Goal: Contribute content: Contribute content

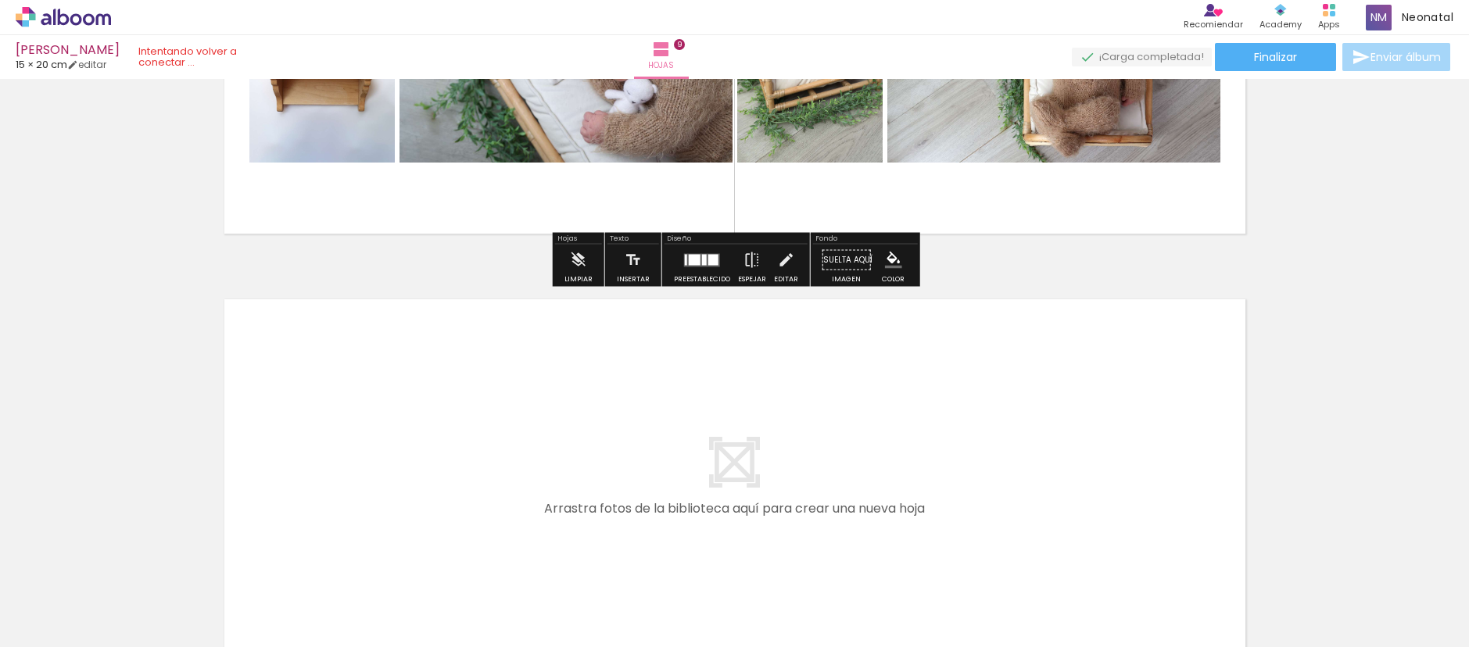
scroll to position [3733, 0]
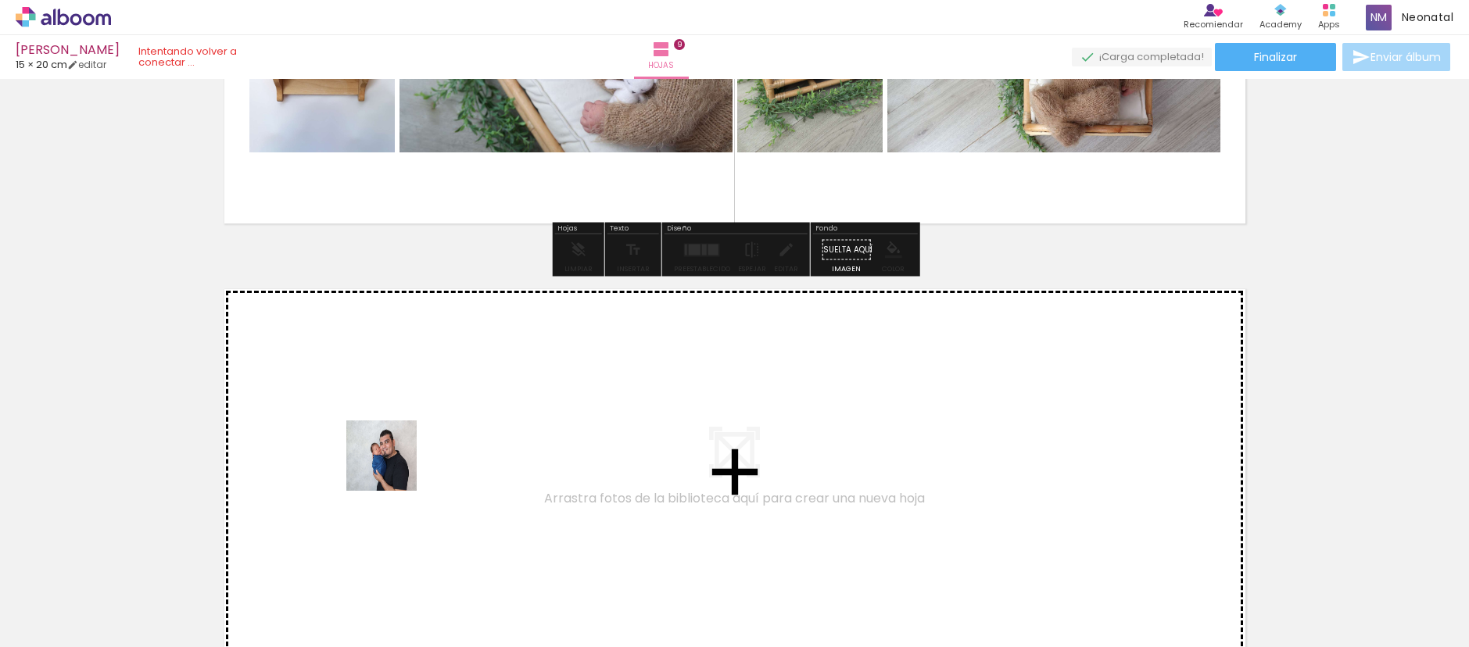
drag, startPoint x: 377, startPoint y: 608, endPoint x: 399, endPoint y: 439, distance: 171.1
click at [399, 439] on quentale-workspace at bounding box center [734, 323] width 1469 height 647
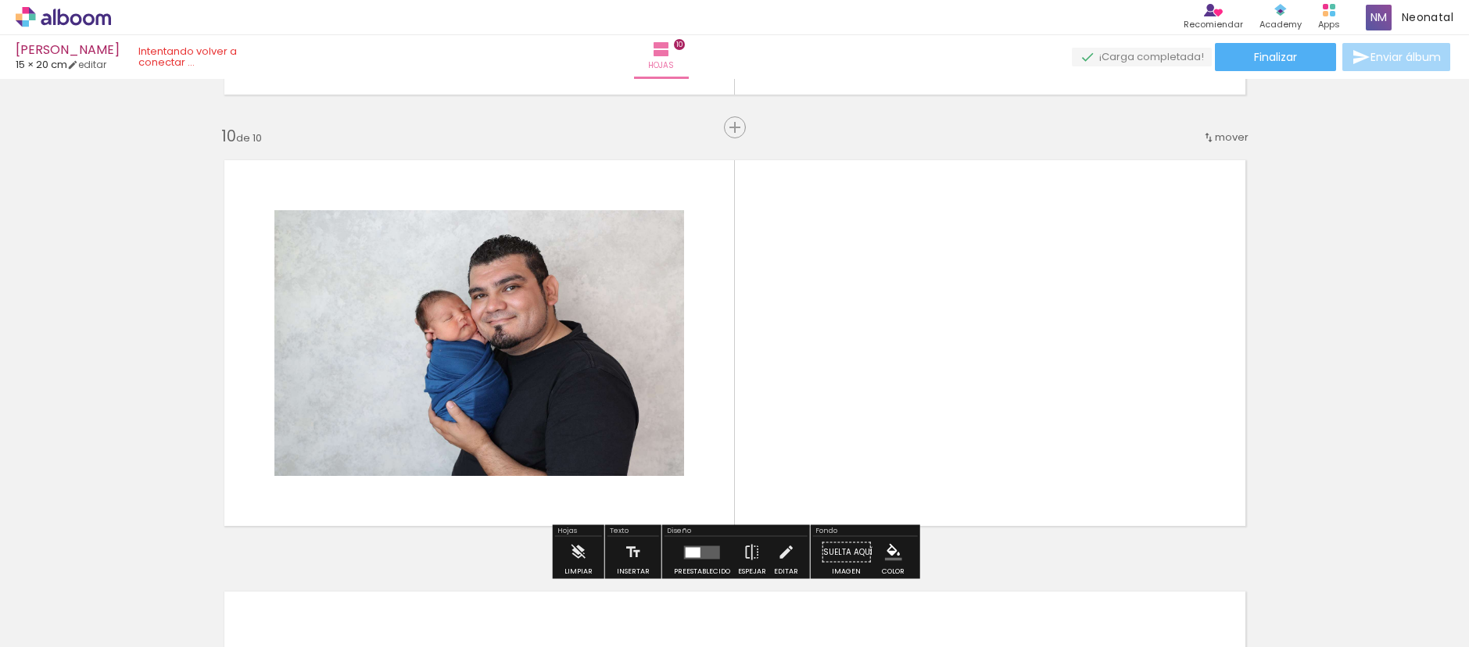
scroll to position [3891, 0]
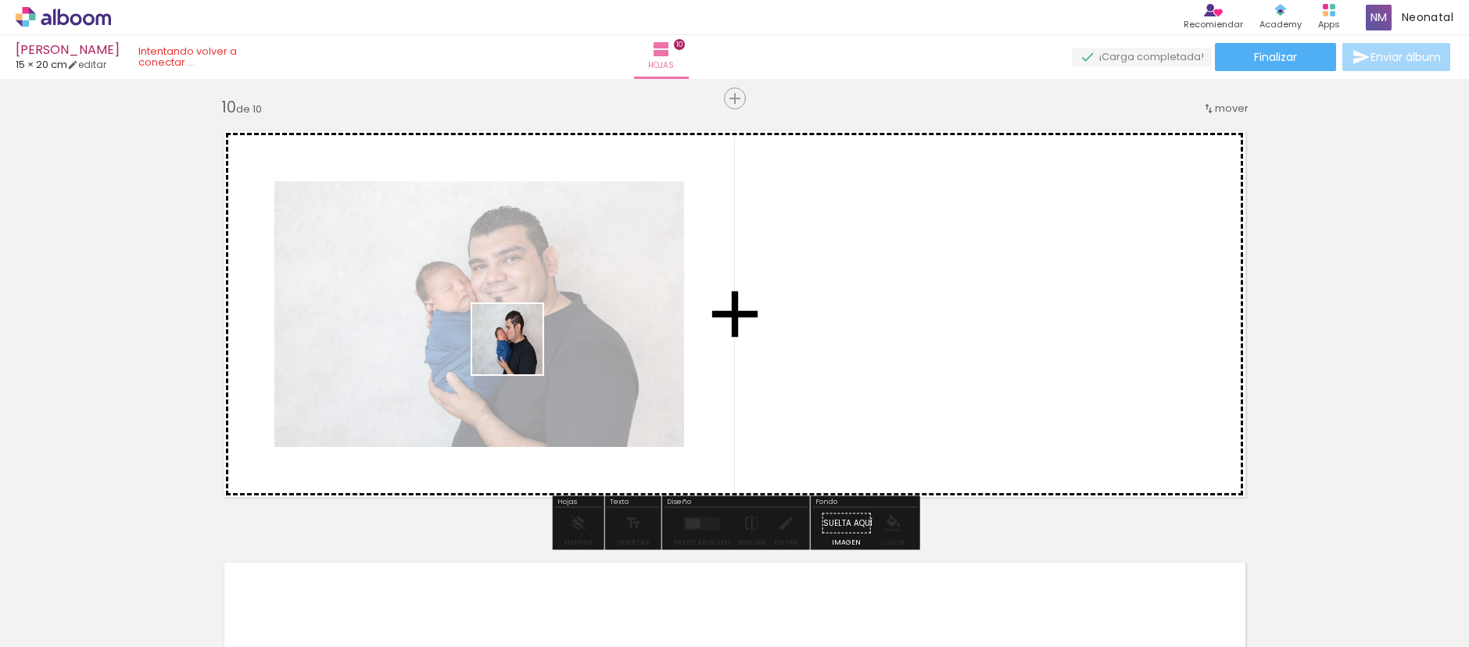
drag, startPoint x: 454, startPoint y: 601, endPoint x: 522, endPoint y: 341, distance: 269.1
click at [522, 341] on quentale-workspace at bounding box center [734, 323] width 1469 height 647
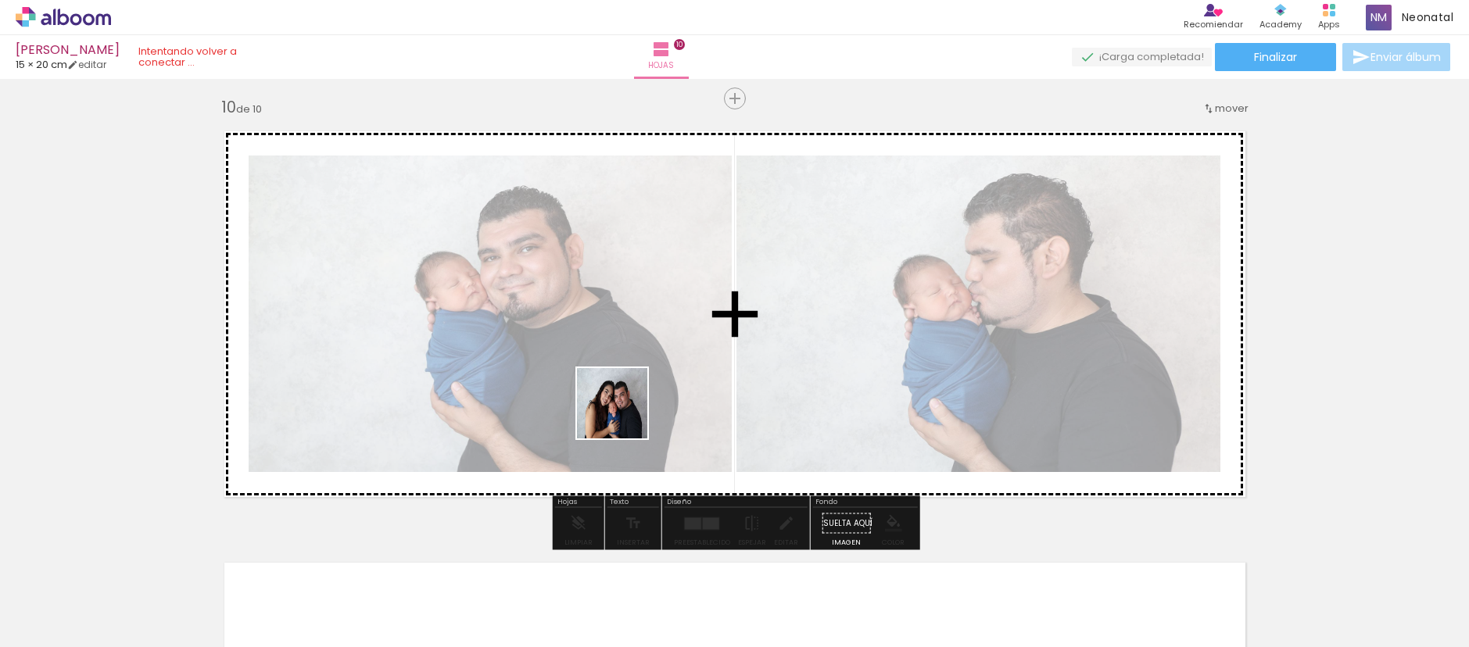
drag, startPoint x: 577, startPoint y: 504, endPoint x: 651, endPoint y: 368, distance: 155.7
click at [651, 368] on quentale-workspace at bounding box center [734, 323] width 1469 height 647
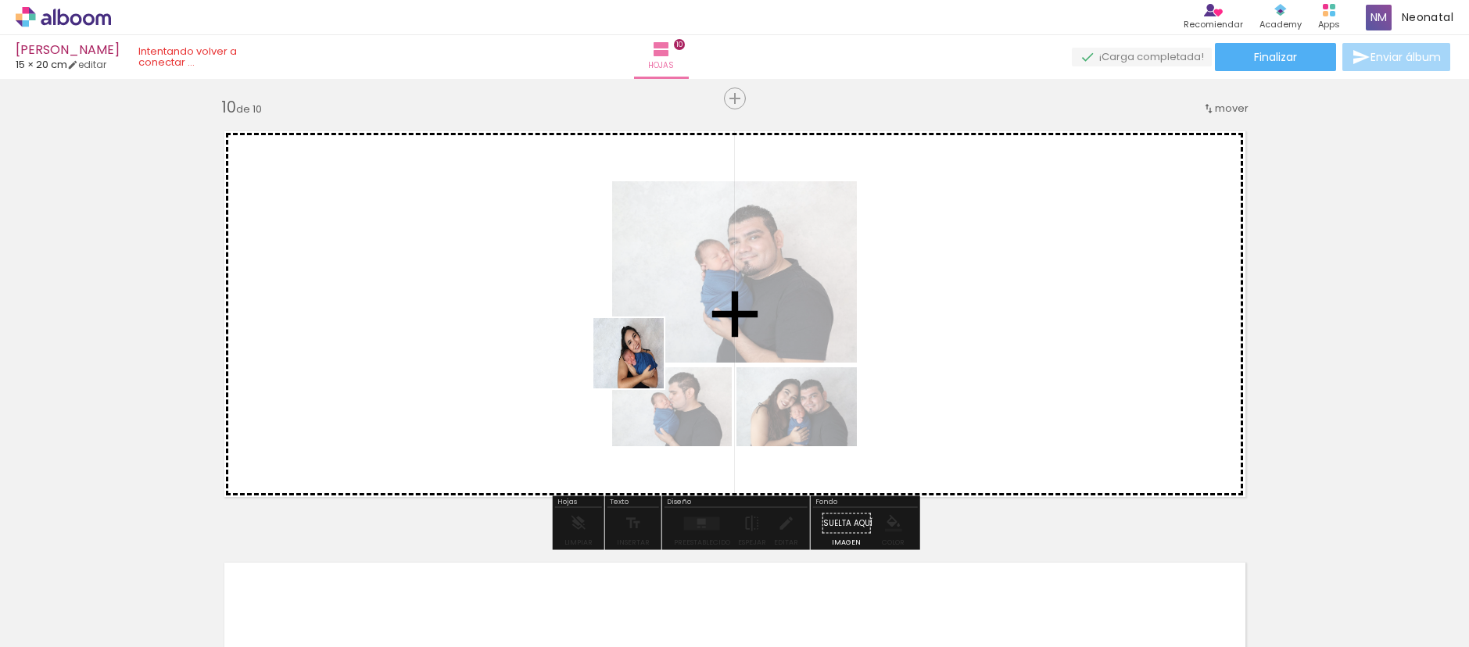
drag, startPoint x: 637, startPoint y: 608, endPoint x: 670, endPoint y: 432, distance: 178.2
click at [640, 362] on quentale-workspace at bounding box center [734, 323] width 1469 height 647
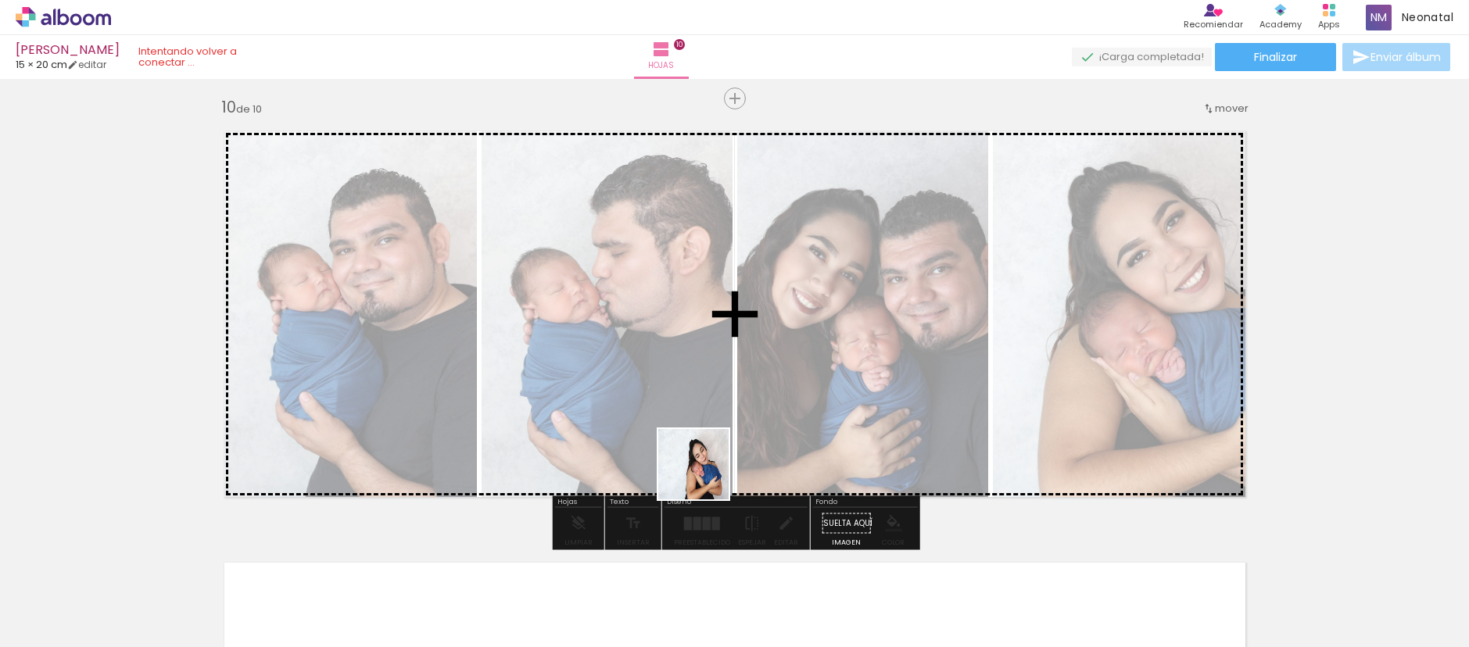
drag, startPoint x: 716, startPoint y: 604, endPoint x: 712, endPoint y: 397, distance: 206.5
click at [687, 365] on quentale-workspace at bounding box center [734, 323] width 1469 height 647
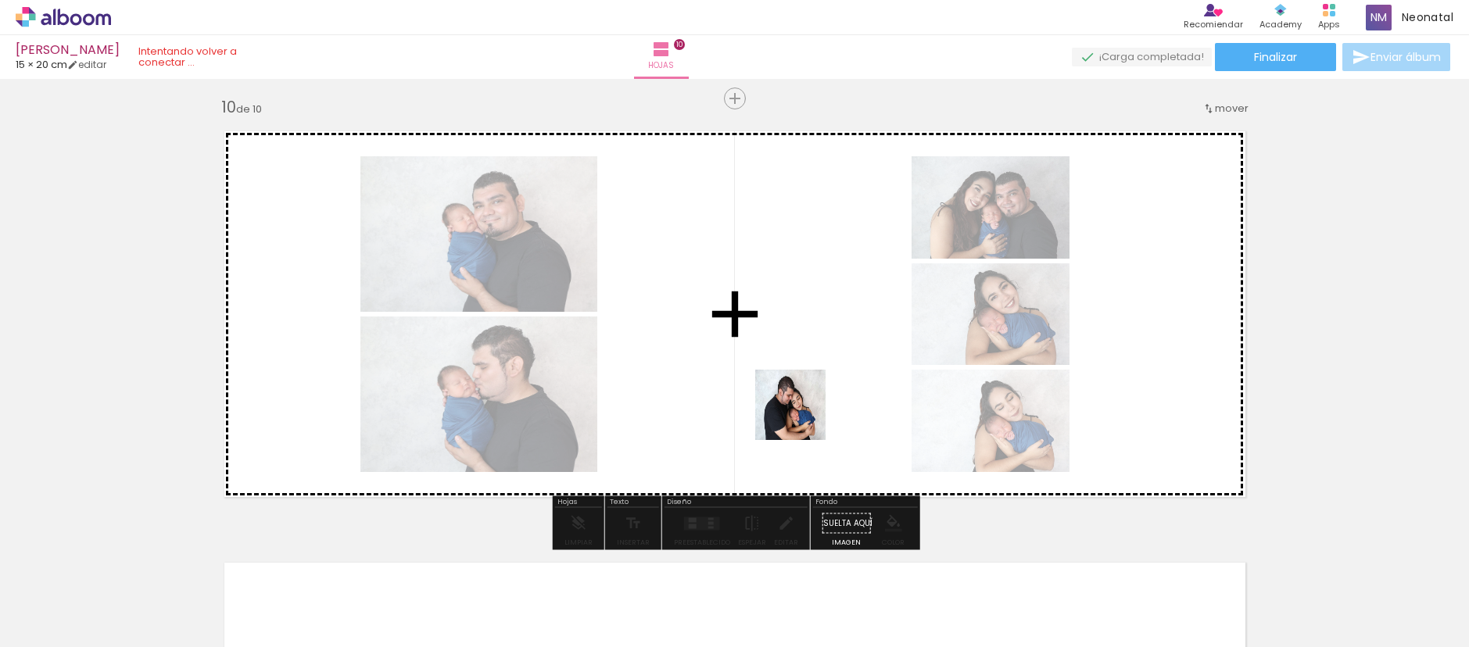
drag, startPoint x: 809, startPoint y: 601, endPoint x: 823, endPoint y: 434, distance: 167.2
click at [802, 395] on quentale-workspace at bounding box center [734, 323] width 1469 height 647
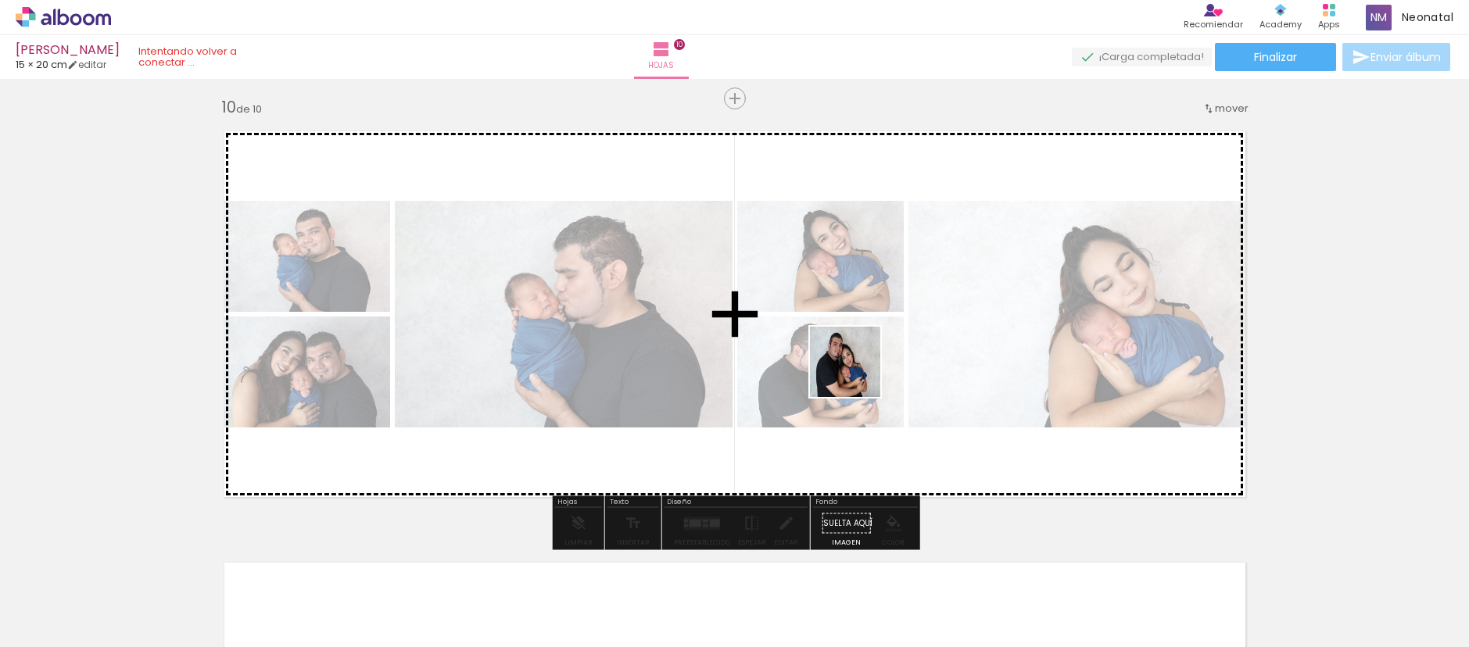
drag, startPoint x: 880, startPoint y: 569, endPoint x: 856, endPoint y: 369, distance: 200.8
click at [856, 370] on quentale-workspace at bounding box center [734, 323] width 1469 height 647
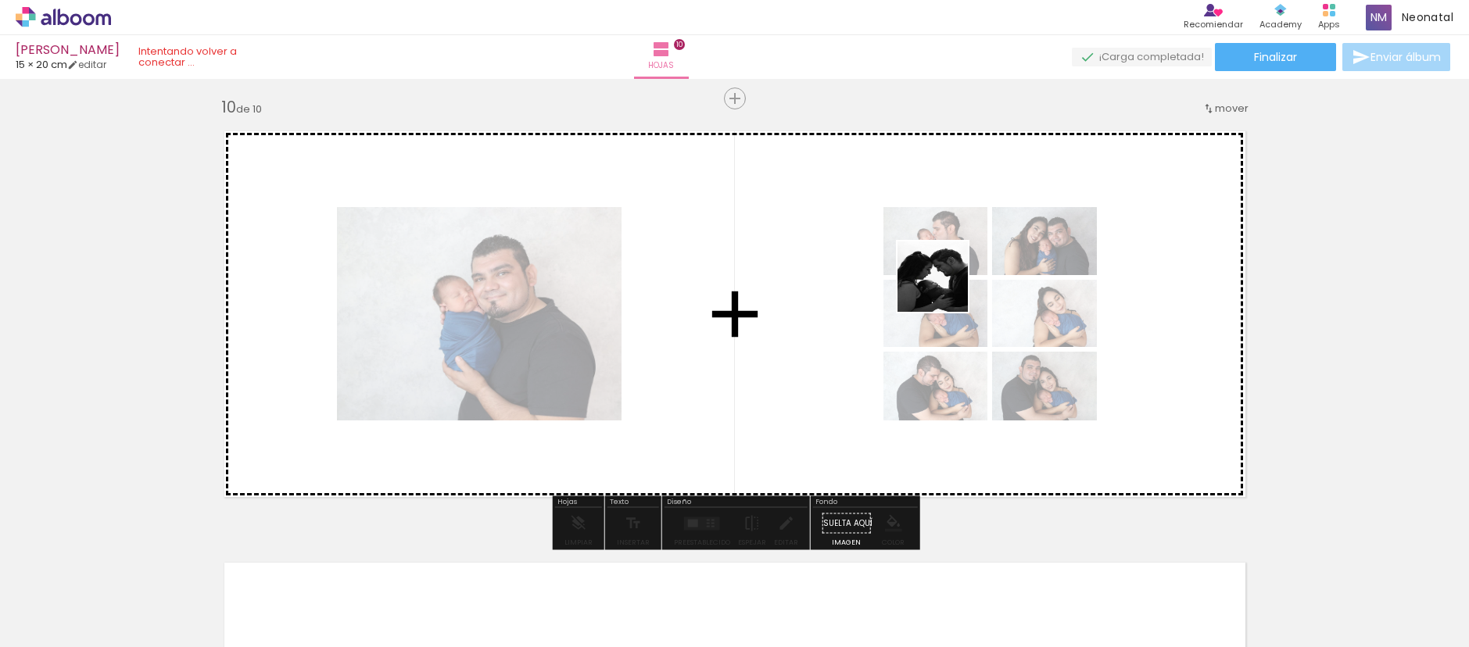
drag, startPoint x: 957, startPoint y: 445, endPoint x: 945, endPoint y: 273, distance: 172.5
click at [945, 273] on quentale-workspace at bounding box center [734, 323] width 1469 height 647
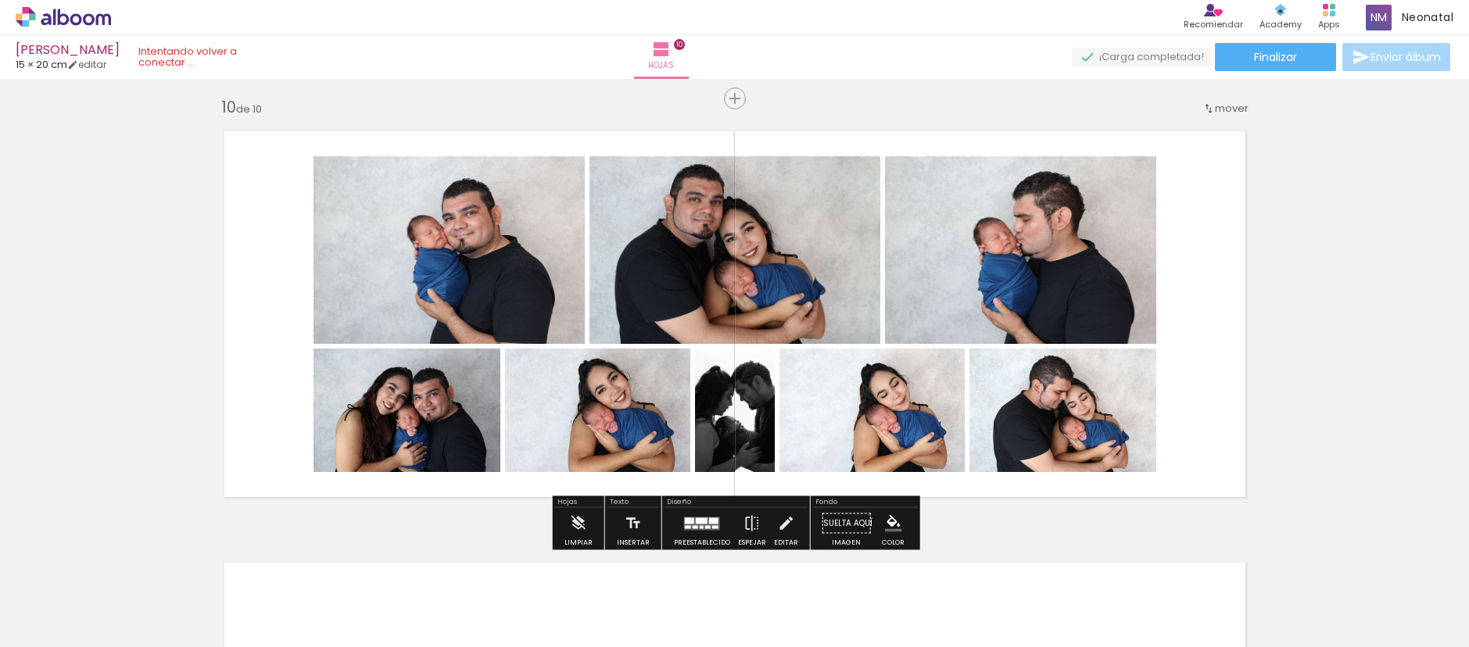
click at [693, 528] on div at bounding box center [695, 527] width 5 height 3
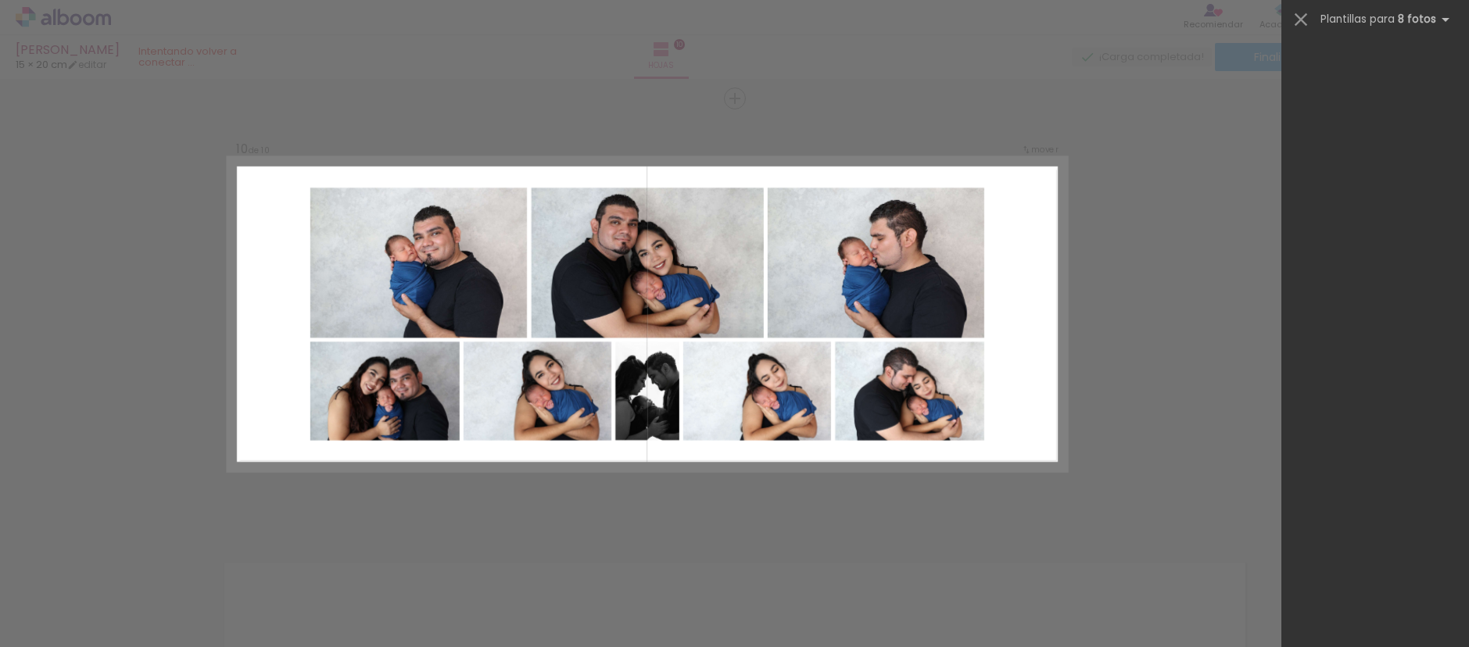
scroll to position [0, 0]
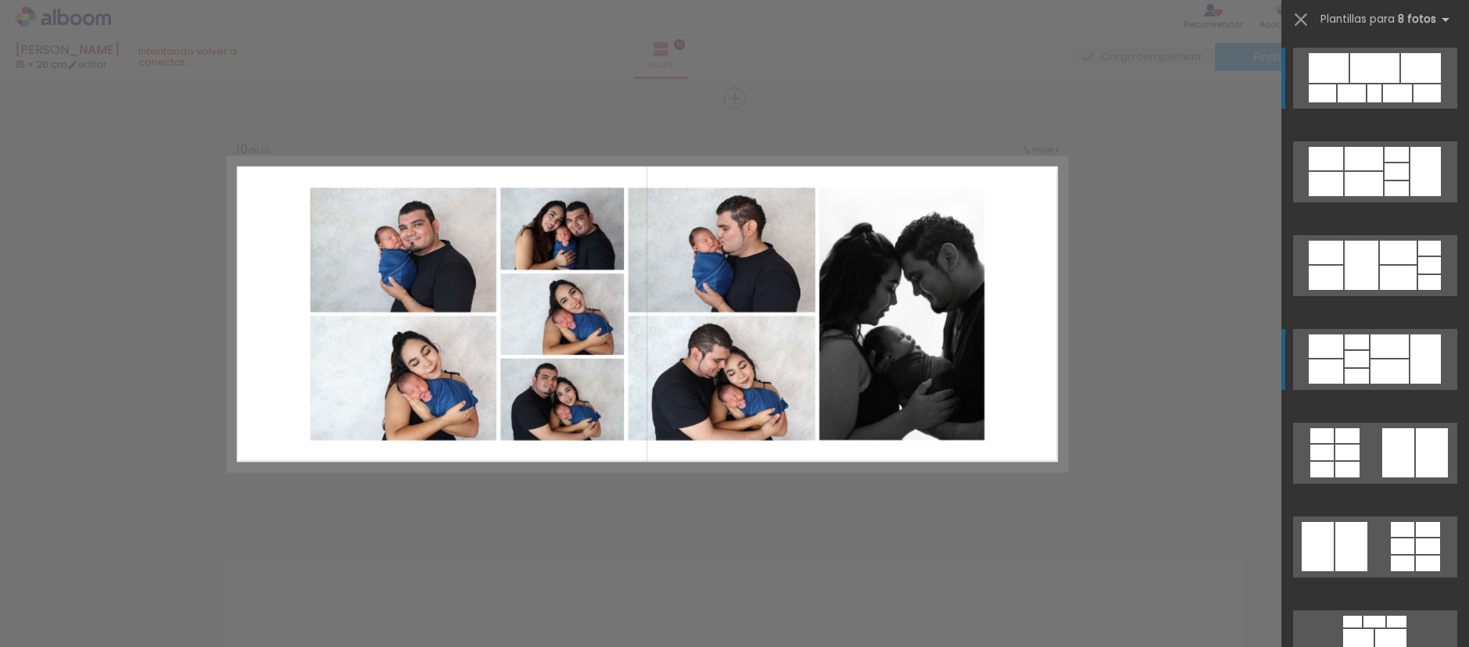
click at [1361, 364] on div at bounding box center [1357, 359] width 24 height 16
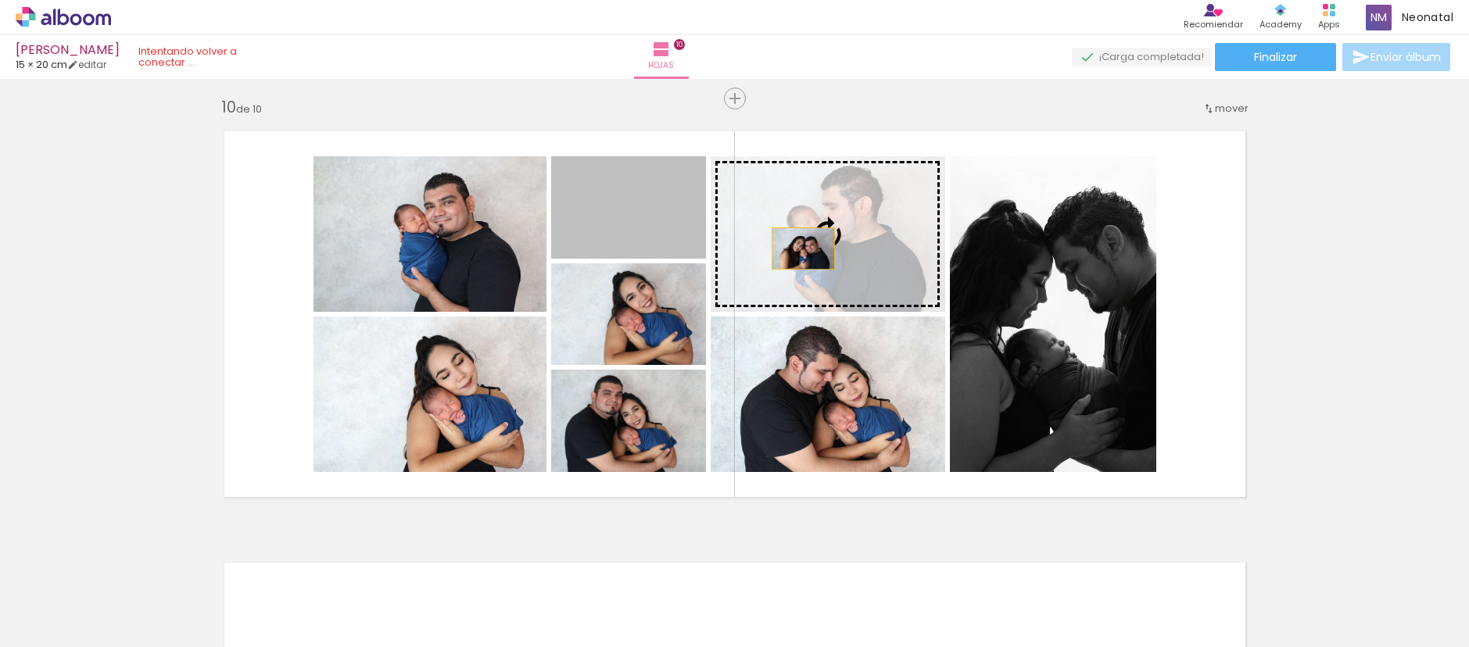
drag, startPoint x: 596, startPoint y: 210, endPoint x: 804, endPoint y: 249, distance: 211.7
click at [0, 0] on slot at bounding box center [0, 0] width 0 height 0
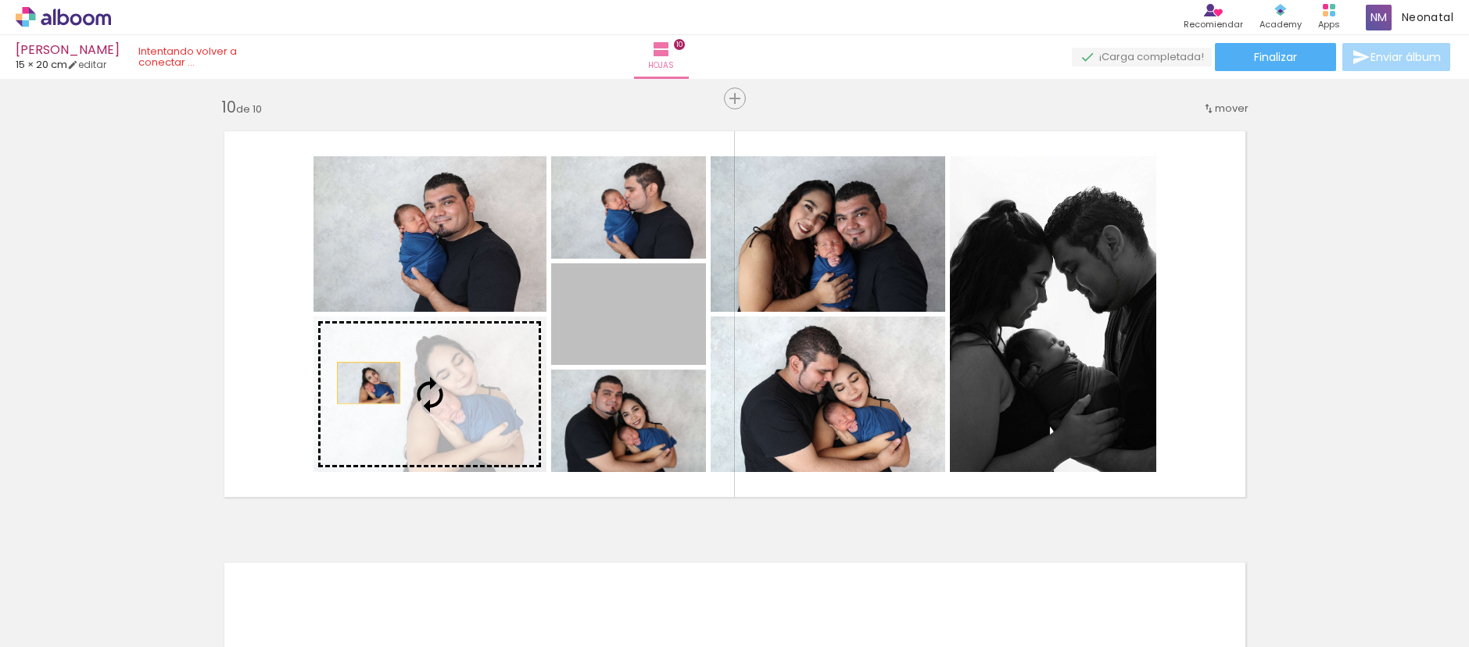
drag, startPoint x: 609, startPoint y: 318, endPoint x: 360, endPoint y: 382, distance: 257.6
click at [0, 0] on slot at bounding box center [0, 0] width 0 height 0
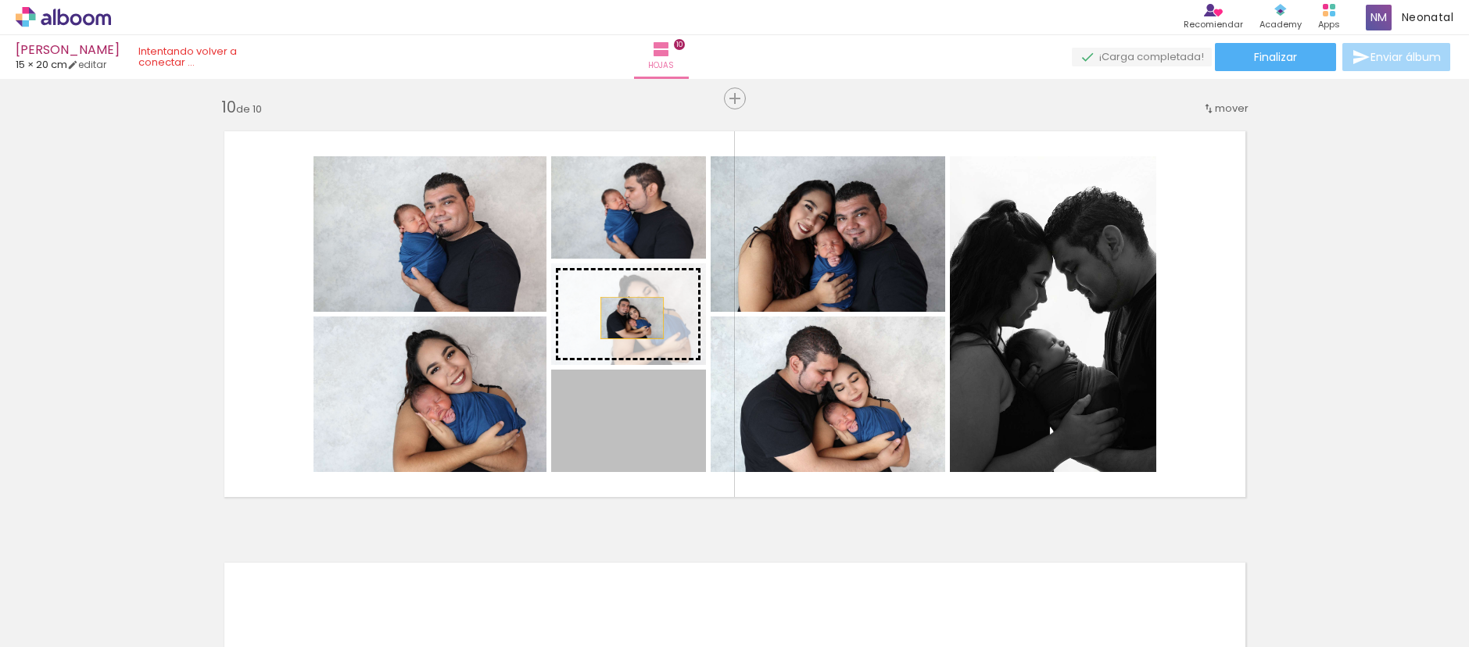
drag, startPoint x: 633, startPoint y: 435, endPoint x: 631, endPoint y: 308, distance: 126.7
click at [0, 0] on slot at bounding box center [0, 0] width 0 height 0
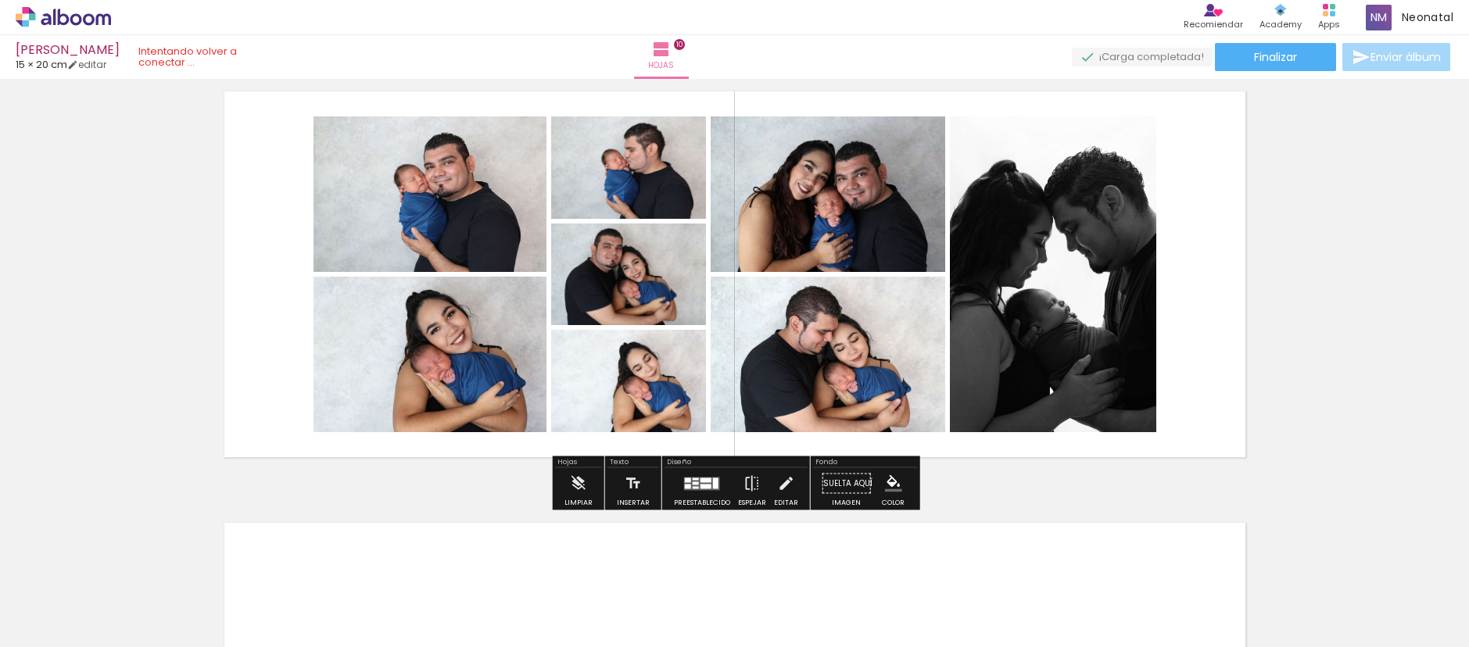
scroll to position [3933, 0]
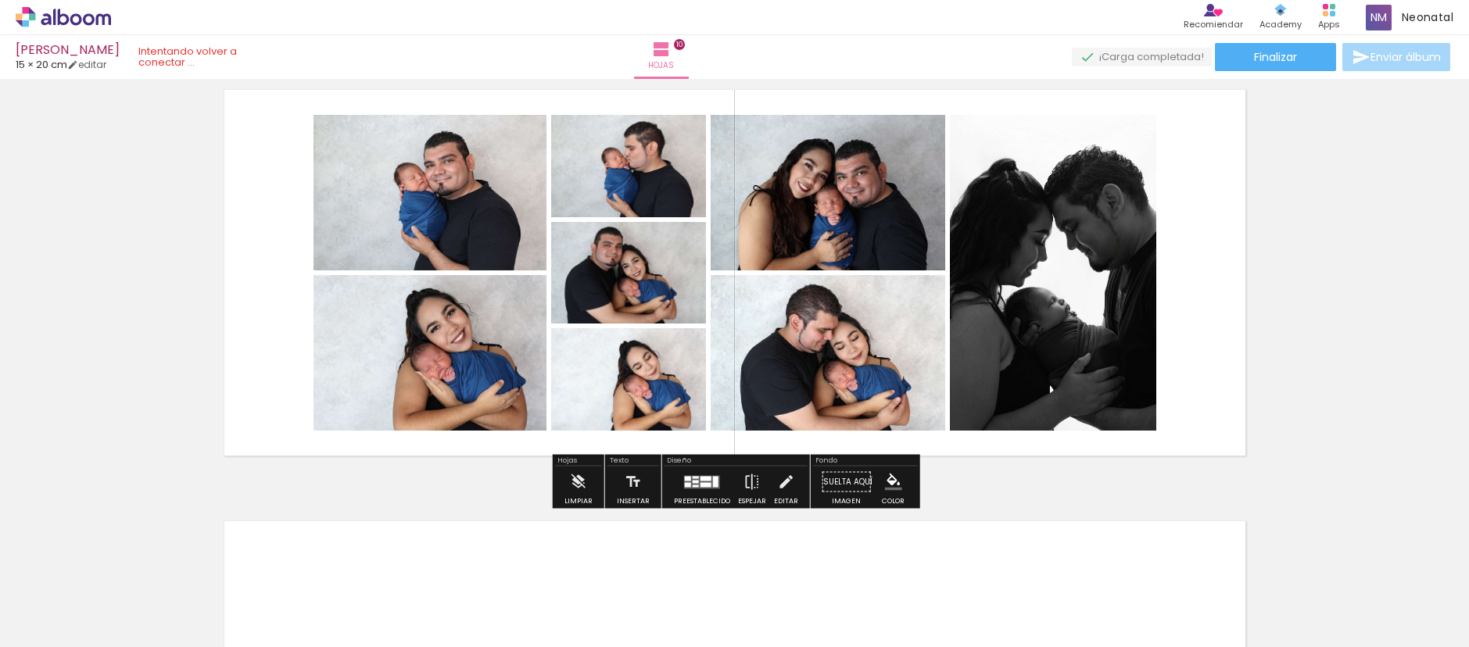
click at [112, 644] on iron-horizontal-list at bounding box center [96, 599] width 31 height 98
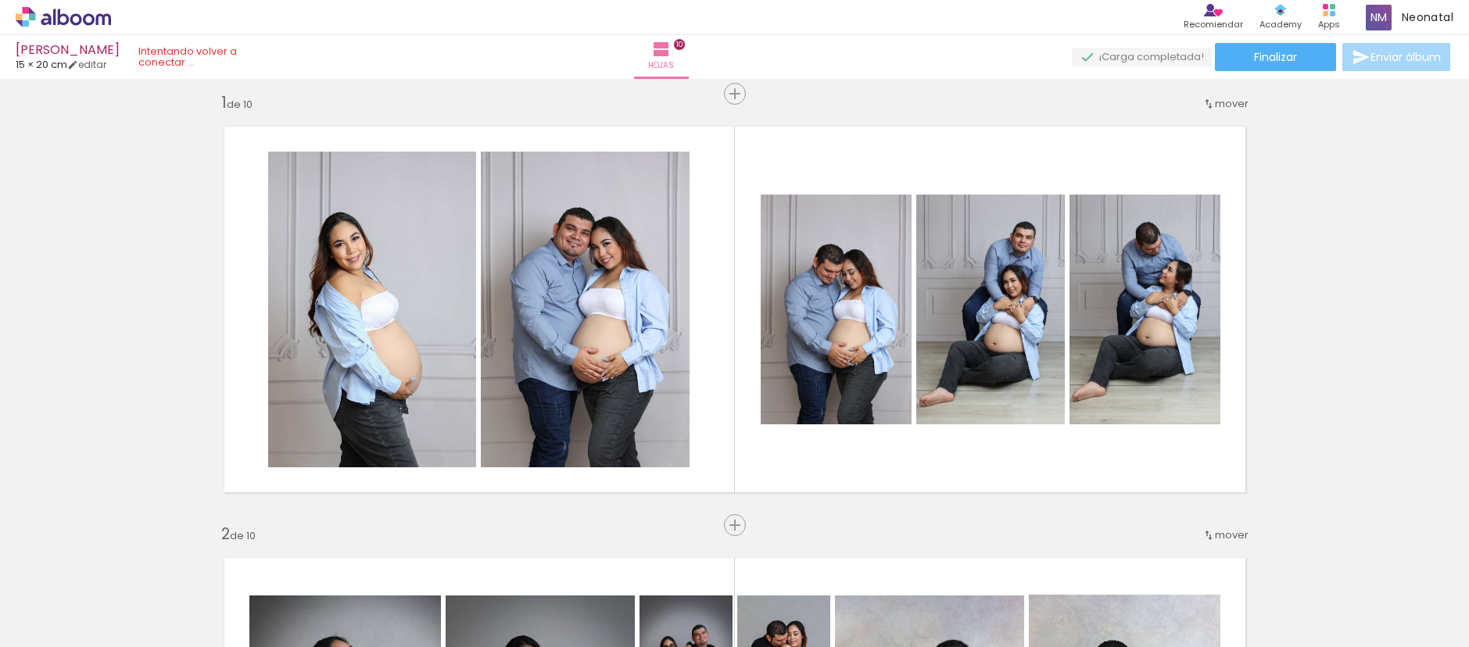
scroll to position [0, 0]
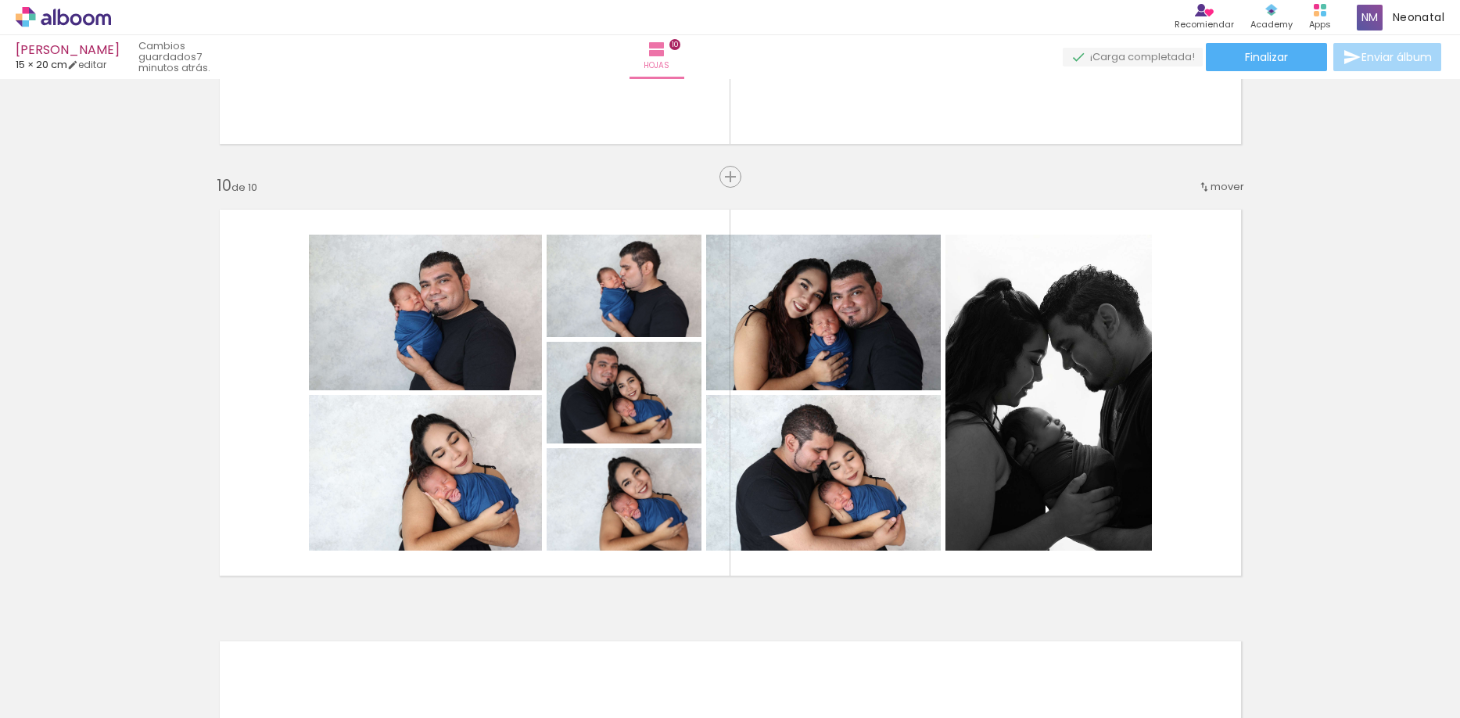
scroll to position [0, 4938]
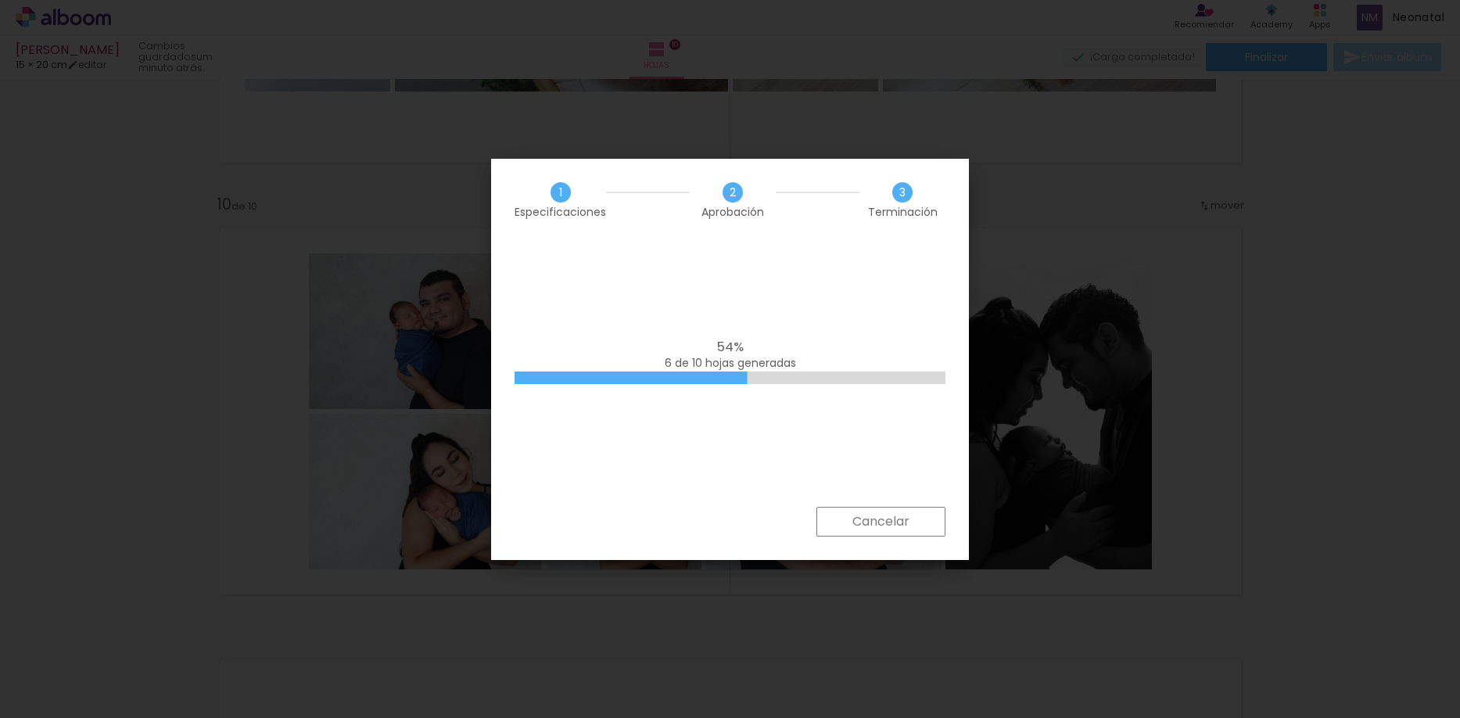
scroll to position [0, 4938]
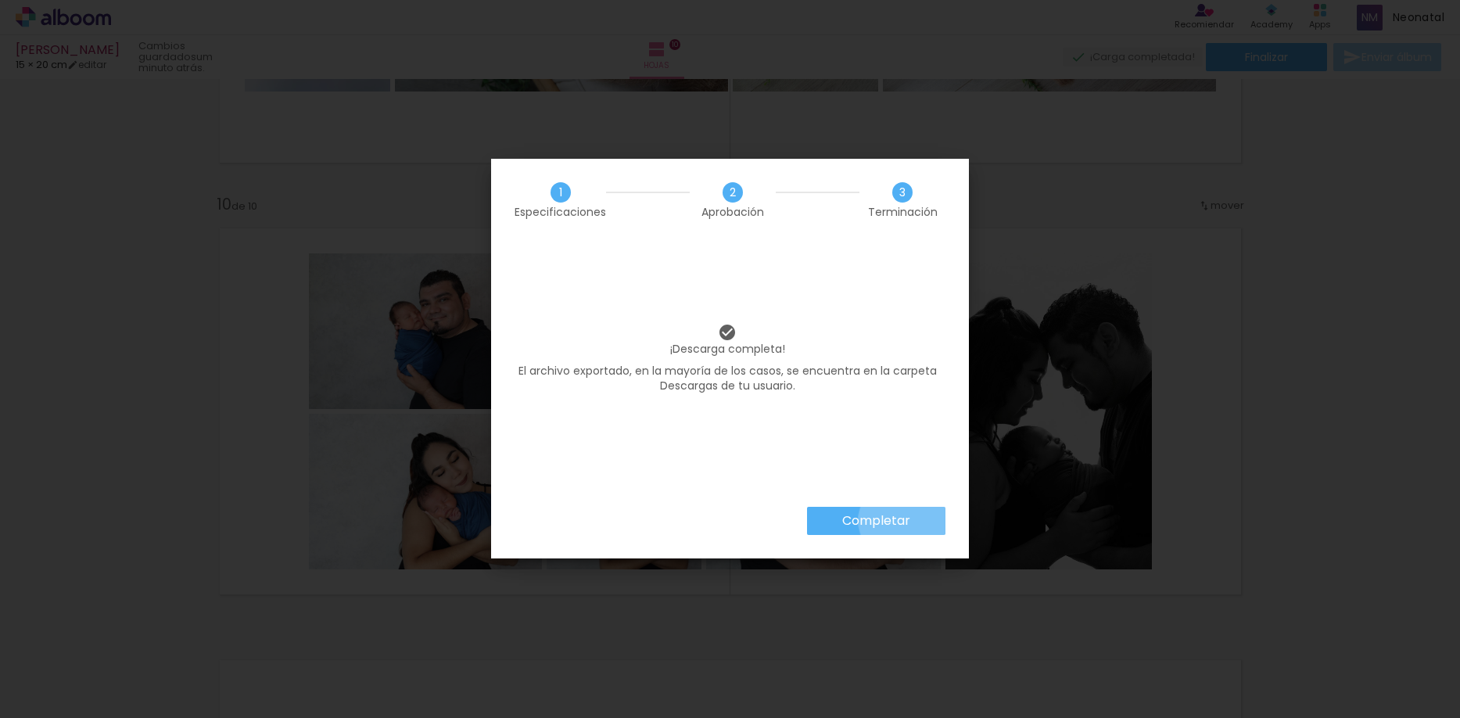
click at [0, 0] on slot "Completar" at bounding box center [0, 0] width 0 height 0
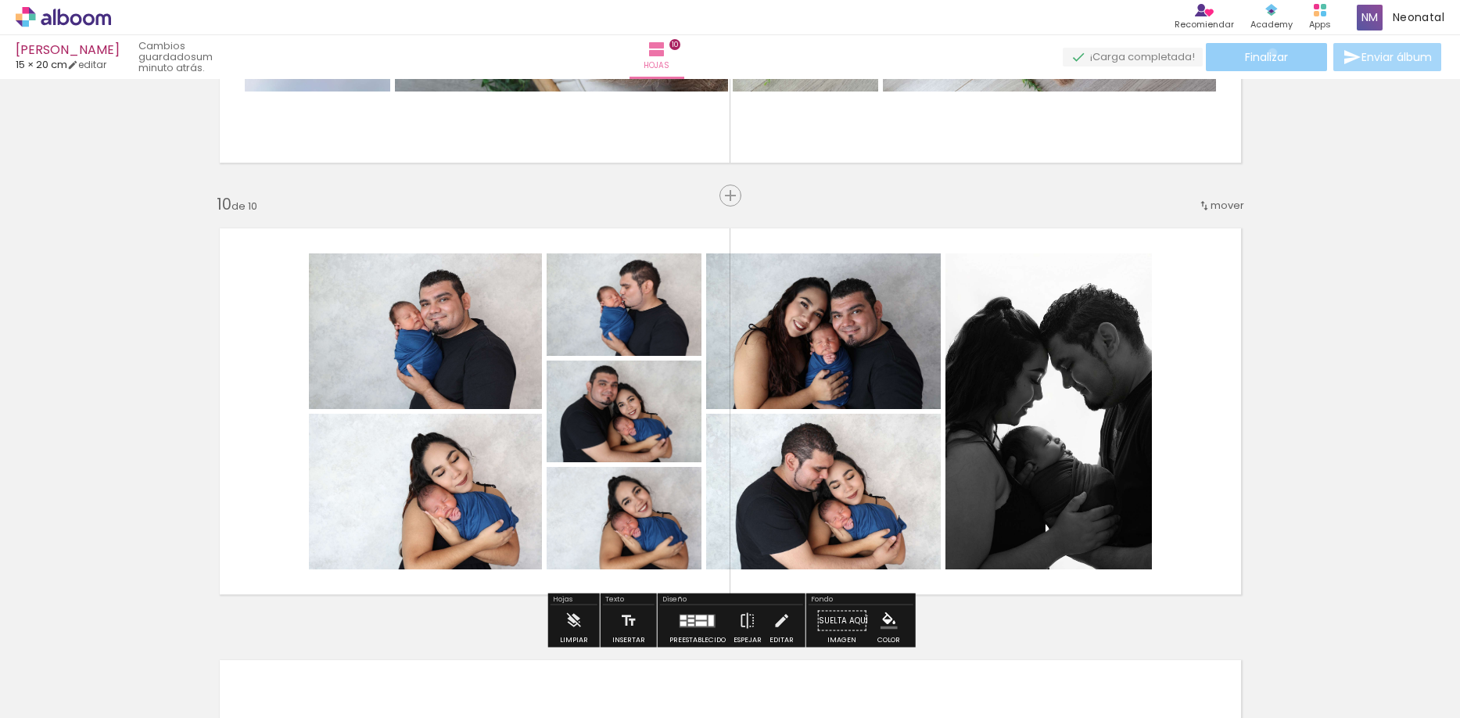
click at [1267, 52] on span "Finalizar" at bounding box center [1266, 57] width 43 height 11
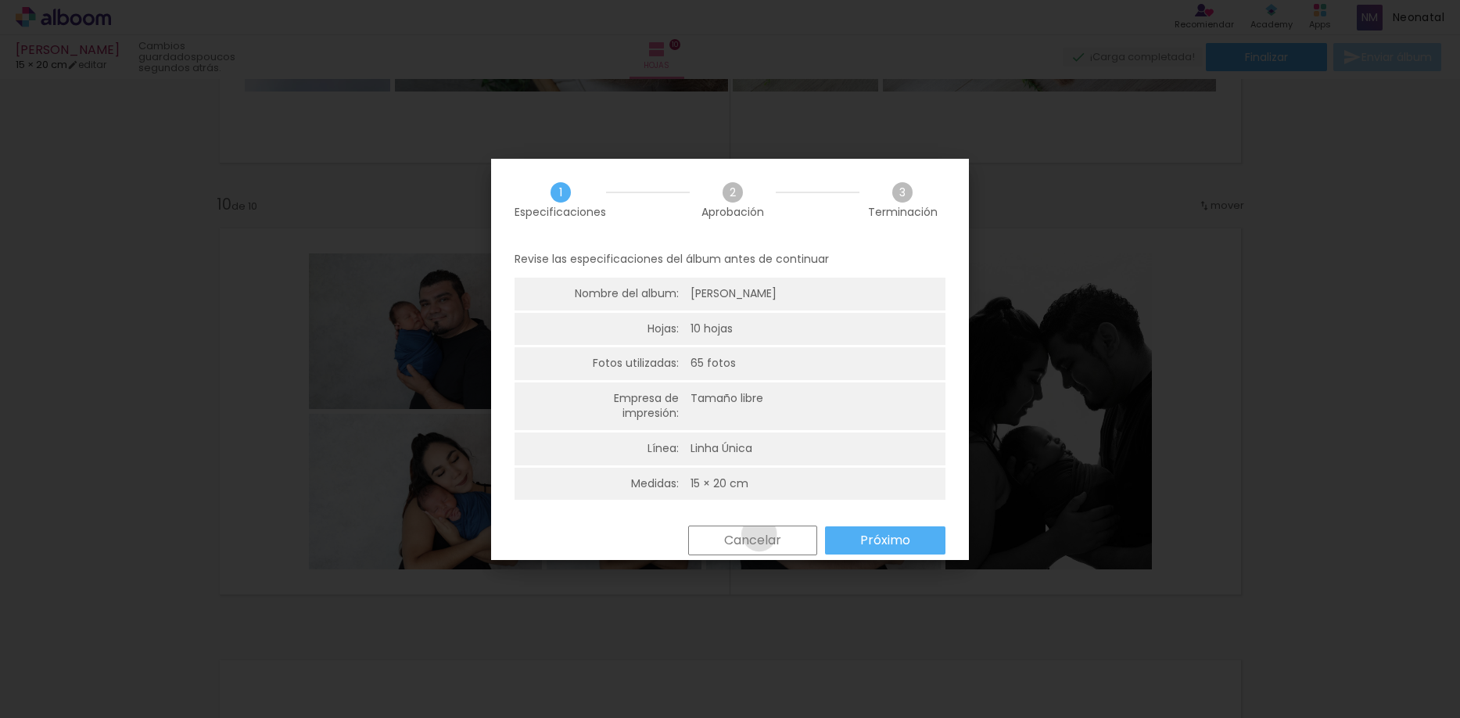
click at [0, 0] on slot "Cancelar" at bounding box center [0, 0] width 0 height 0
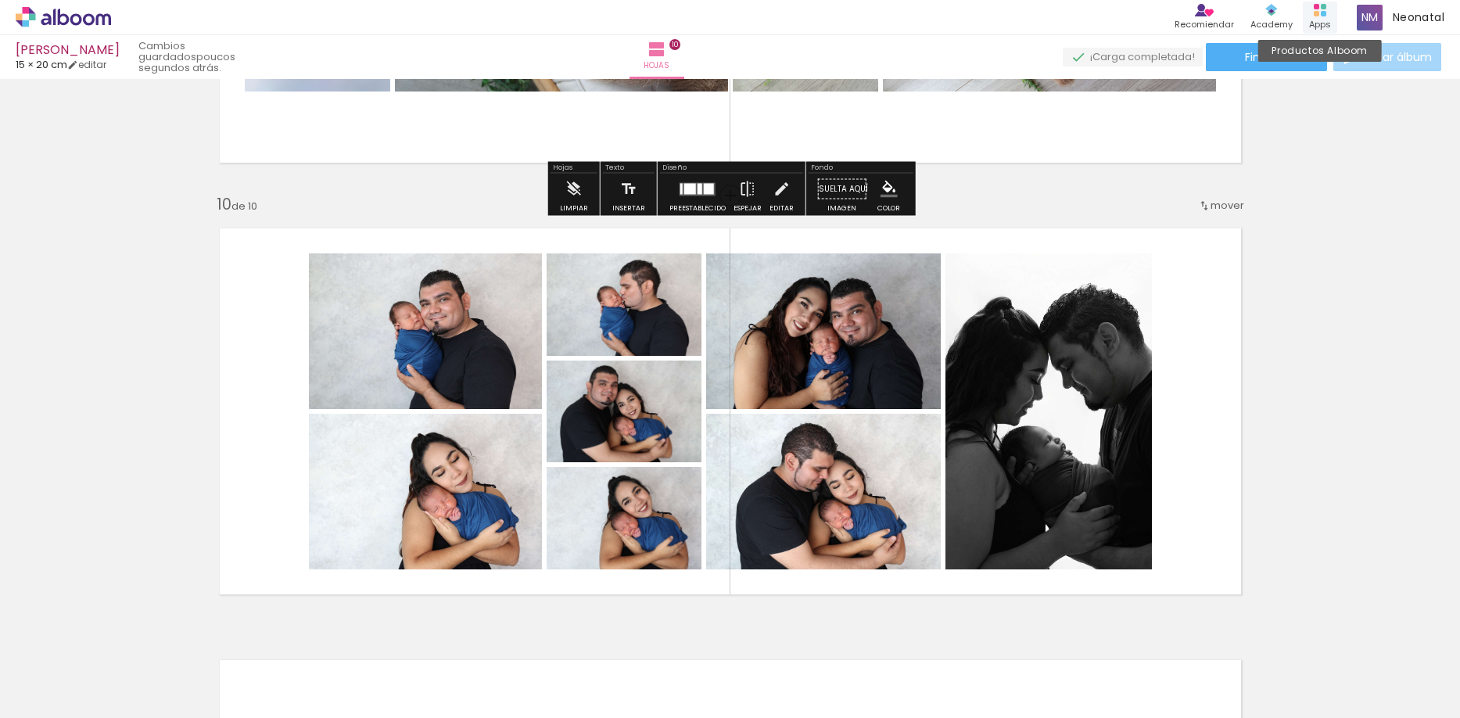
click at [1311, 20] on div "Apps" at bounding box center [1320, 24] width 22 height 13
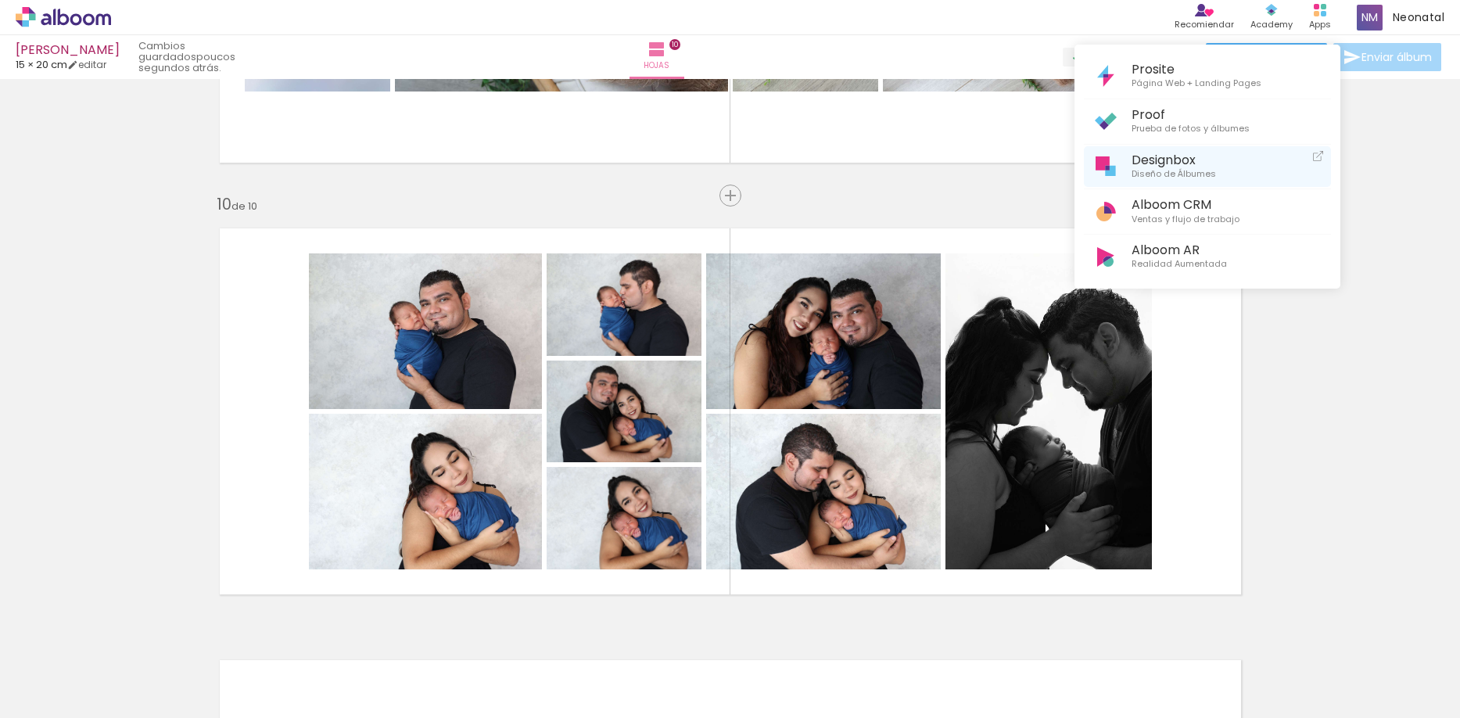
click at [1143, 167] on span "Designbox" at bounding box center [1174, 159] width 84 height 15
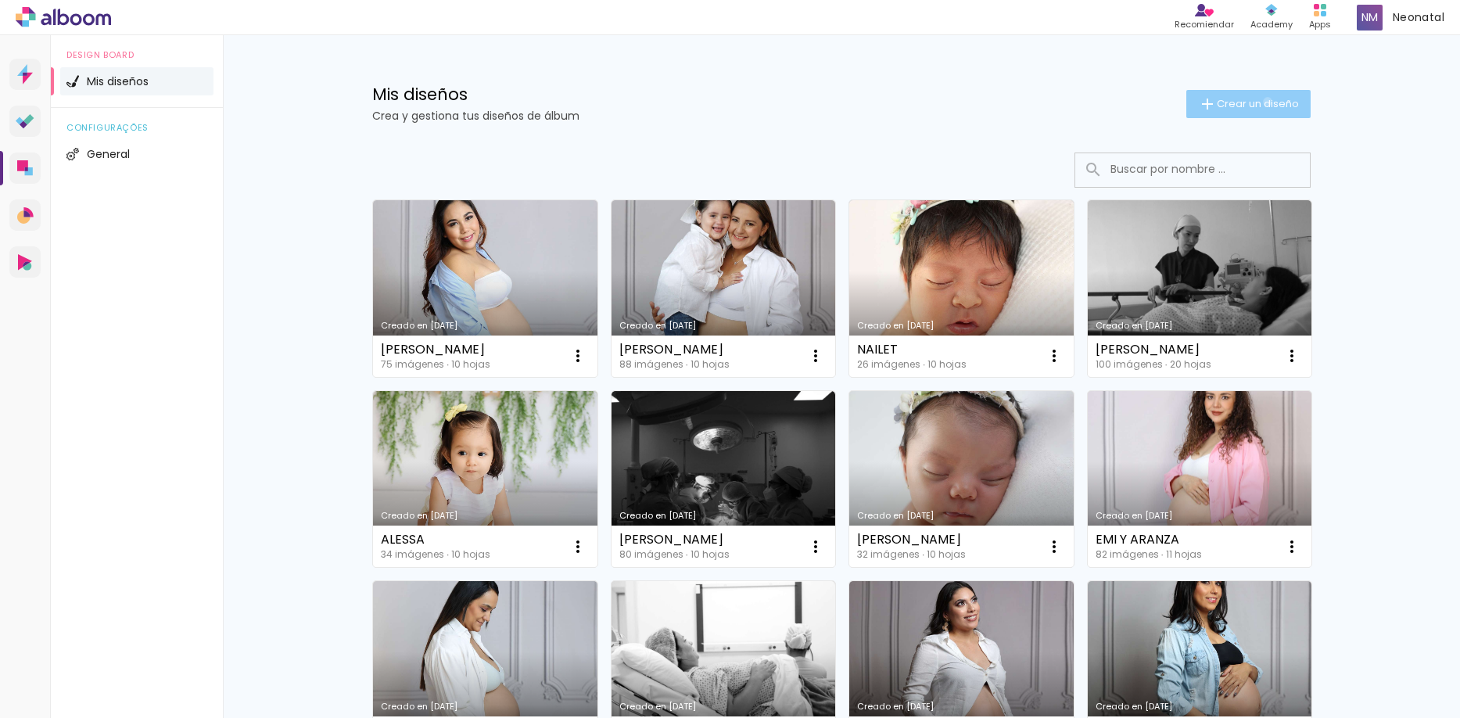
click at [1266, 102] on span "Crear un diseño" at bounding box center [1258, 104] width 82 height 10
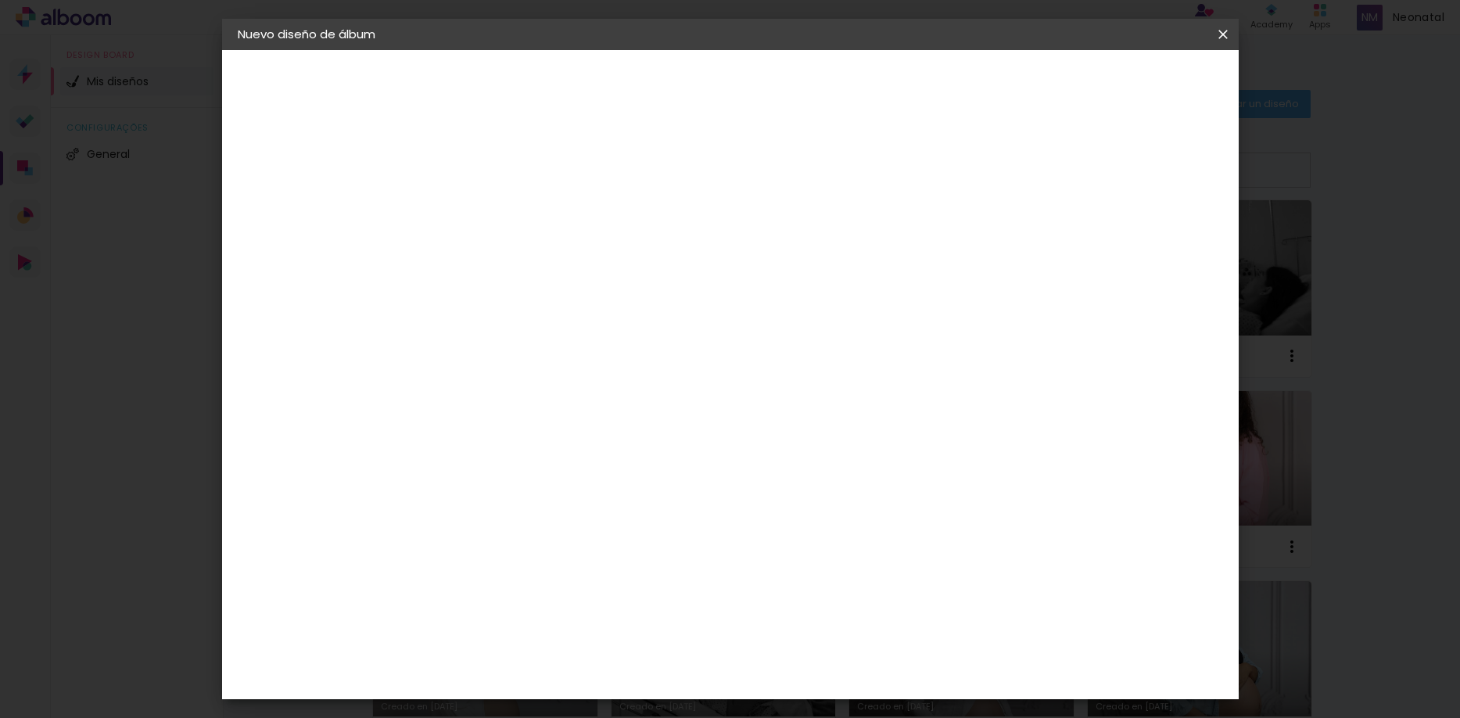
click at [493, 220] on input at bounding box center [493, 210] width 0 height 24
type input "DANIEL"
type paper-input "DANIEL"
click at [647, 74] on paper-button "Avanzar" at bounding box center [609, 83] width 75 height 27
click at [714, 242] on paper-item "Tamaño libre" at bounding box center [647, 238] width 133 height 34
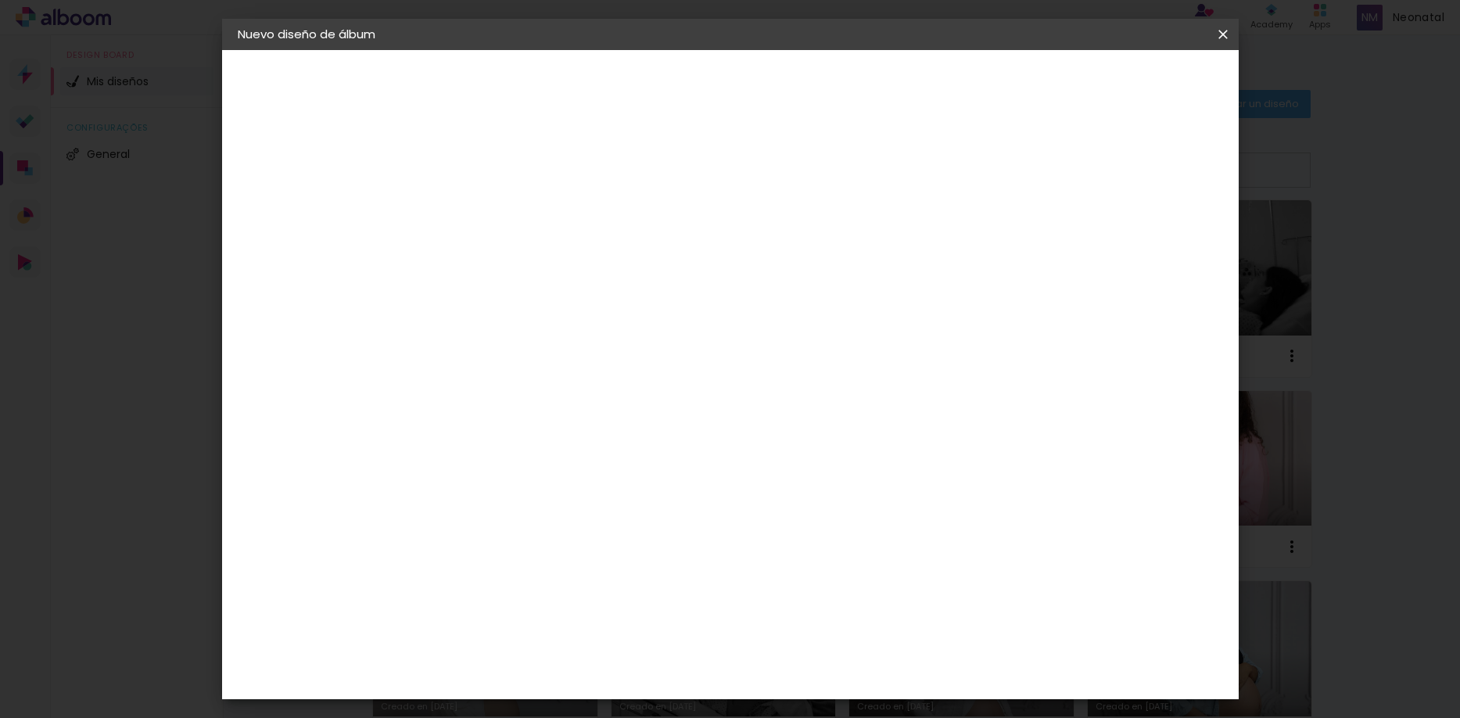
click at [0, 0] on slot "Avanzar" at bounding box center [0, 0] width 0 height 0
click at [459, 446] on input "30" at bounding box center [444, 447] width 41 height 23
type input "3"
type input "15"
type paper-input "15"
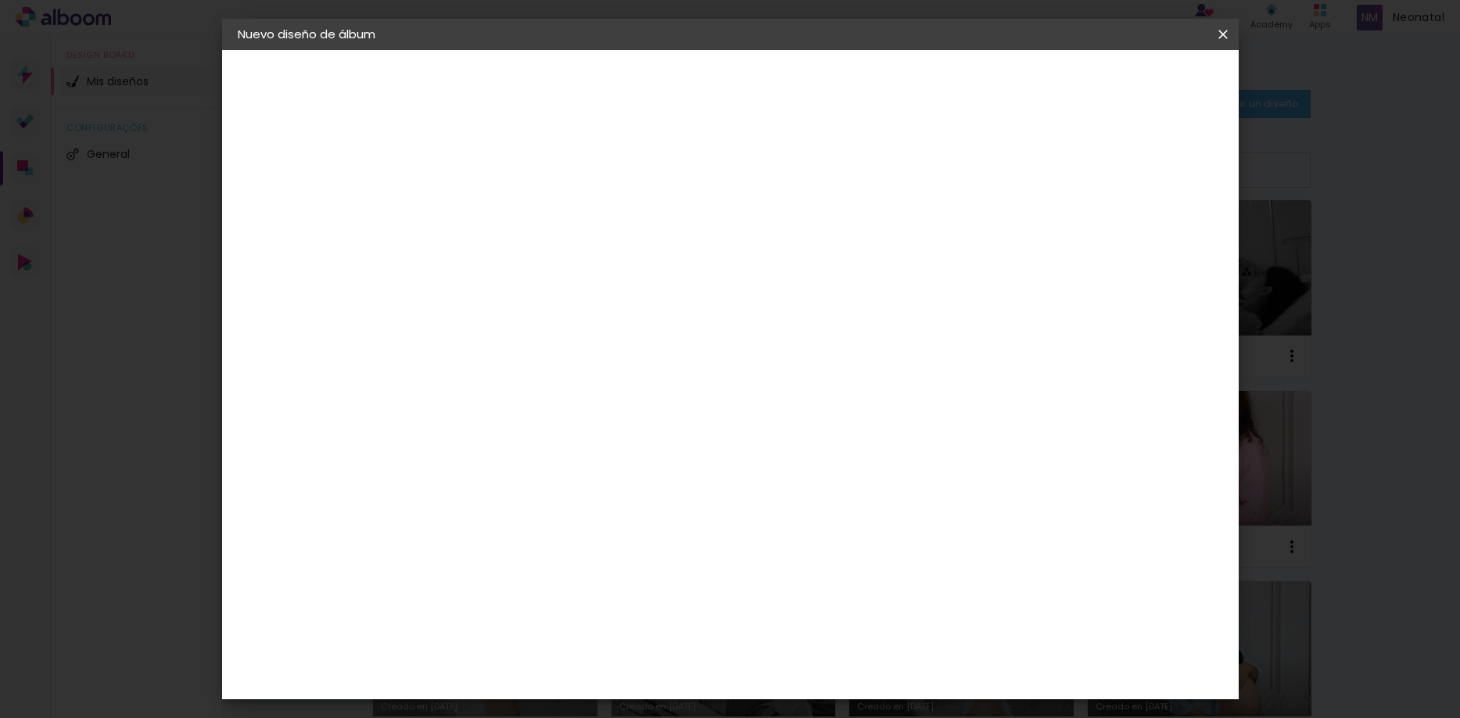
click at [834, 496] on input "60" at bounding box center [822, 501] width 41 height 23
type input "40"
type paper-input "40"
click at [1137, 87] on span "Empezar diseño" at bounding box center [1093, 82] width 87 height 11
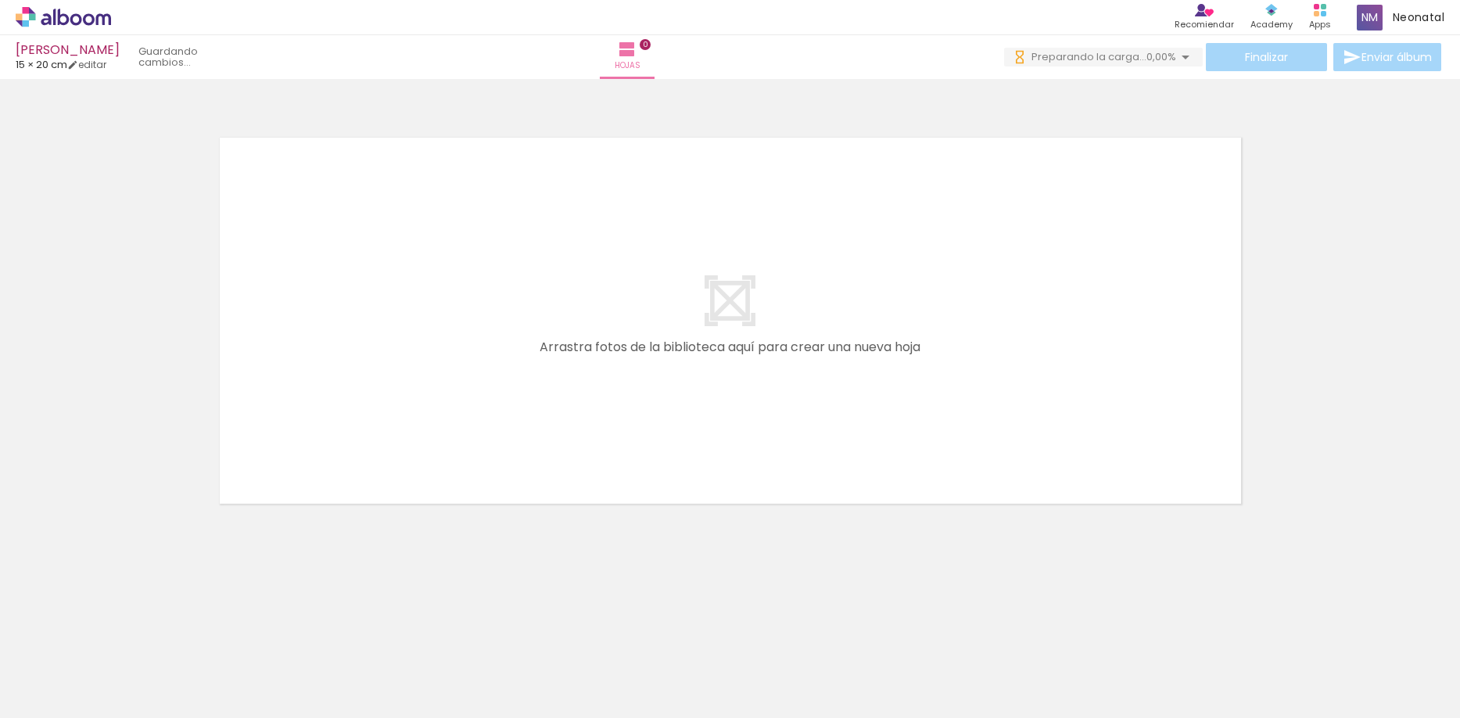
click at [112, 712] on iron-horizontal-list at bounding box center [96, 669] width 31 height 98
drag, startPoint x: 335, startPoint y: 668, endPoint x: 405, endPoint y: 440, distance: 238.0
click at [407, 386] on quentale-workspace at bounding box center [730, 359] width 1460 height 718
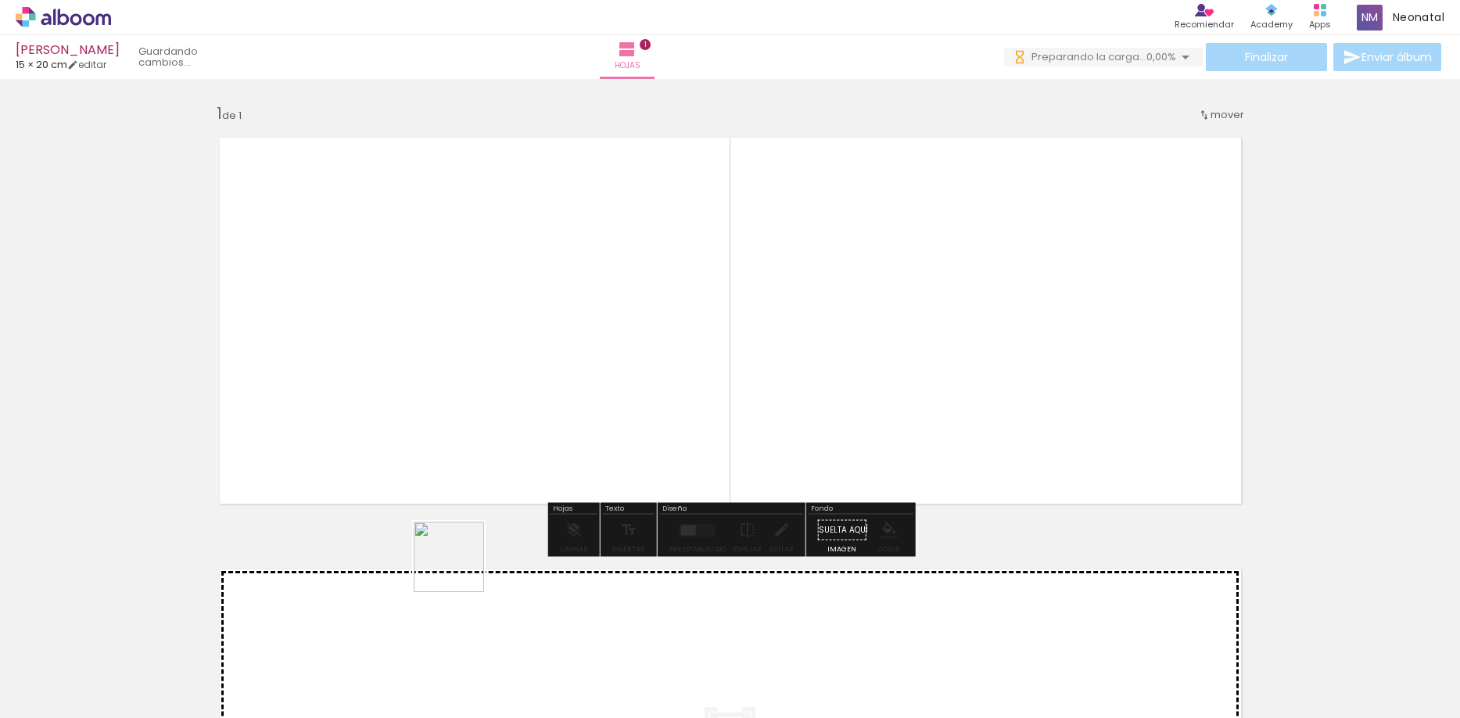
drag, startPoint x: 415, startPoint y: 654, endPoint x: 569, endPoint y: 449, distance: 255.9
click at [622, 371] on quentale-workspace at bounding box center [730, 359] width 1460 height 718
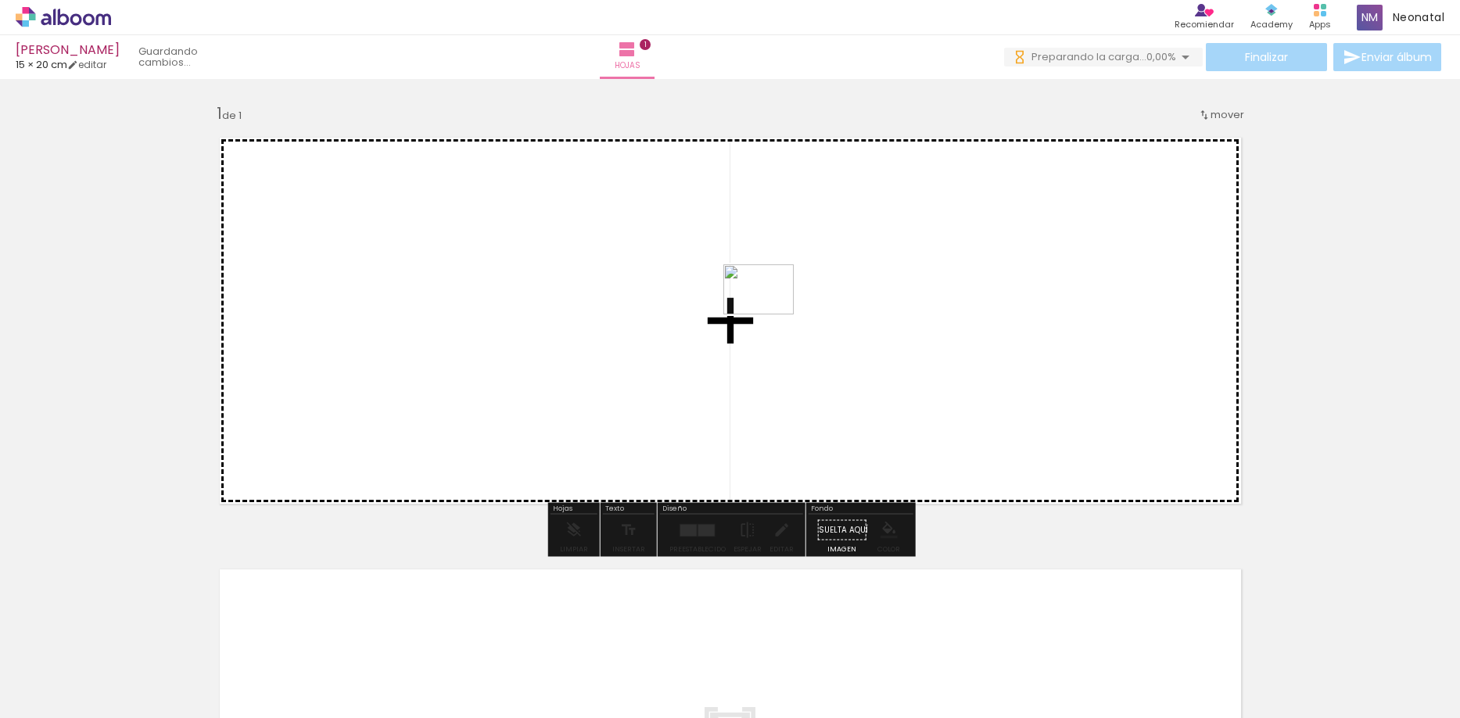
drag, startPoint x: 490, startPoint y: 674, endPoint x: 770, endPoint y: 311, distance: 458.3
click at [770, 311] on quentale-workspace at bounding box center [730, 359] width 1460 height 718
drag, startPoint x: 669, startPoint y: 657, endPoint x: 828, endPoint y: 371, distance: 326.6
click at [828, 371] on quentale-workspace at bounding box center [730, 359] width 1460 height 718
drag, startPoint x: 729, startPoint y: 674, endPoint x: 852, endPoint y: 593, distance: 147.9
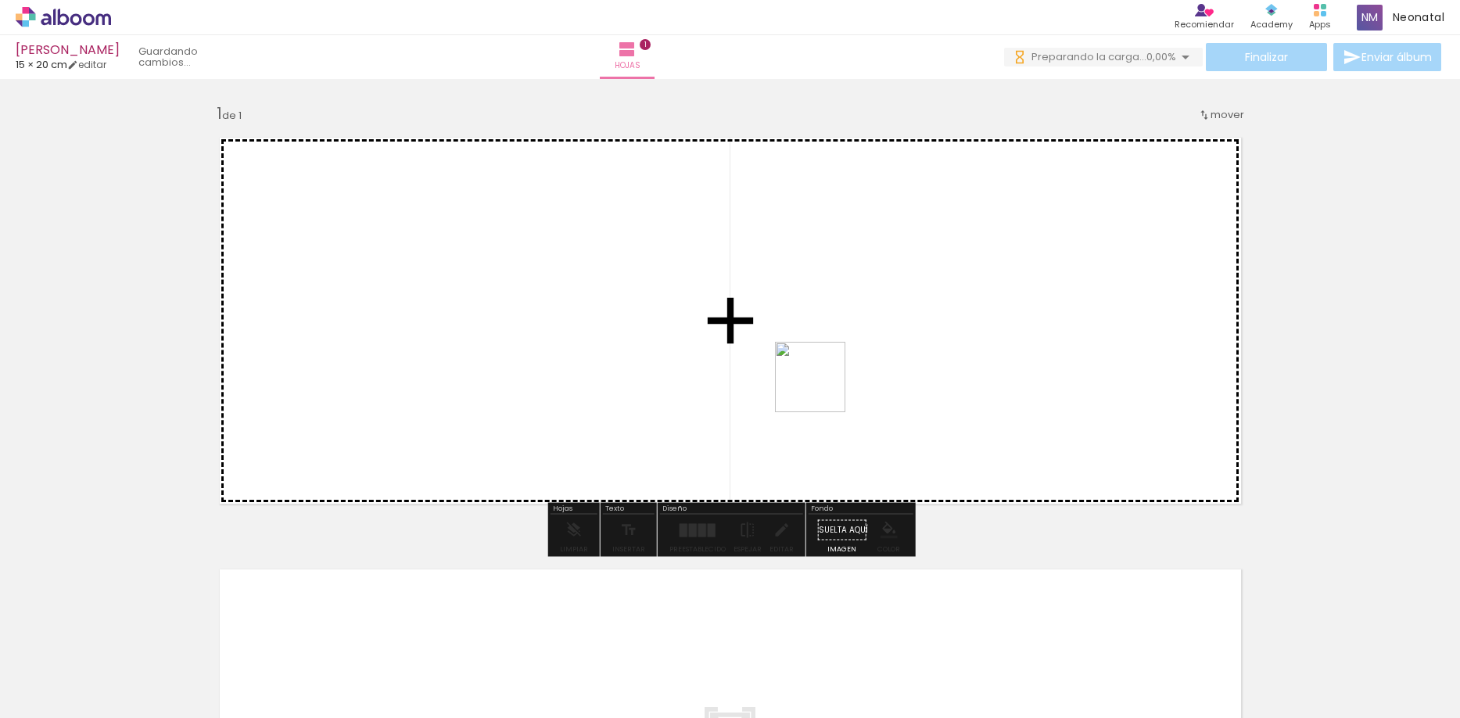
click at [823, 388] on quentale-workspace at bounding box center [730, 359] width 1460 height 718
drag, startPoint x: 859, startPoint y: 575, endPoint x: 902, endPoint y: 317, distance: 261.0
click at [892, 306] on quentale-workspace at bounding box center [730, 359] width 1460 height 718
drag, startPoint x: 944, startPoint y: 622, endPoint x: 988, endPoint y: 435, distance: 192.1
click at [974, 396] on quentale-workspace at bounding box center [730, 359] width 1460 height 718
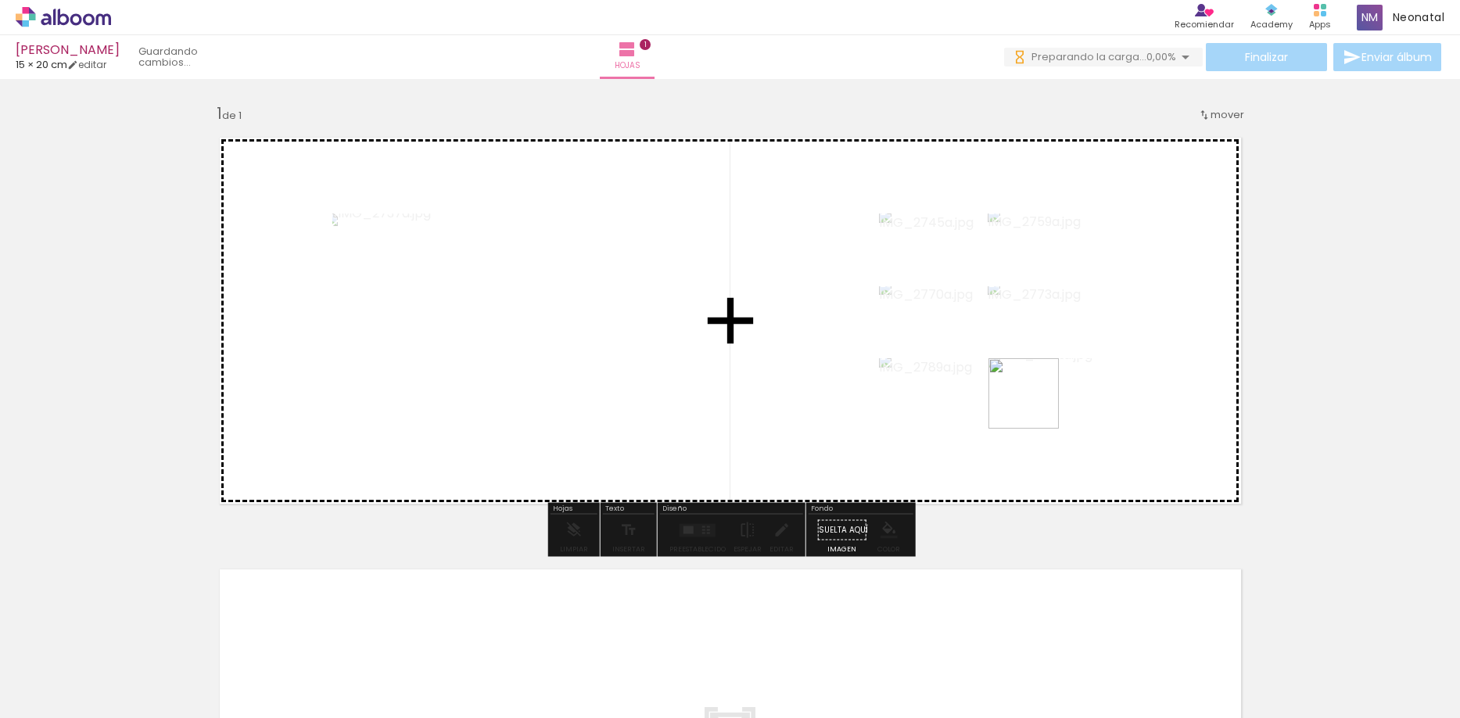
drag, startPoint x: 1021, startPoint y: 673, endPoint x: 1032, endPoint y: 367, distance: 306.0
click at [1035, 366] on quentale-workspace at bounding box center [730, 359] width 1460 height 718
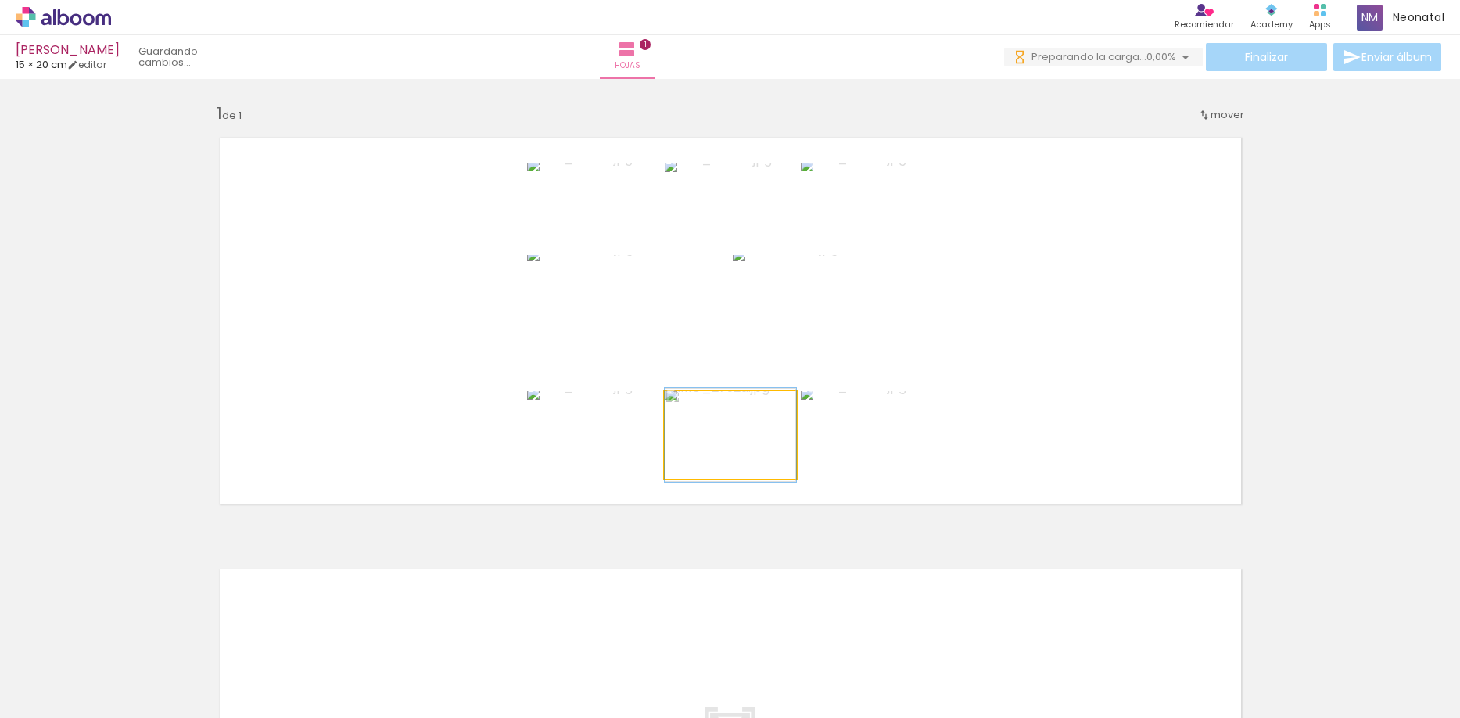
click at [748, 450] on quentale-photo at bounding box center [730, 435] width 131 height 88
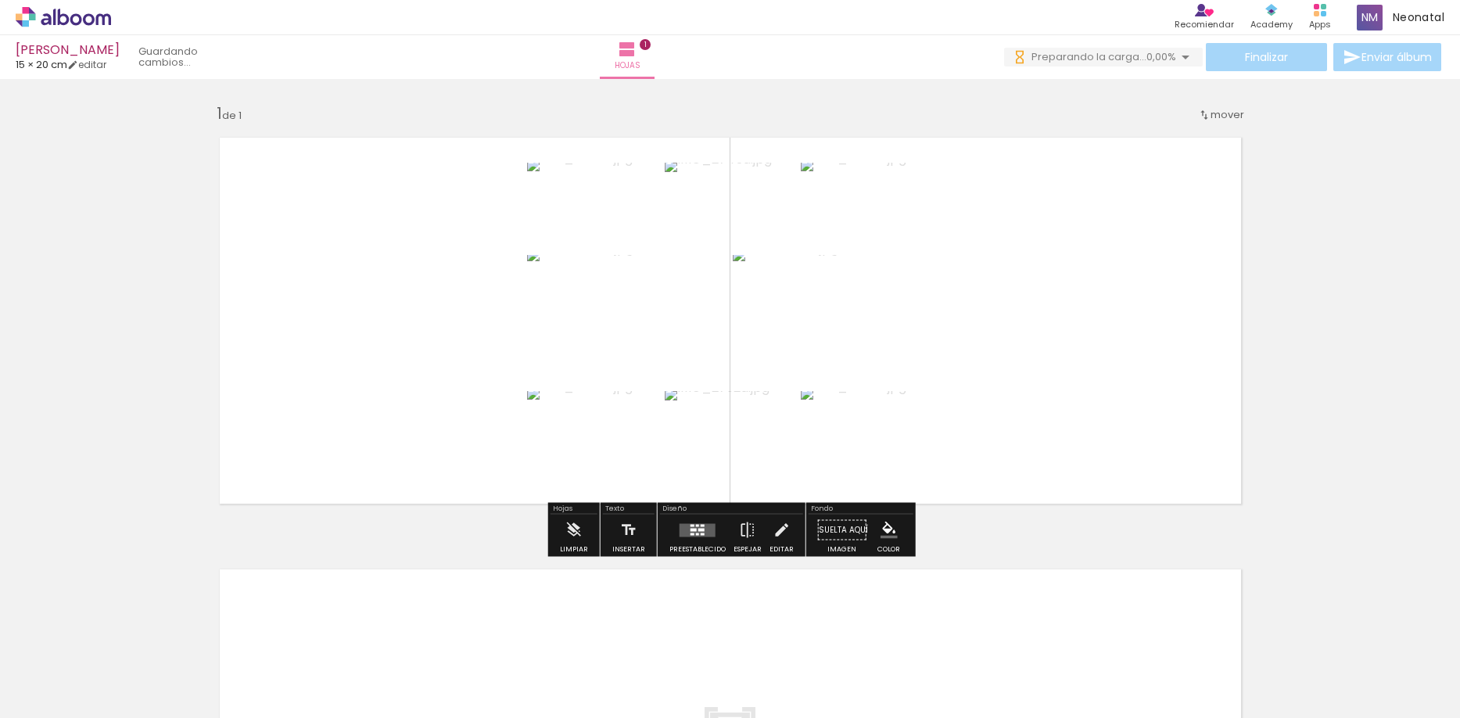
click at [0, 0] on slot "B&N" at bounding box center [0, 0] width 0 height 0
click at [680, 528] on quentale-layouter at bounding box center [698, 529] width 36 height 13
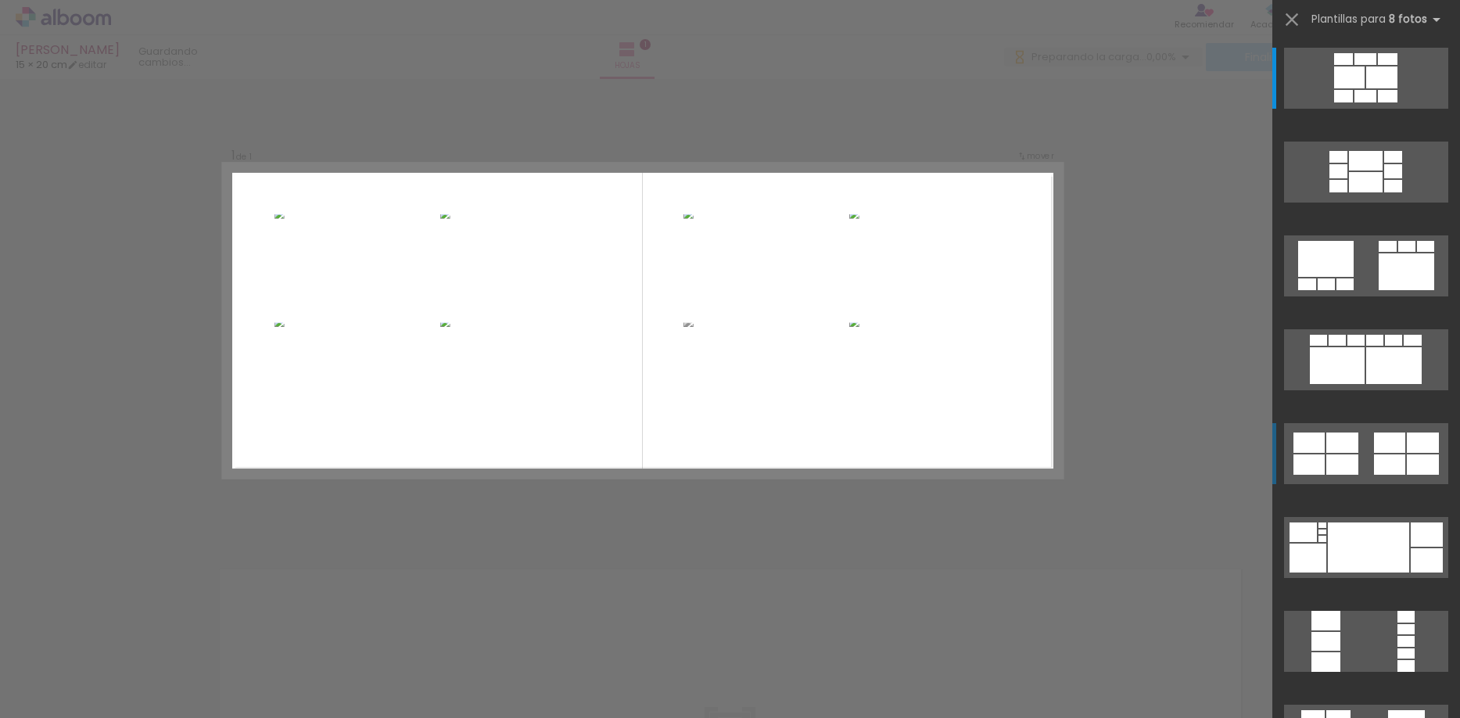
click at [1357, 437] on div at bounding box center [1342, 442] width 32 height 20
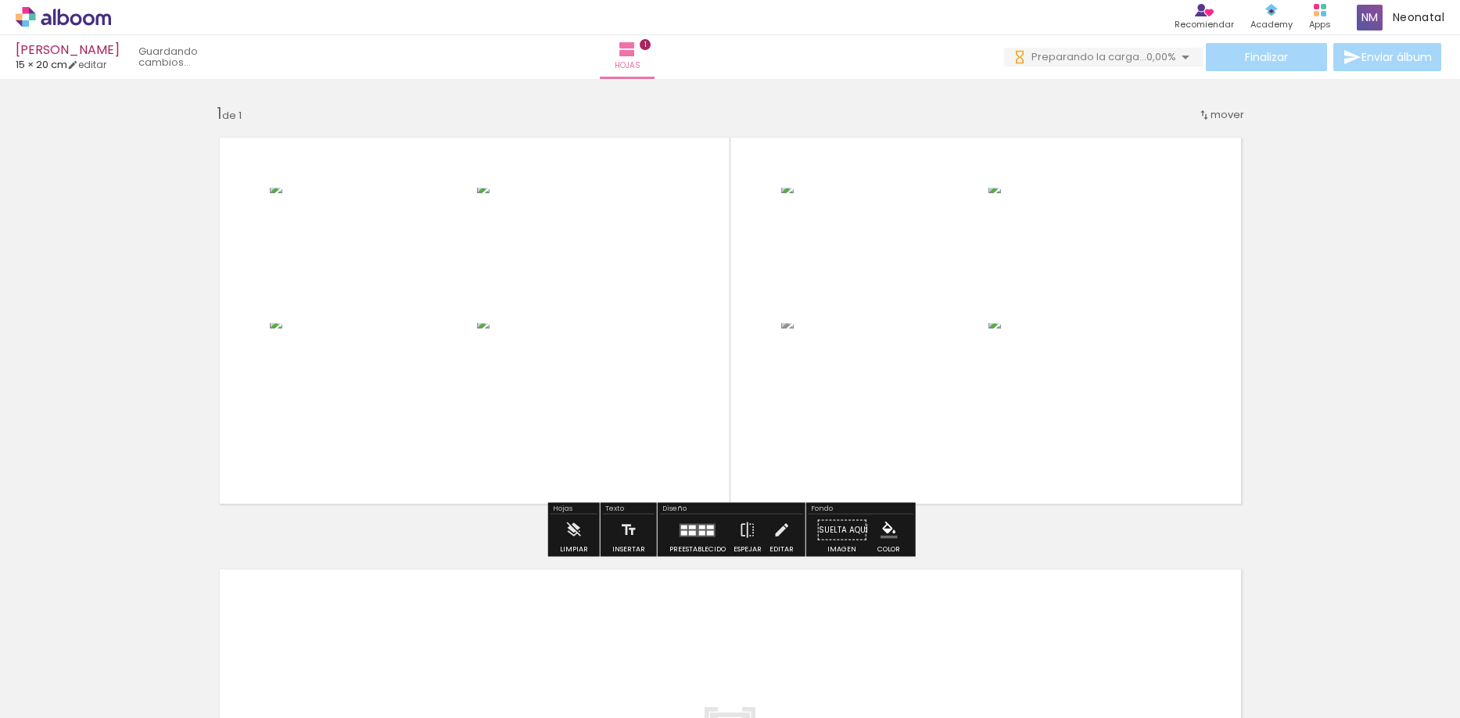
click at [381, 247] on quentale-photo at bounding box center [371, 253] width 203 height 131
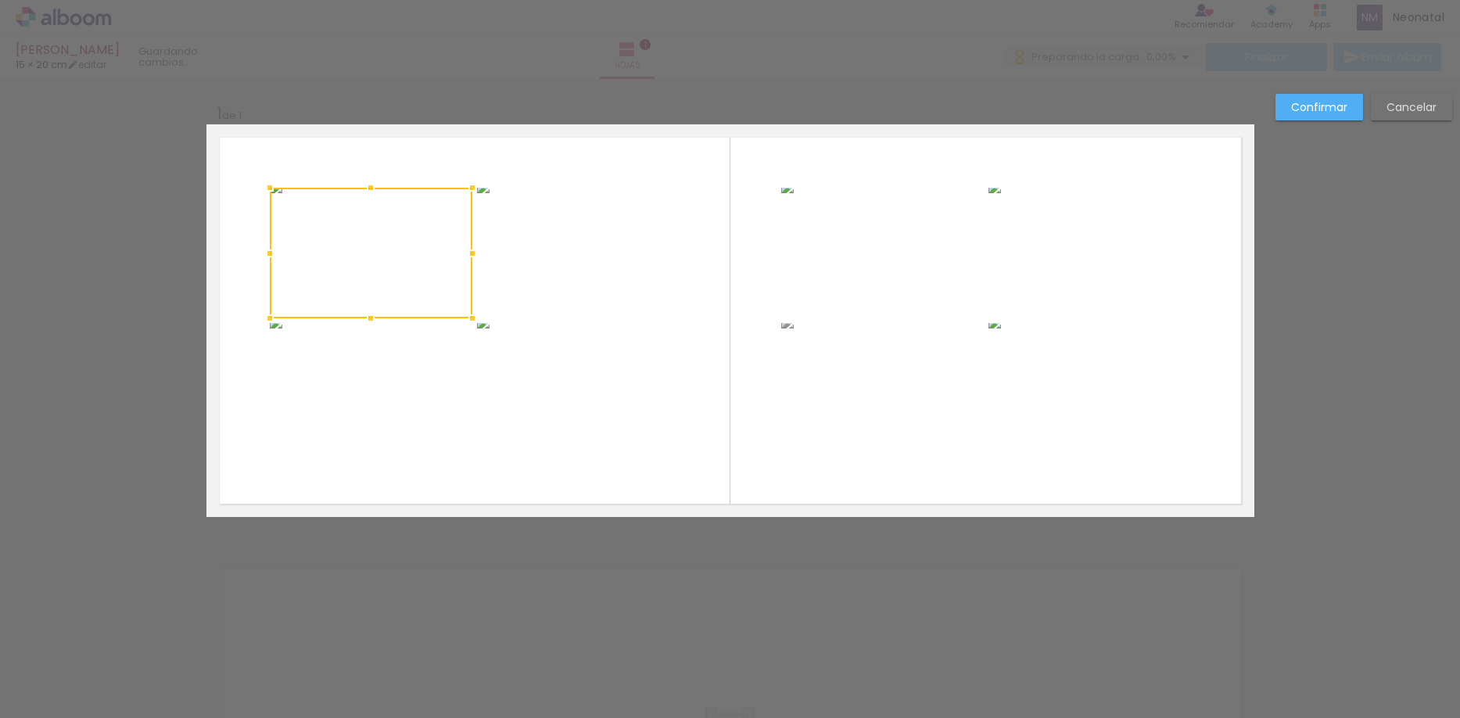
click at [587, 258] on quentale-photo at bounding box center [578, 253] width 203 height 131
click at [411, 398] on quentale-photo at bounding box center [371, 388] width 203 height 131
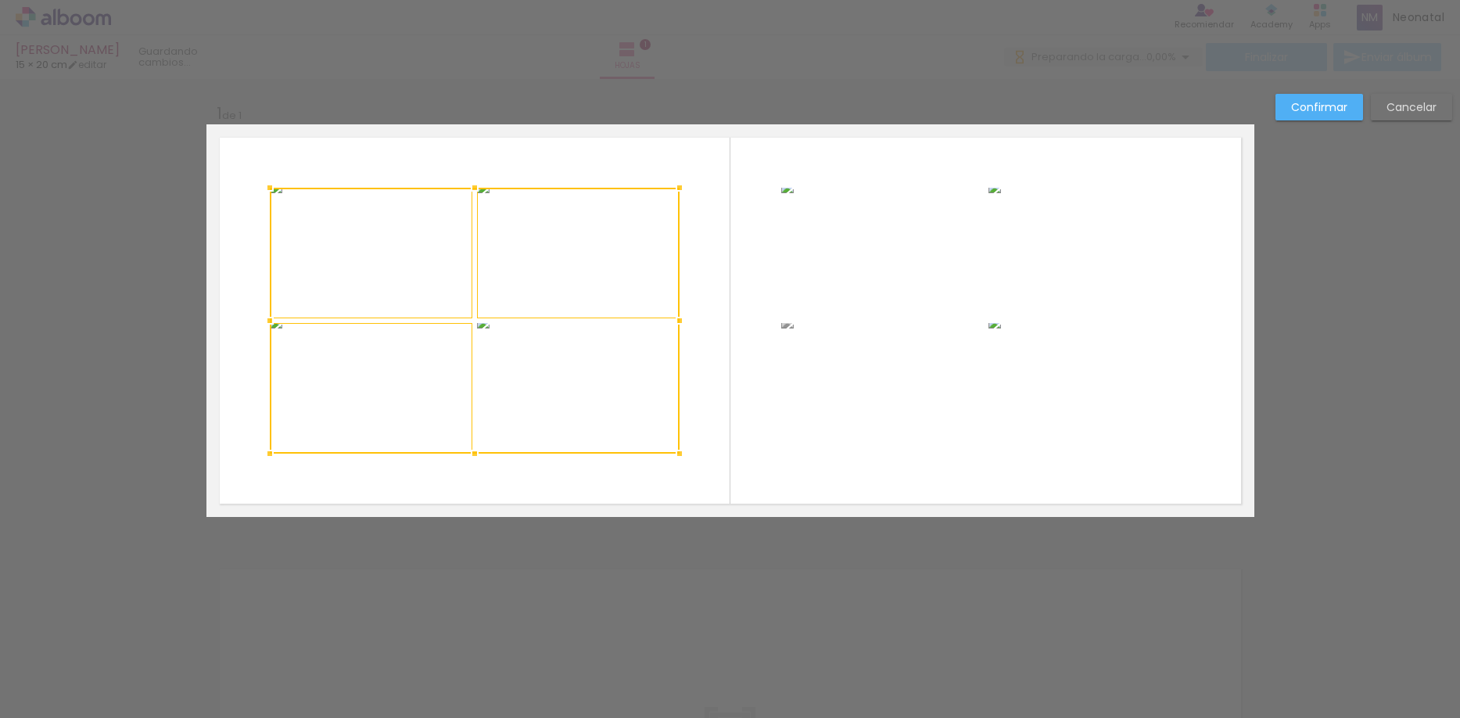
click at [569, 401] on div at bounding box center [475, 321] width 410 height 266
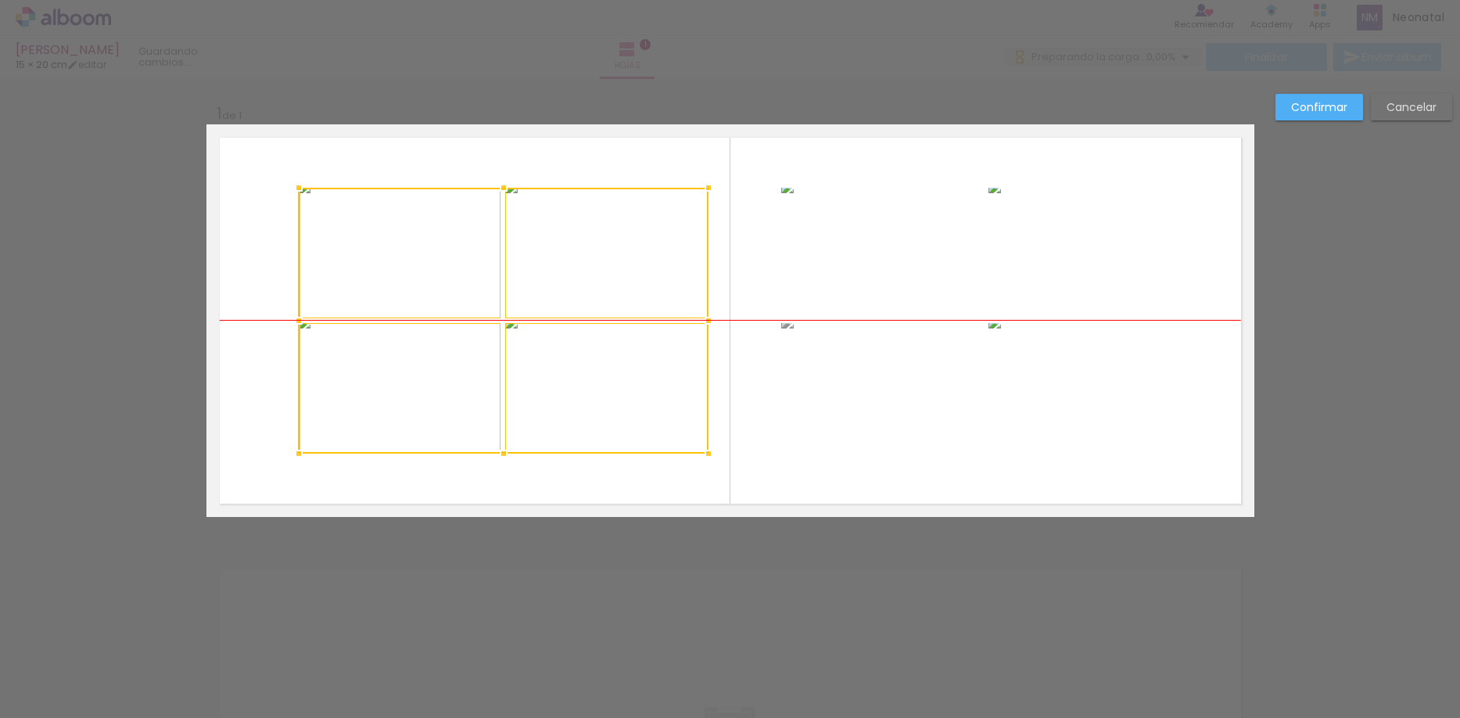
drag, startPoint x: 550, startPoint y: 408, endPoint x: 579, endPoint y: 411, distance: 29.1
click at [579, 411] on div at bounding box center [504, 321] width 410 height 266
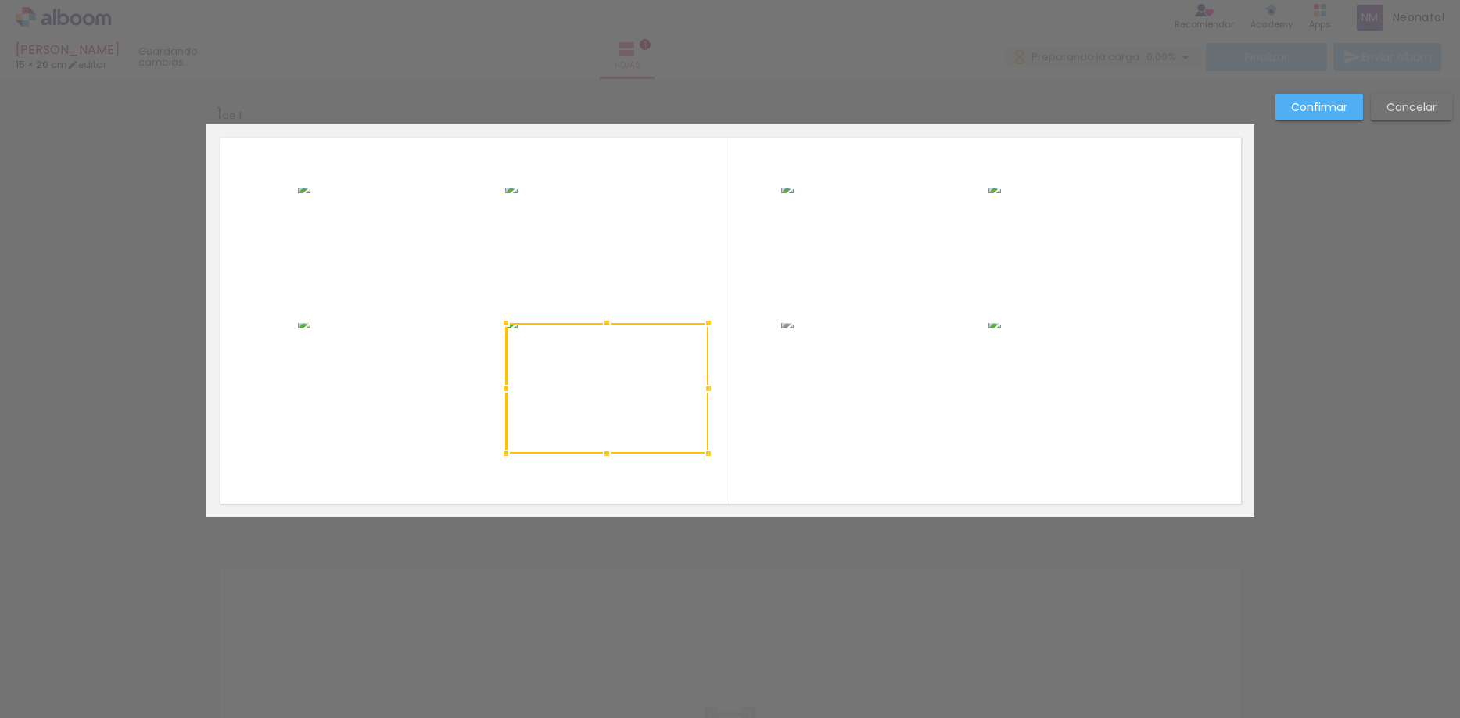
click at [847, 292] on album-spread "1 de 1" at bounding box center [730, 320] width 1048 height 393
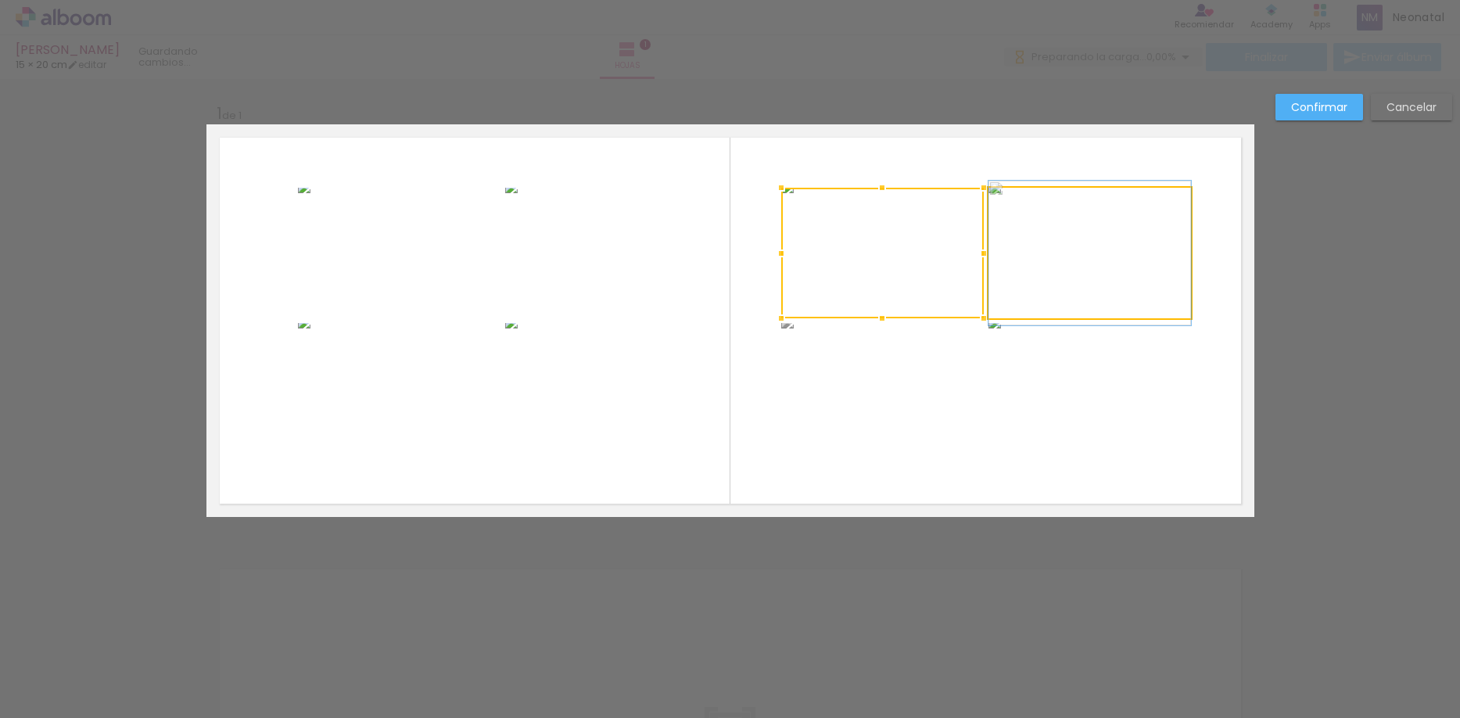
drag, startPoint x: 1046, startPoint y: 280, endPoint x: 1043, endPoint y: 321, distance: 40.7
click at [1046, 280] on quentale-photo at bounding box center [1089, 253] width 203 height 131
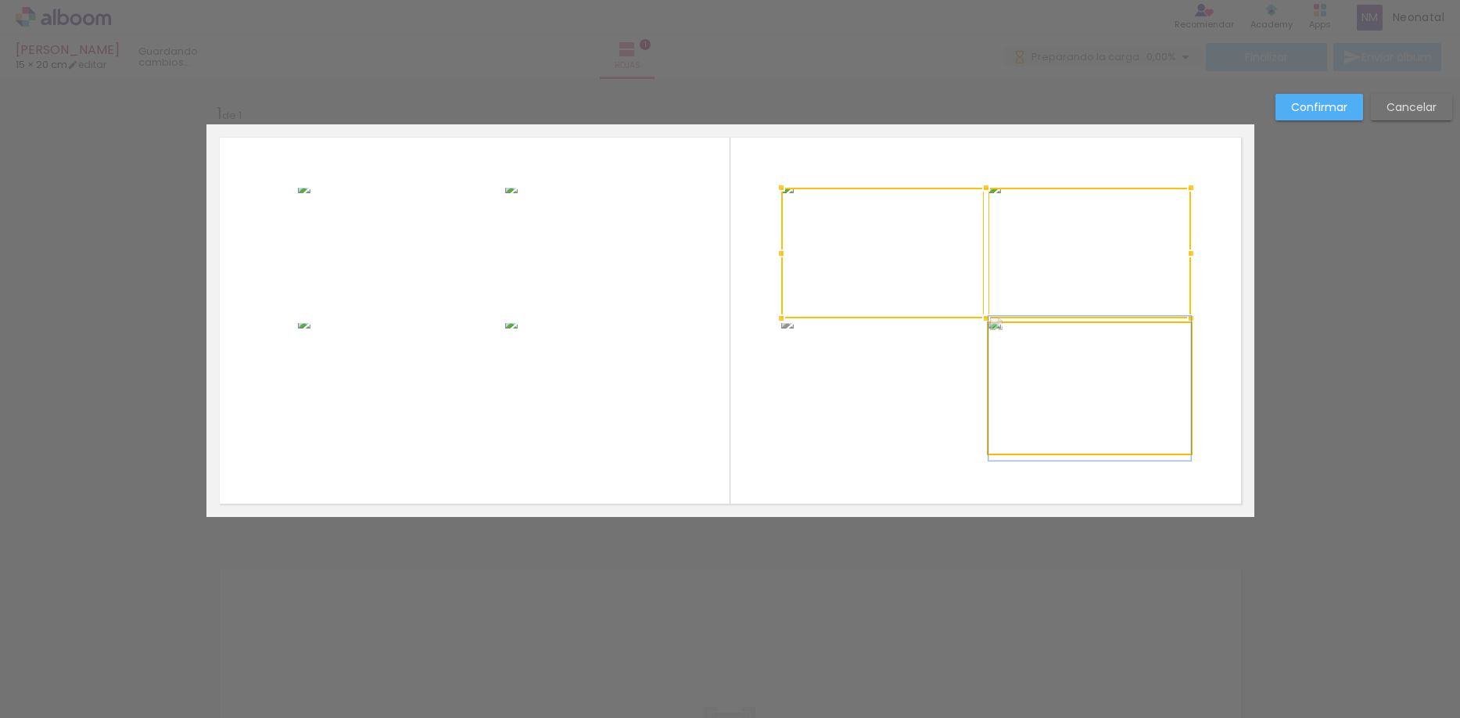
click at [1050, 350] on quentale-photo at bounding box center [1089, 388] width 203 height 131
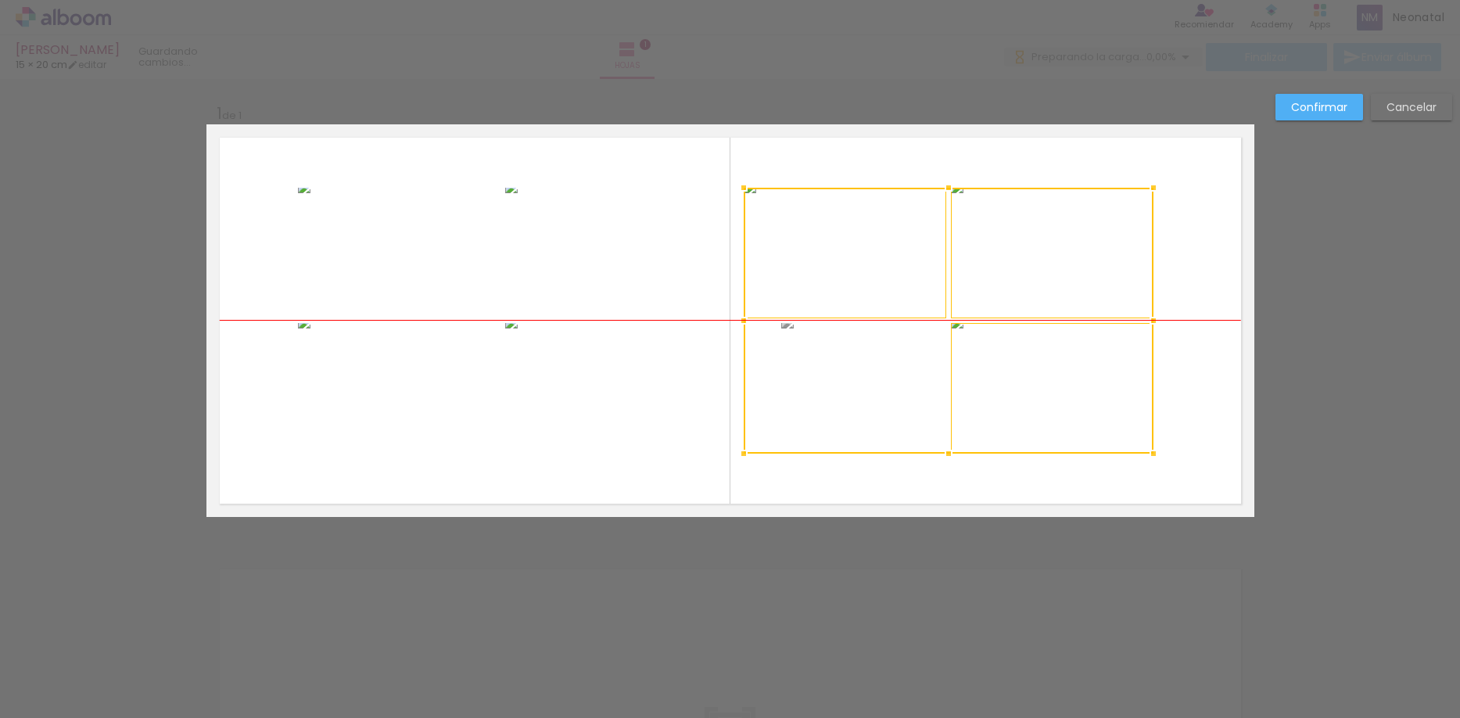
drag, startPoint x: 1012, startPoint y: 378, endPoint x: 974, endPoint y: 377, distance: 37.6
click at [974, 377] on div at bounding box center [949, 321] width 410 height 266
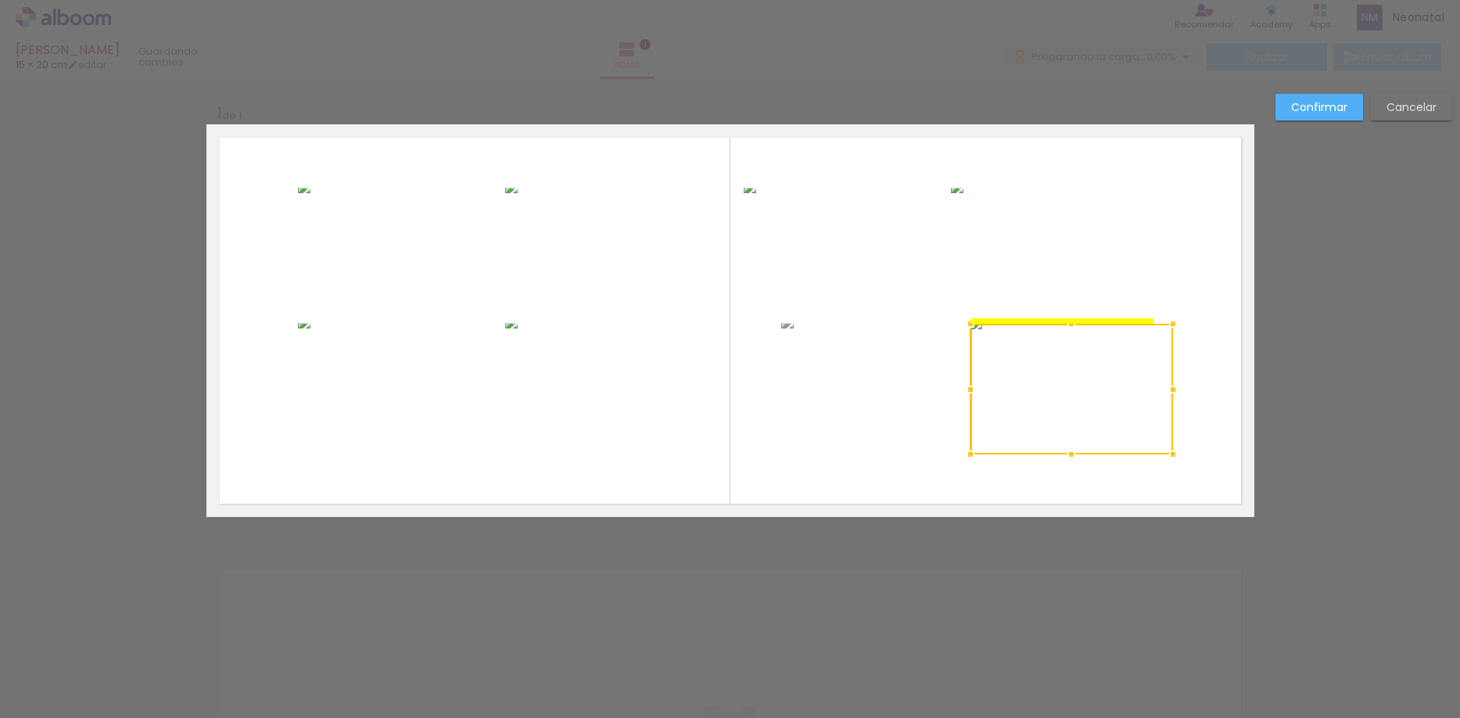
drag, startPoint x: 1060, startPoint y: 372, endPoint x: 1079, endPoint y: 371, distance: 18.8
click at [1079, 371] on div at bounding box center [1071, 389] width 203 height 131
click at [0, 0] on slot "Cancelar" at bounding box center [0, 0] width 0 height 0
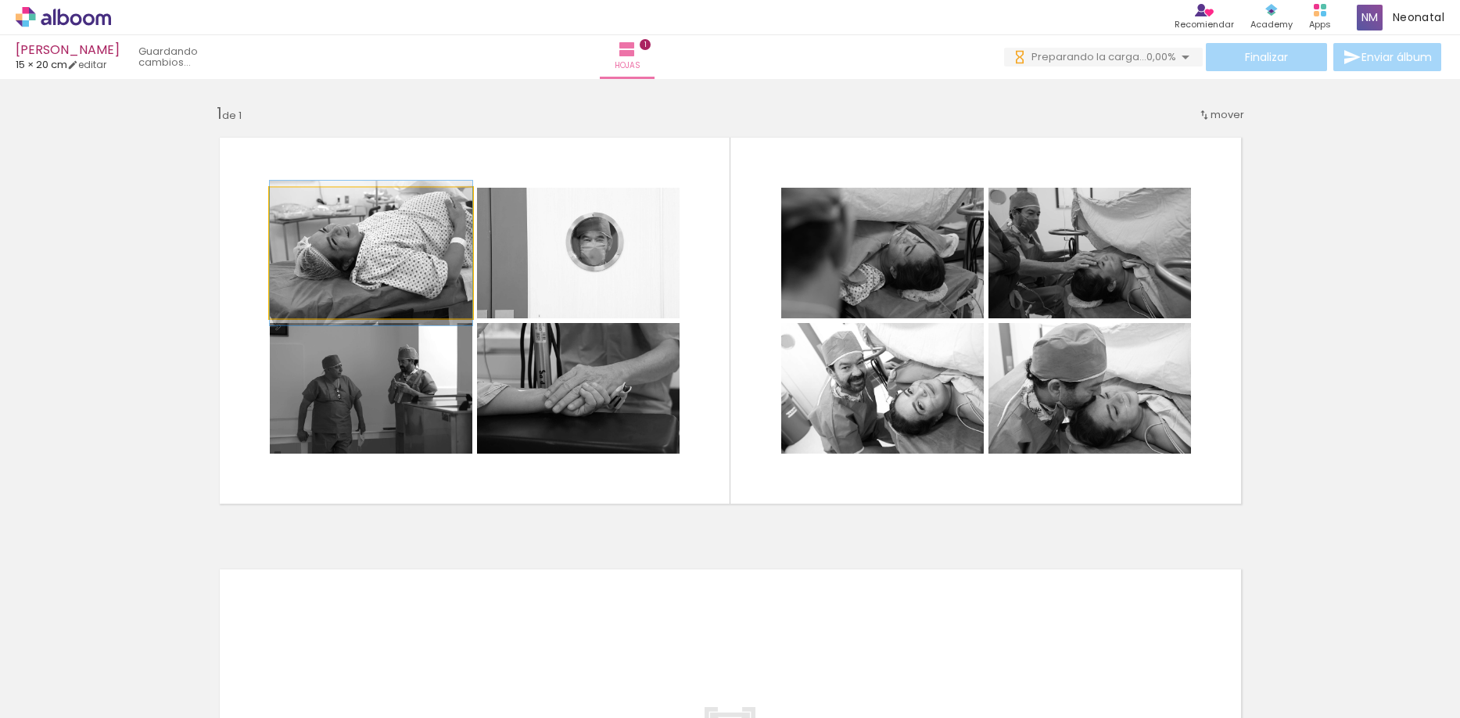
click at [380, 259] on quentale-photo at bounding box center [371, 253] width 203 height 131
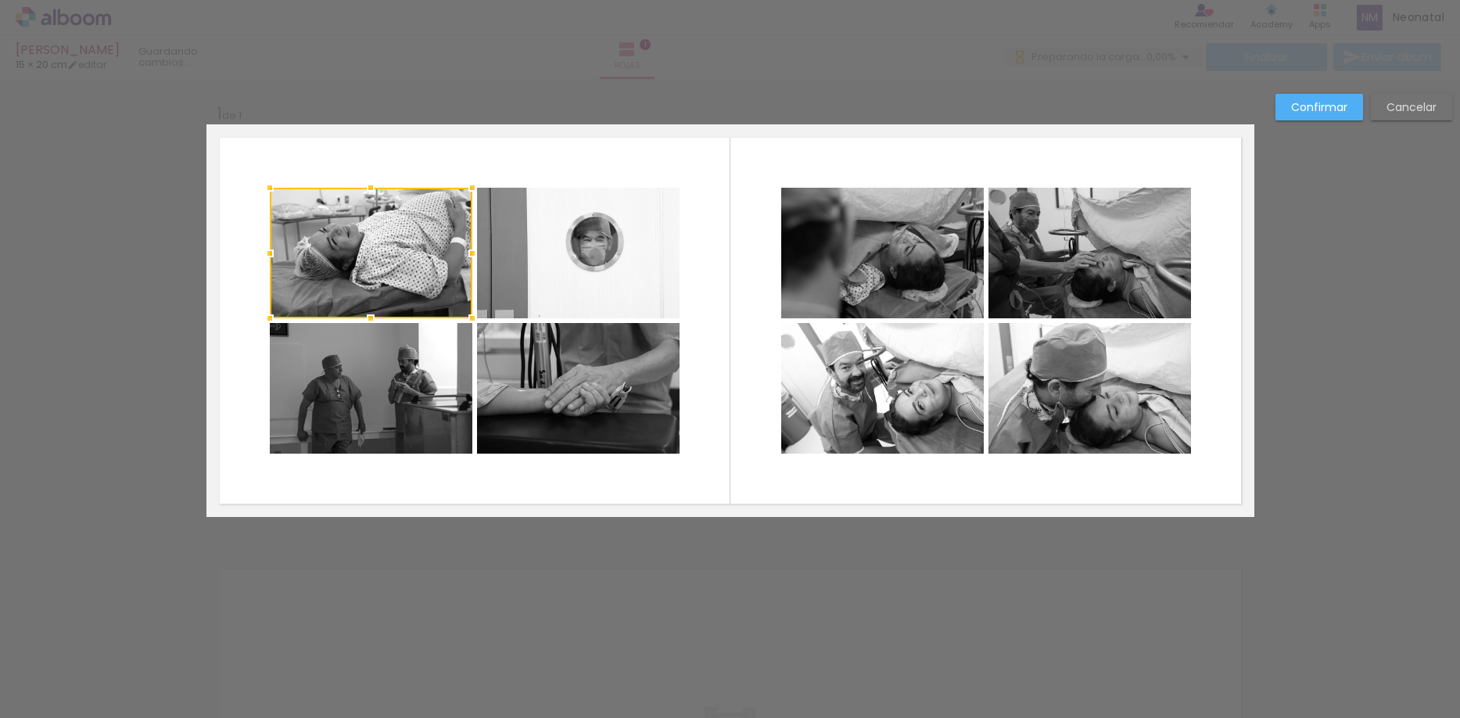
click at [593, 253] on quentale-photo at bounding box center [578, 253] width 203 height 131
click at [554, 378] on quentale-photo at bounding box center [578, 388] width 203 height 131
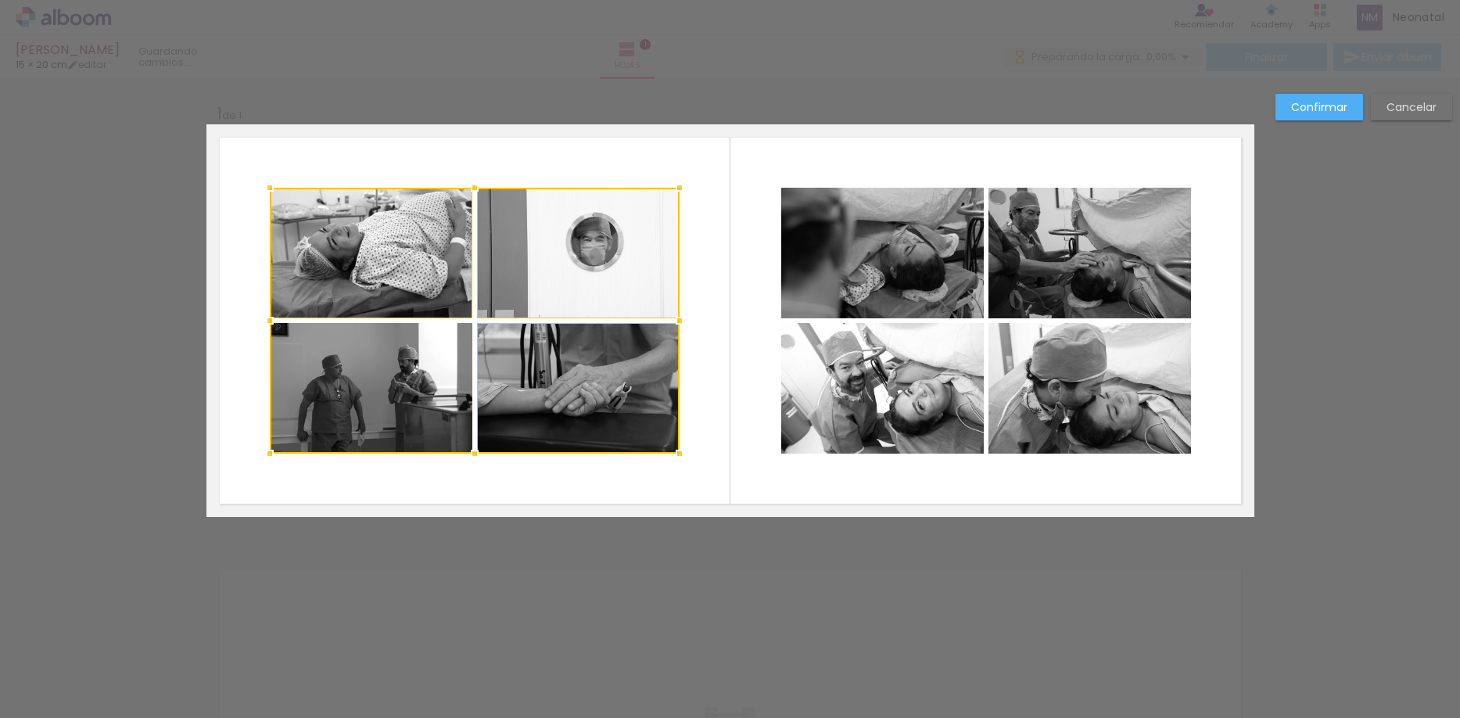
click at [436, 382] on div at bounding box center [475, 321] width 410 height 266
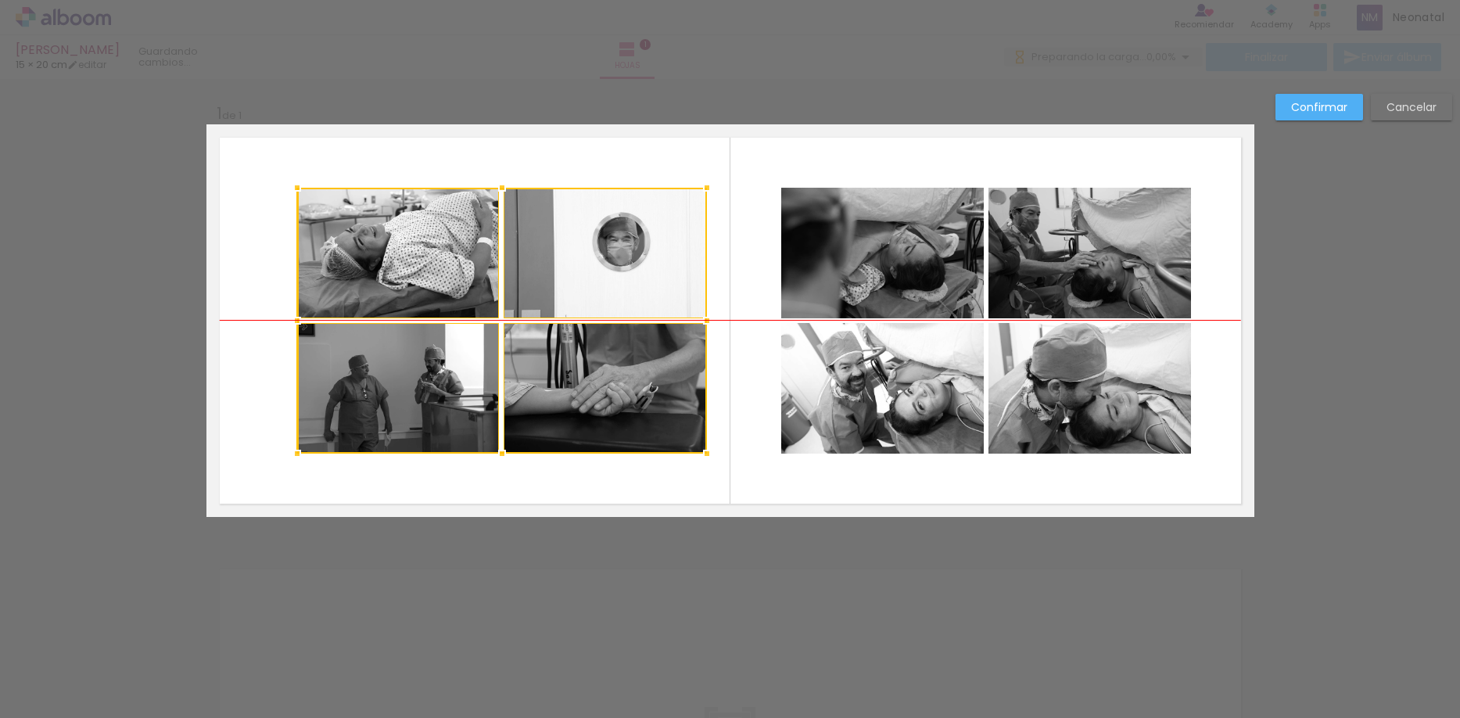
drag, startPoint x: 607, startPoint y: 386, endPoint x: 630, endPoint y: 386, distance: 23.5
click at [633, 388] on div at bounding box center [502, 321] width 410 height 266
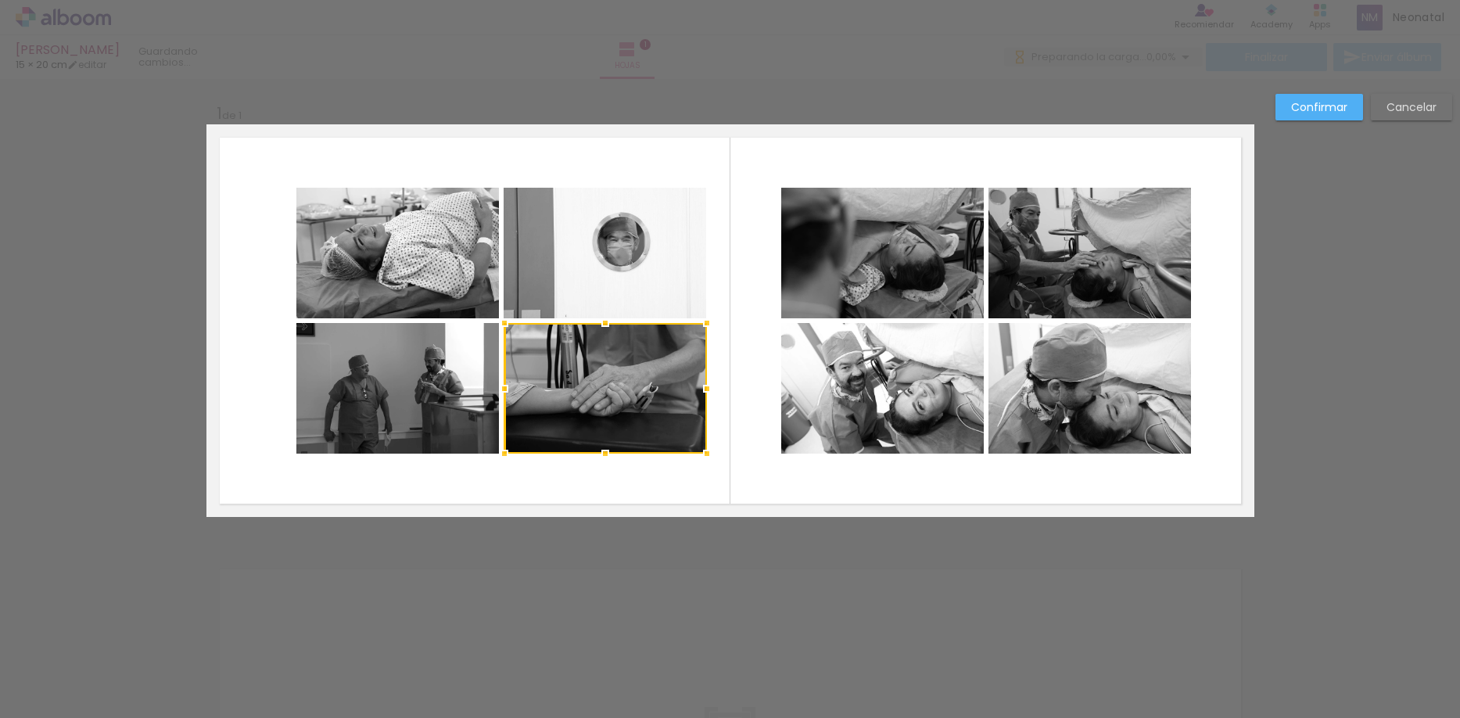
click at [891, 293] on quentale-photo at bounding box center [882, 253] width 203 height 131
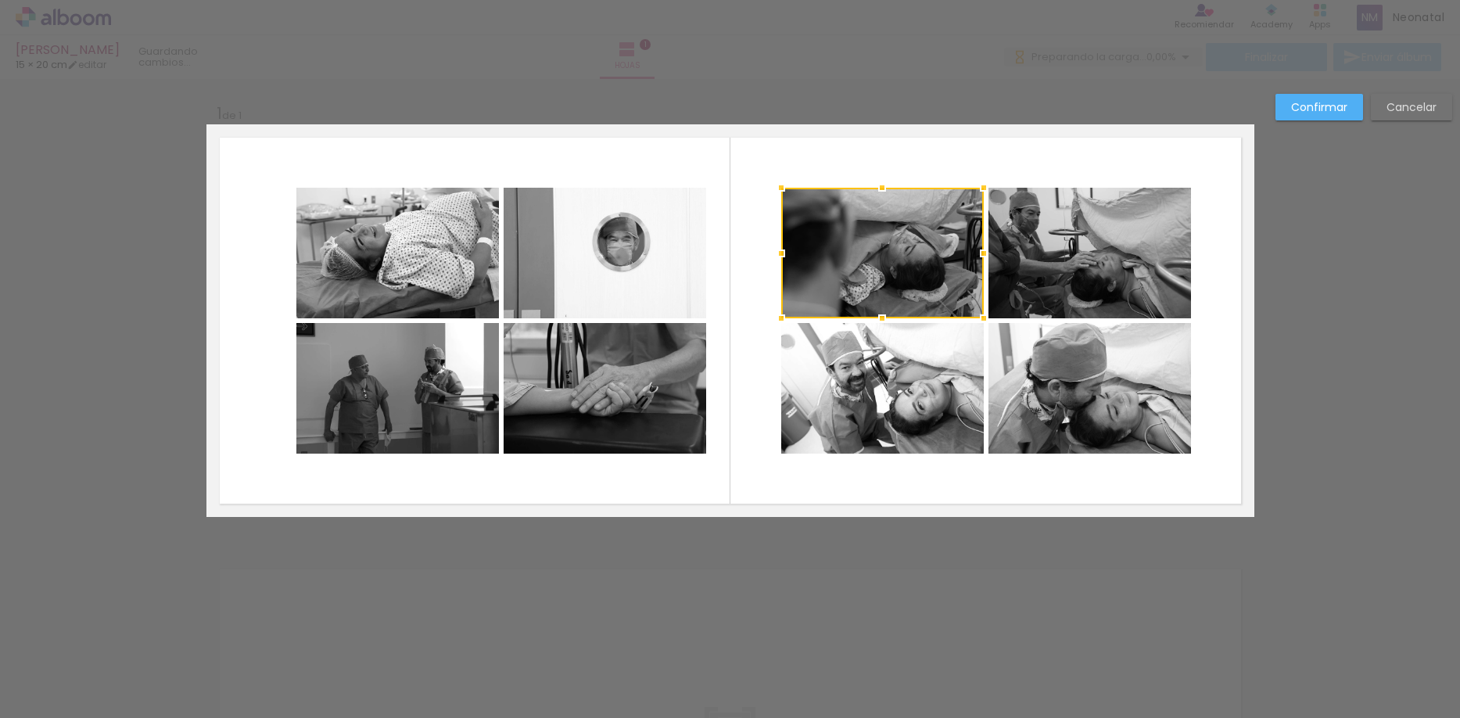
click at [1073, 278] on quentale-photo at bounding box center [1089, 253] width 203 height 131
click at [1064, 350] on quentale-photo at bounding box center [1089, 388] width 203 height 131
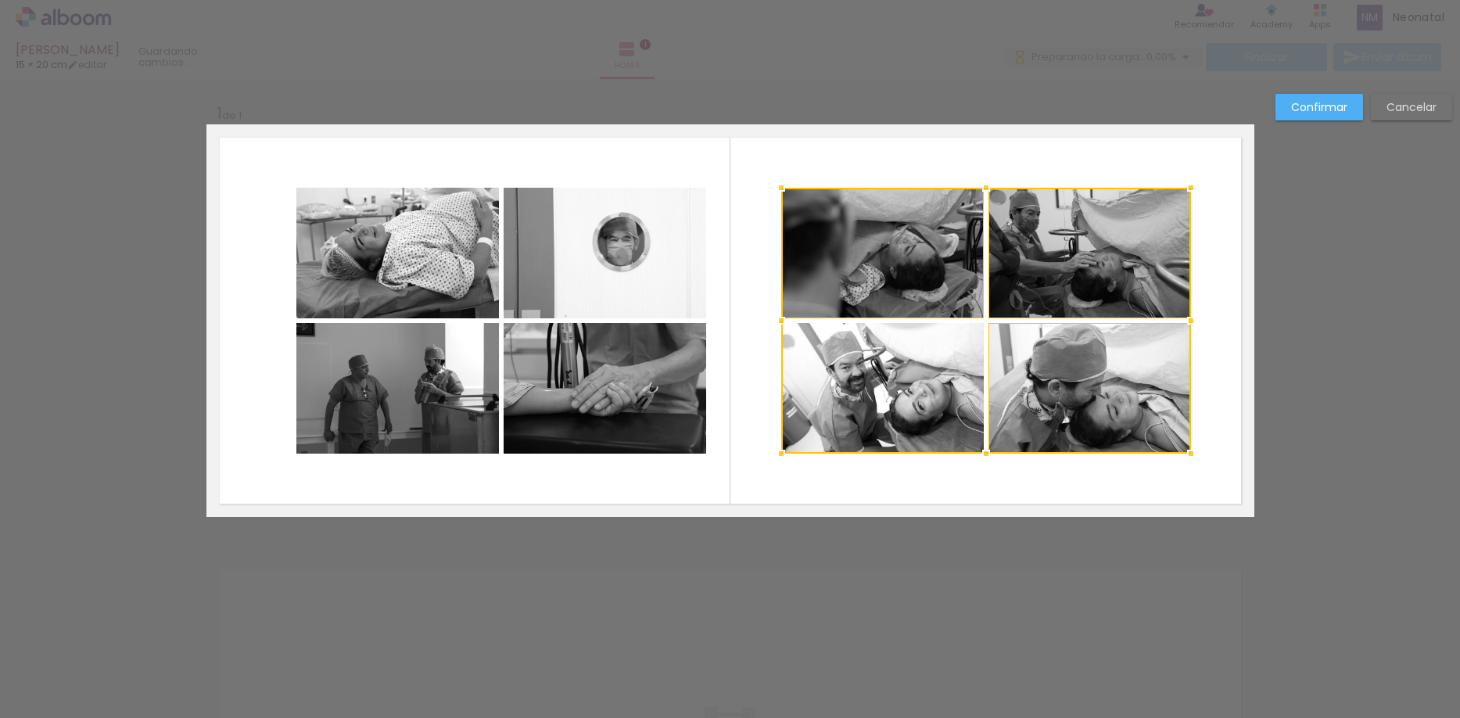
click at [866, 370] on div at bounding box center [986, 321] width 410 height 266
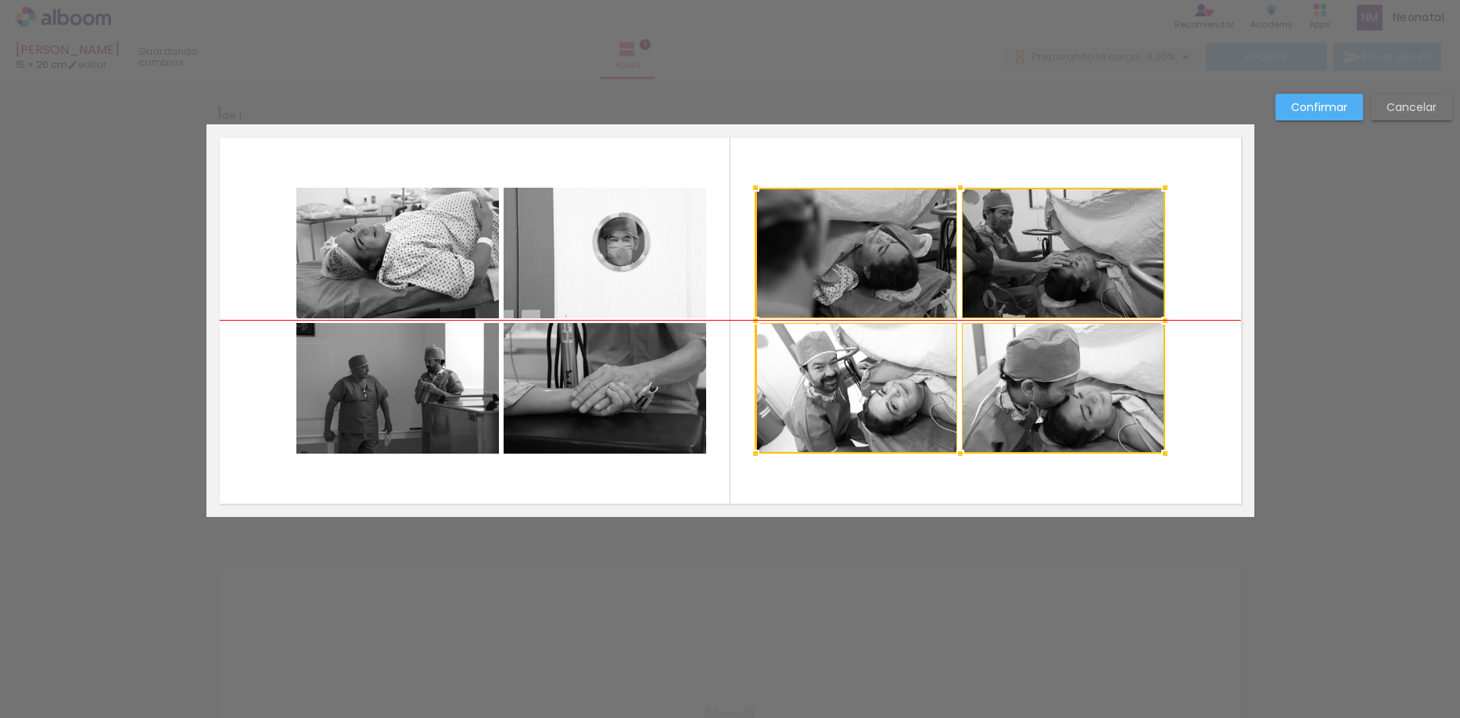
drag, startPoint x: 870, startPoint y: 371, endPoint x: 846, endPoint y: 368, distance: 23.6
click at [844, 370] on div at bounding box center [960, 321] width 410 height 266
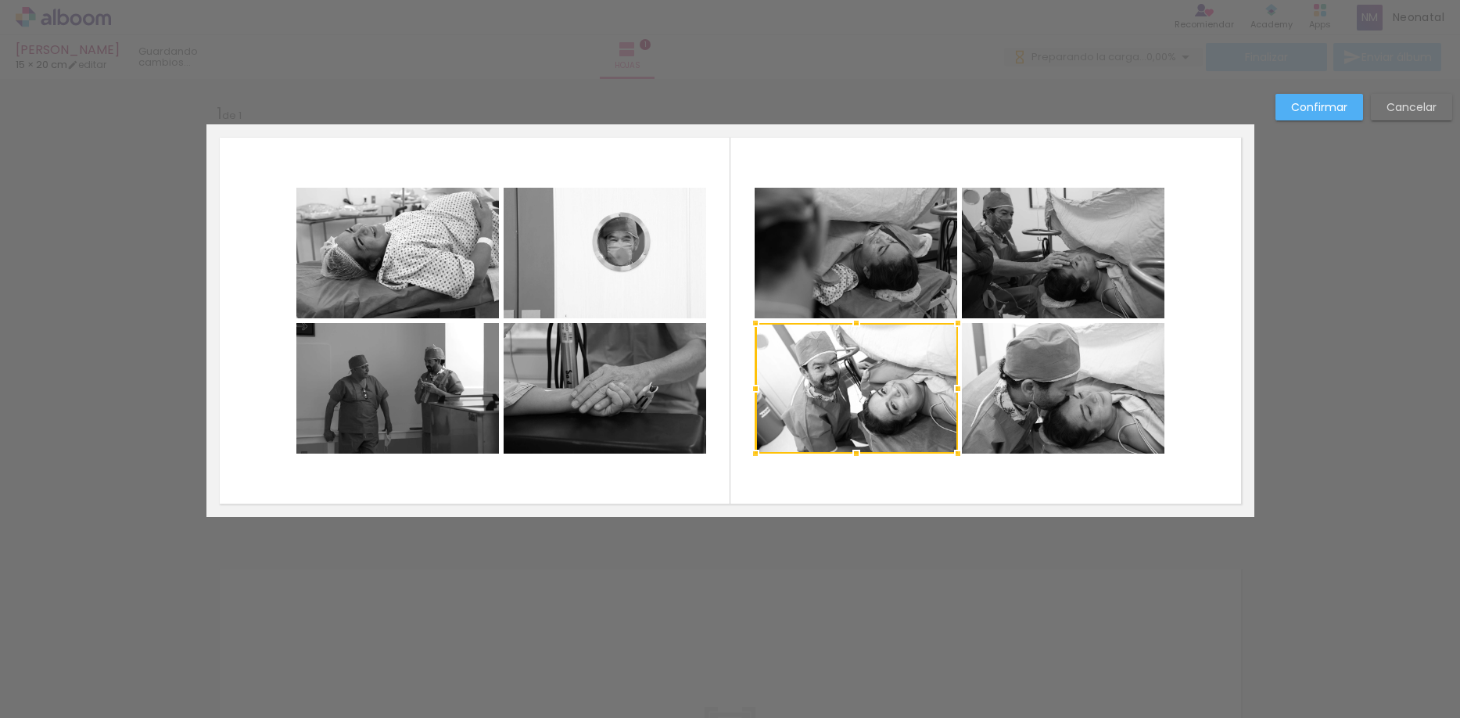
click at [0, 0] on slot "Confirmar" at bounding box center [0, 0] width 0 height 0
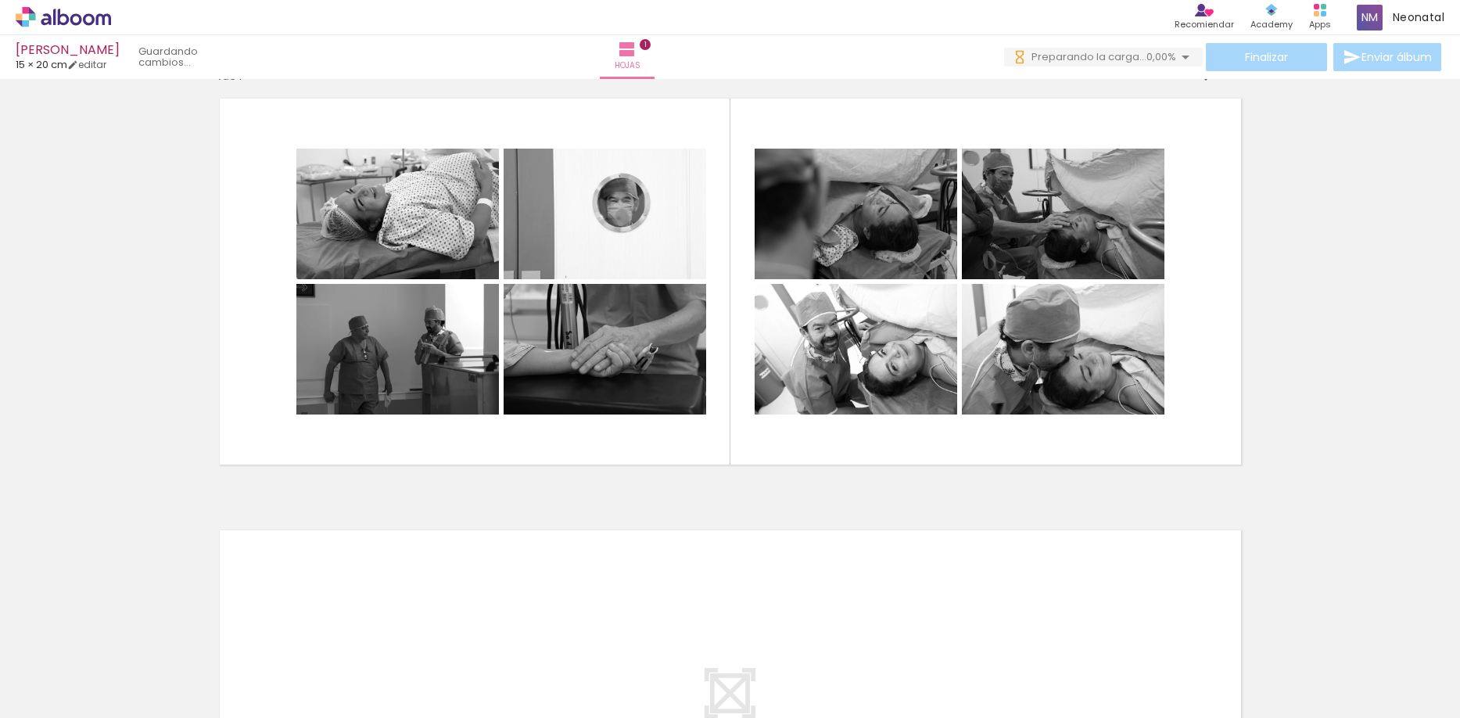
scroll to position [0, 0]
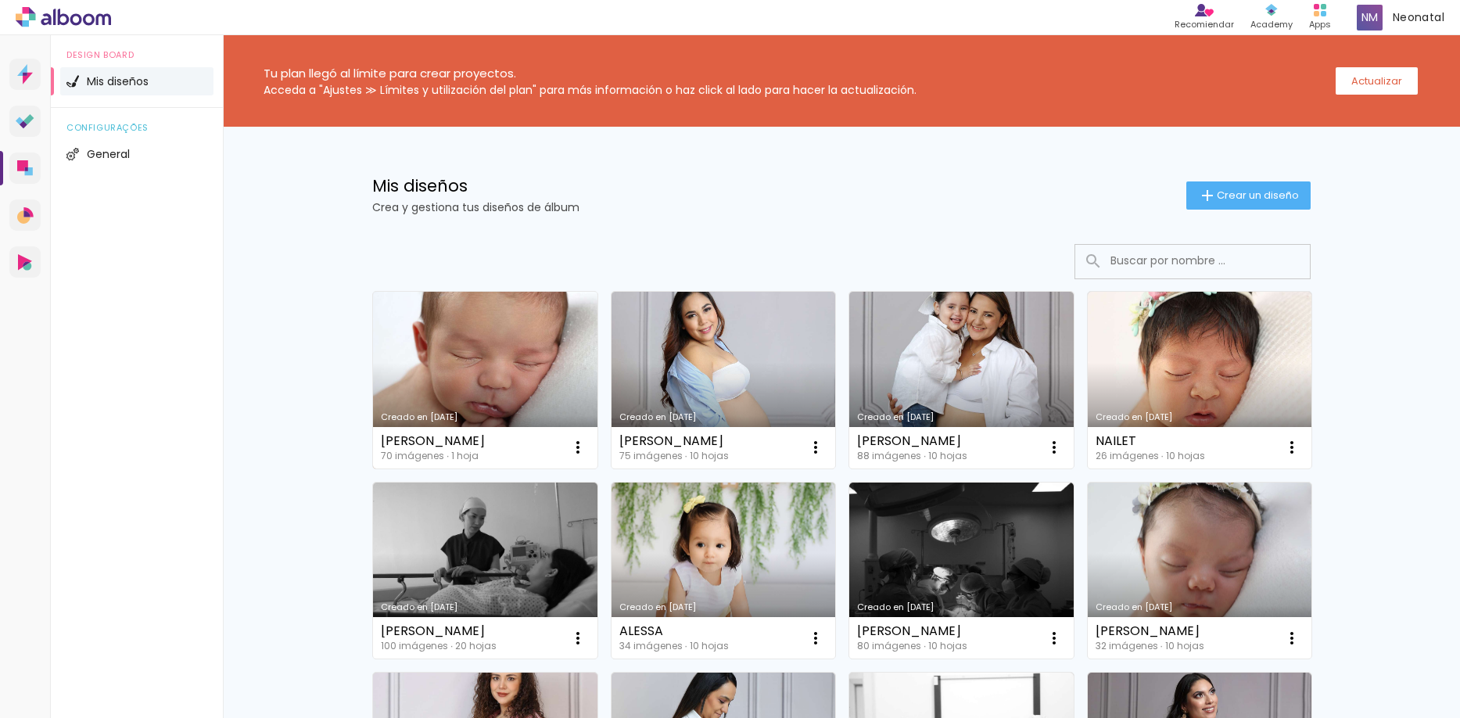
click at [469, 332] on link "Creado en [DATE]" at bounding box center [485, 380] width 224 height 177
click at [0, 0] on neon-animated-pages "Confirmar Cancelar" at bounding box center [0, 0] width 0 height 0
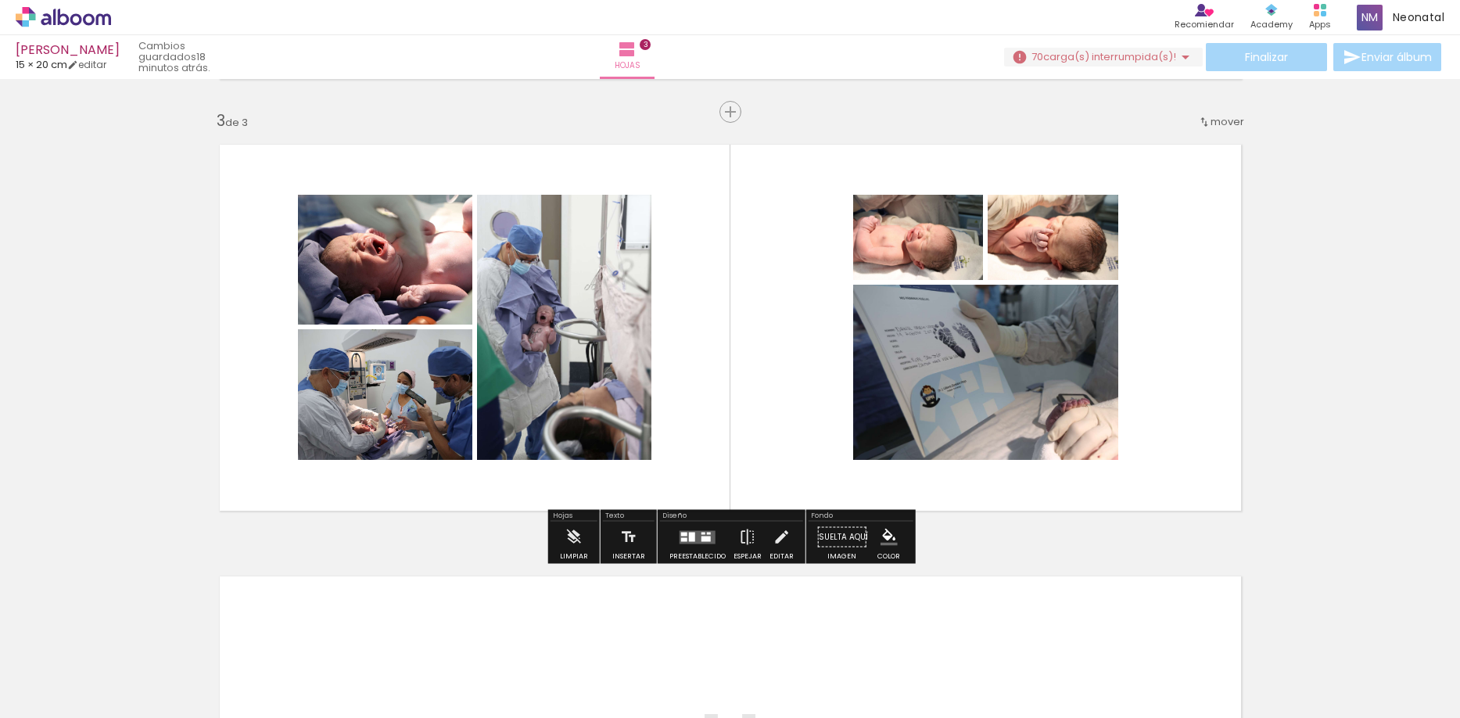
scroll to position [856, 0]
click at [426, 298] on quentale-photo at bounding box center [385, 260] width 174 height 130
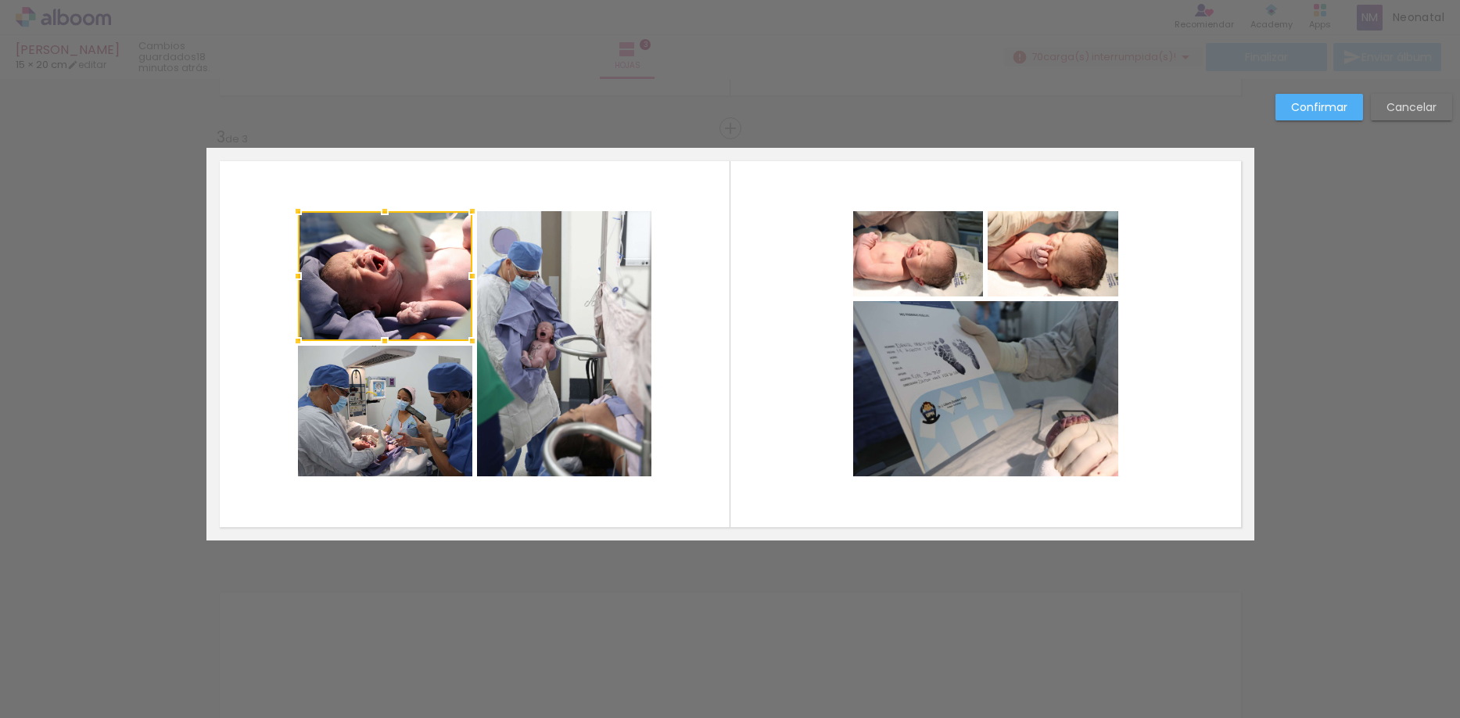
scroll to position [834, 0]
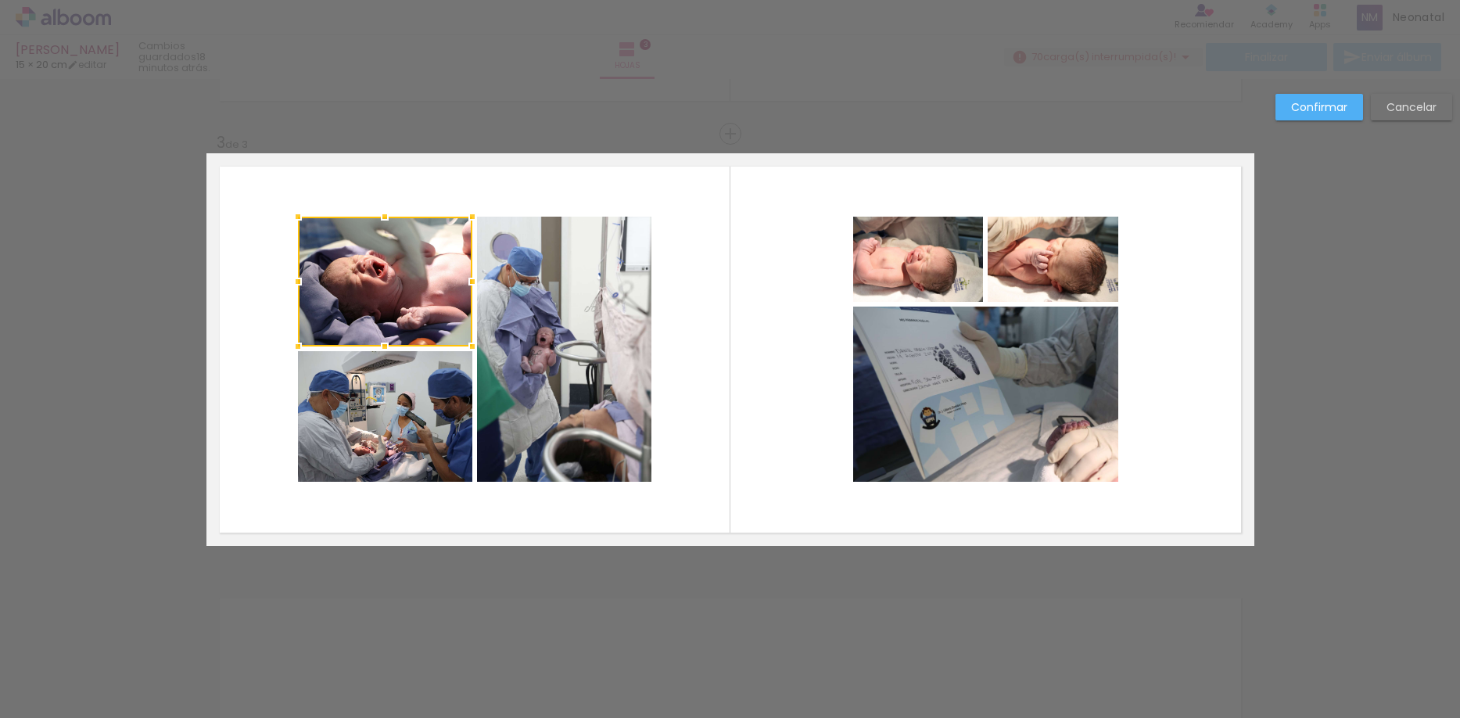
click at [412, 408] on quentale-photo at bounding box center [385, 416] width 174 height 131
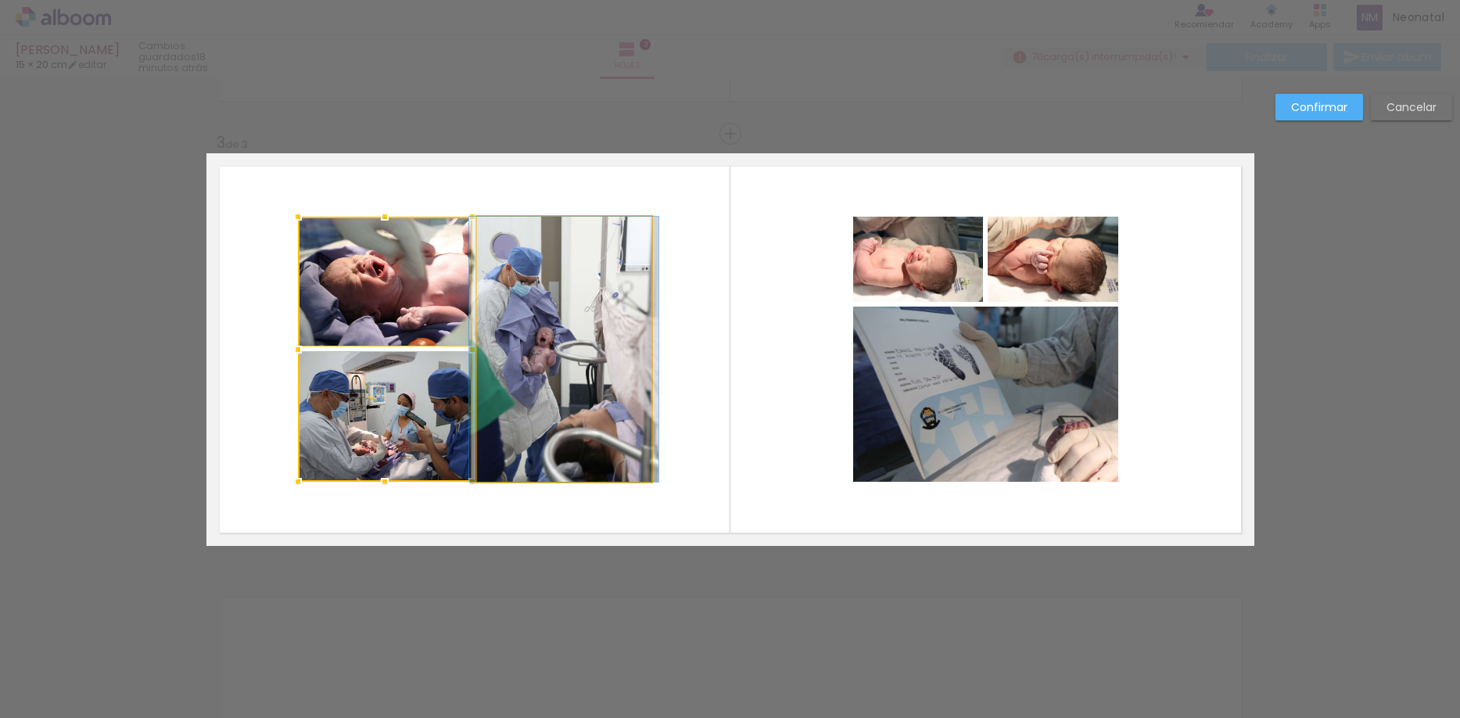
click at [601, 393] on quentale-photo at bounding box center [564, 349] width 174 height 265
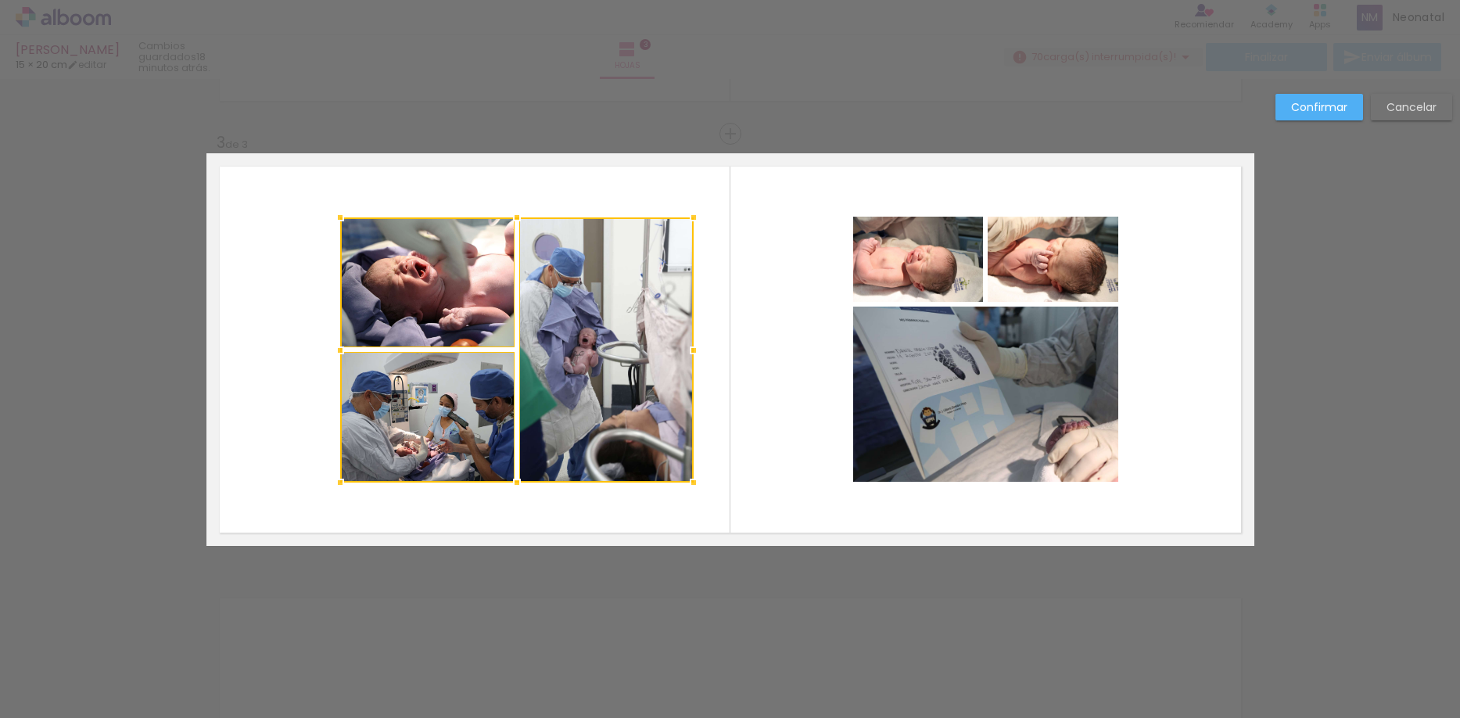
drag, startPoint x: 418, startPoint y: 371, endPoint x: 461, endPoint y: 371, distance: 42.2
click at [461, 371] on div at bounding box center [516, 349] width 353 height 265
click at [928, 256] on album-spread "3 de 3" at bounding box center [730, 349] width 1048 height 393
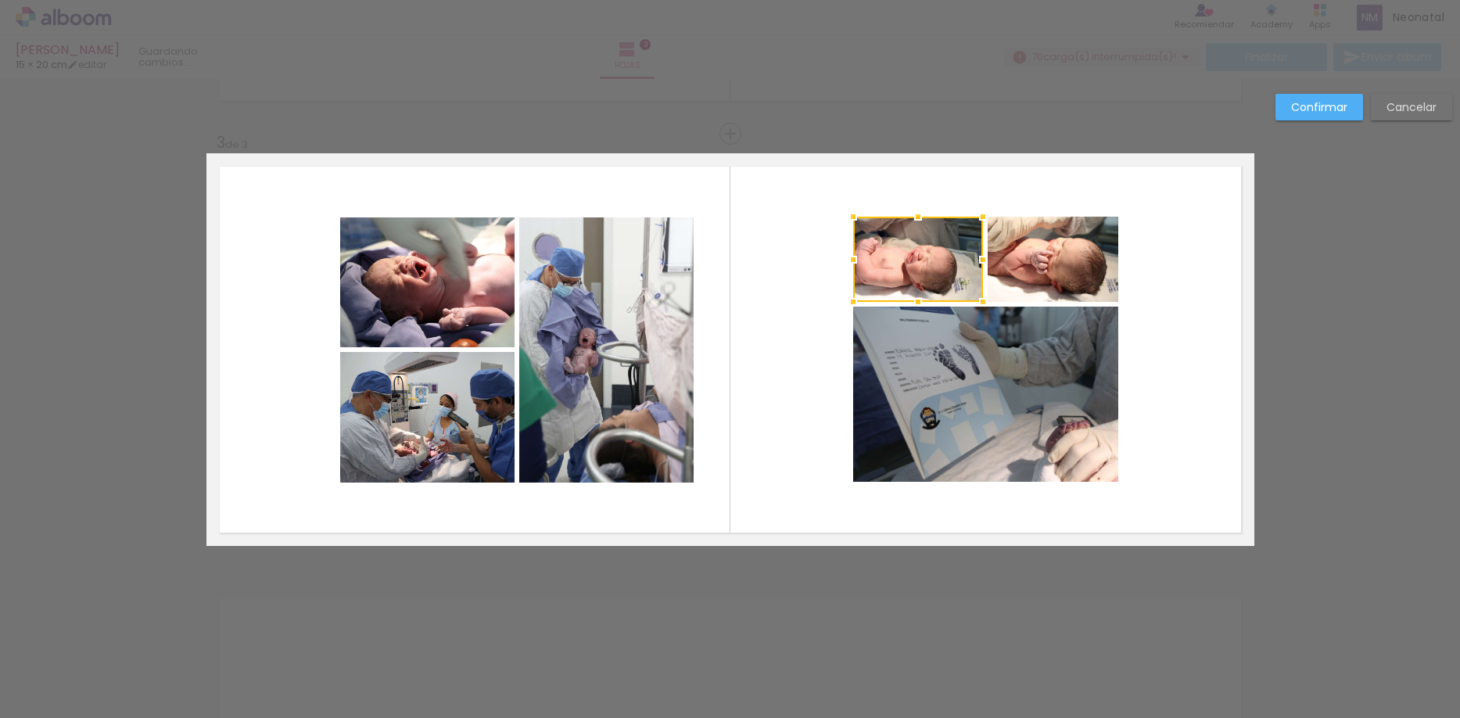
click at [1042, 265] on quentale-photo at bounding box center [1053, 259] width 131 height 85
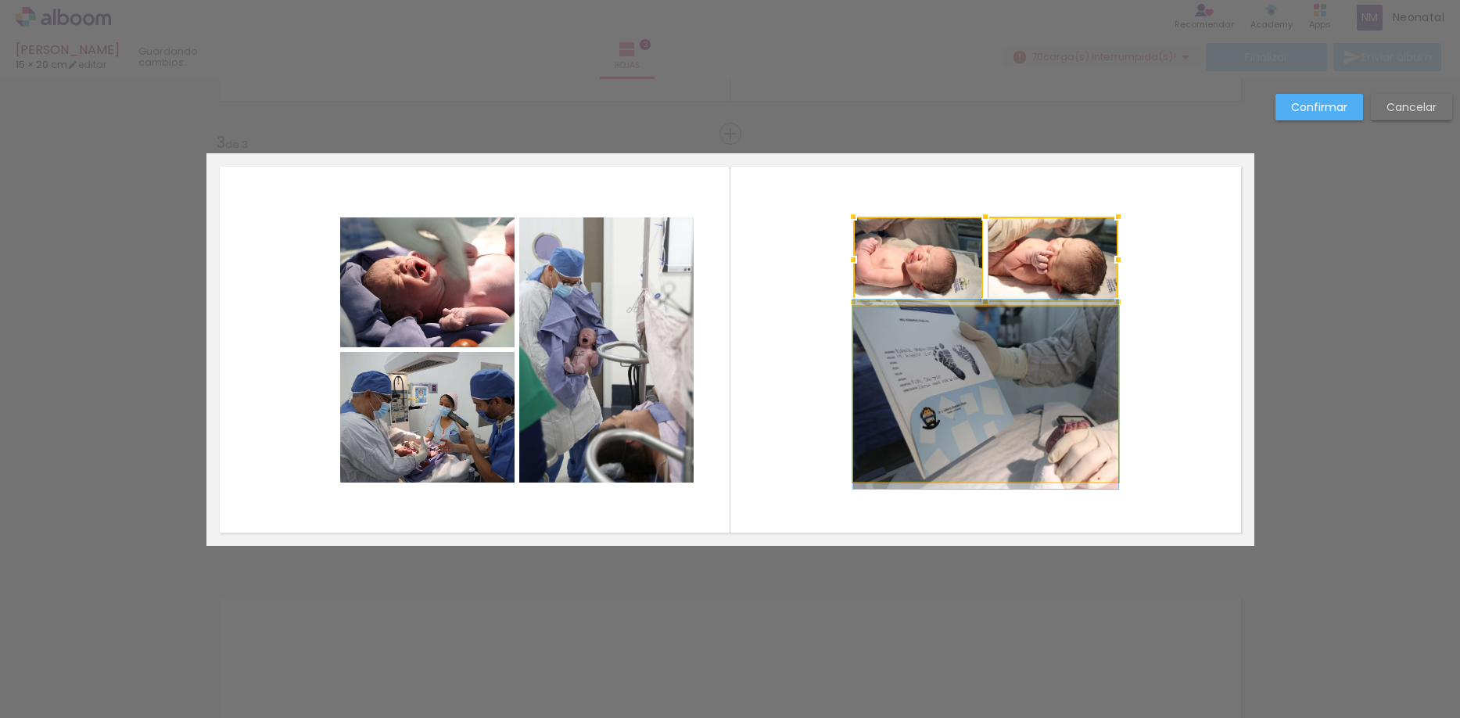
click at [1020, 375] on quentale-photo at bounding box center [985, 394] width 265 height 175
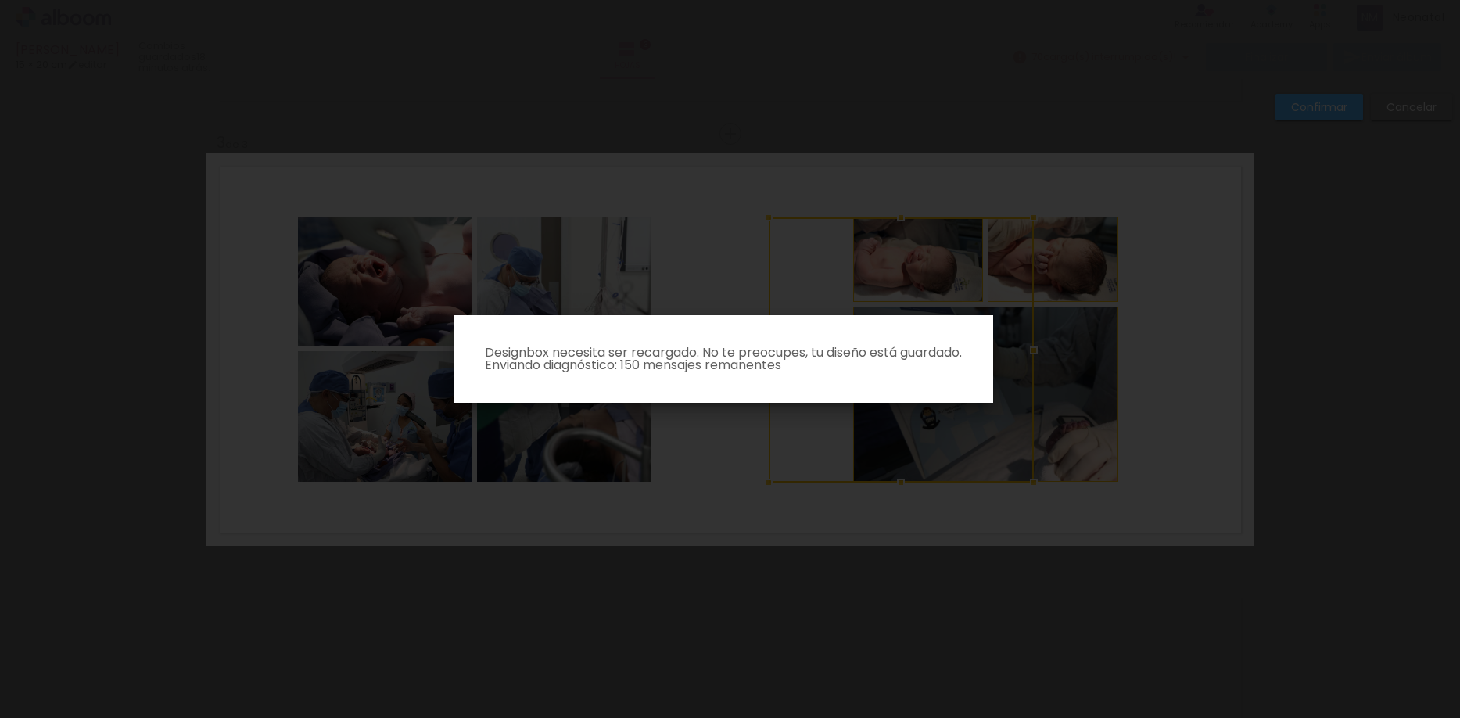
drag, startPoint x: 1060, startPoint y: 374, endPoint x: 975, endPoint y: 372, distance: 84.5
click at [975, 372] on quentale-workspace at bounding box center [730, 359] width 1460 height 718
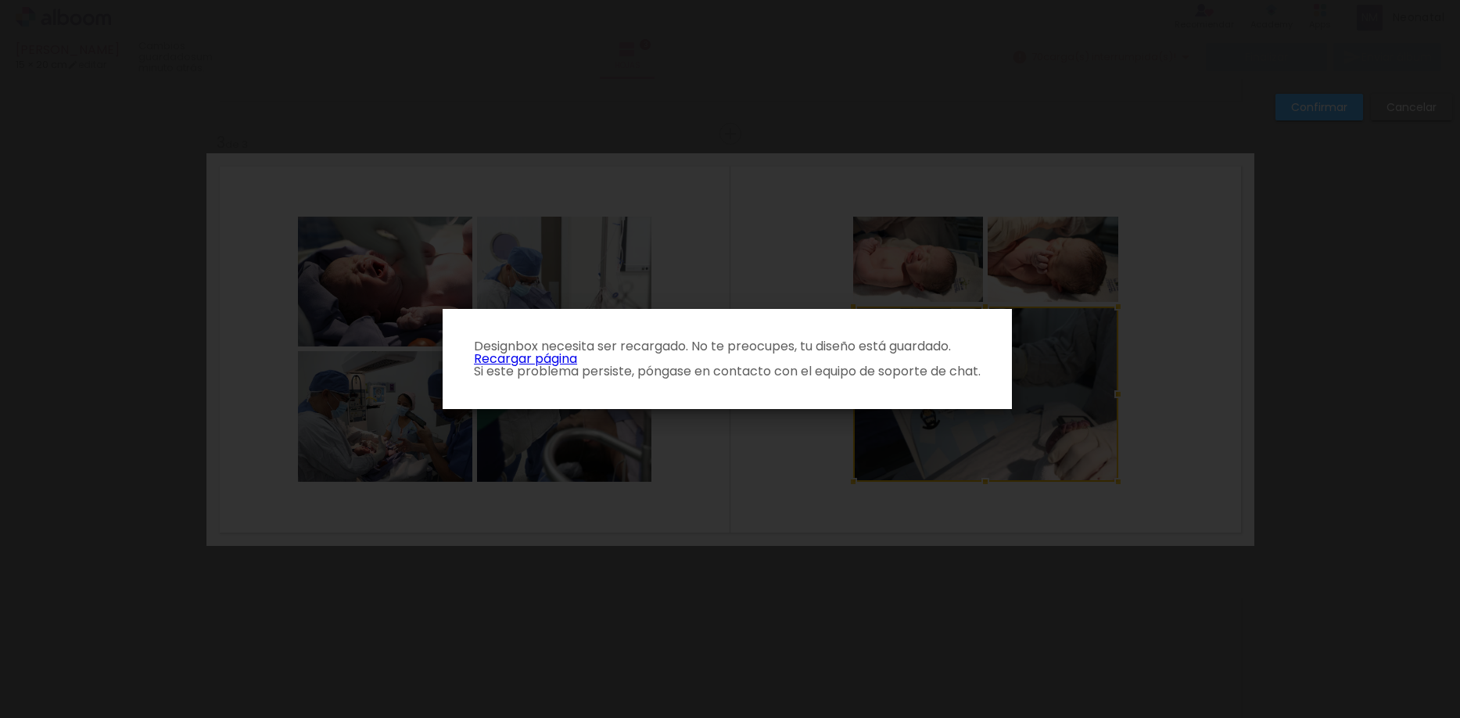
click at [561, 361] on link "Recargar página" at bounding box center [525, 359] width 103 height 18
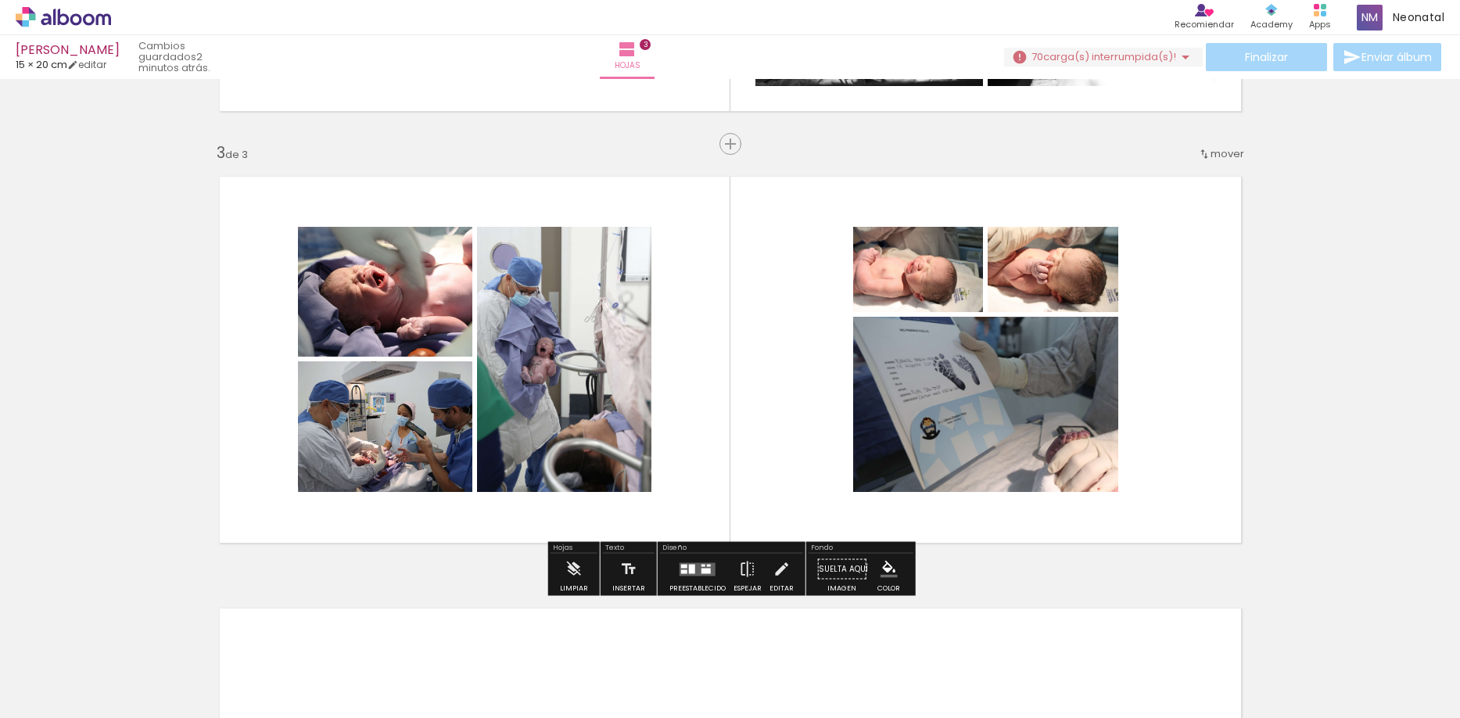
scroll to position [827, 0]
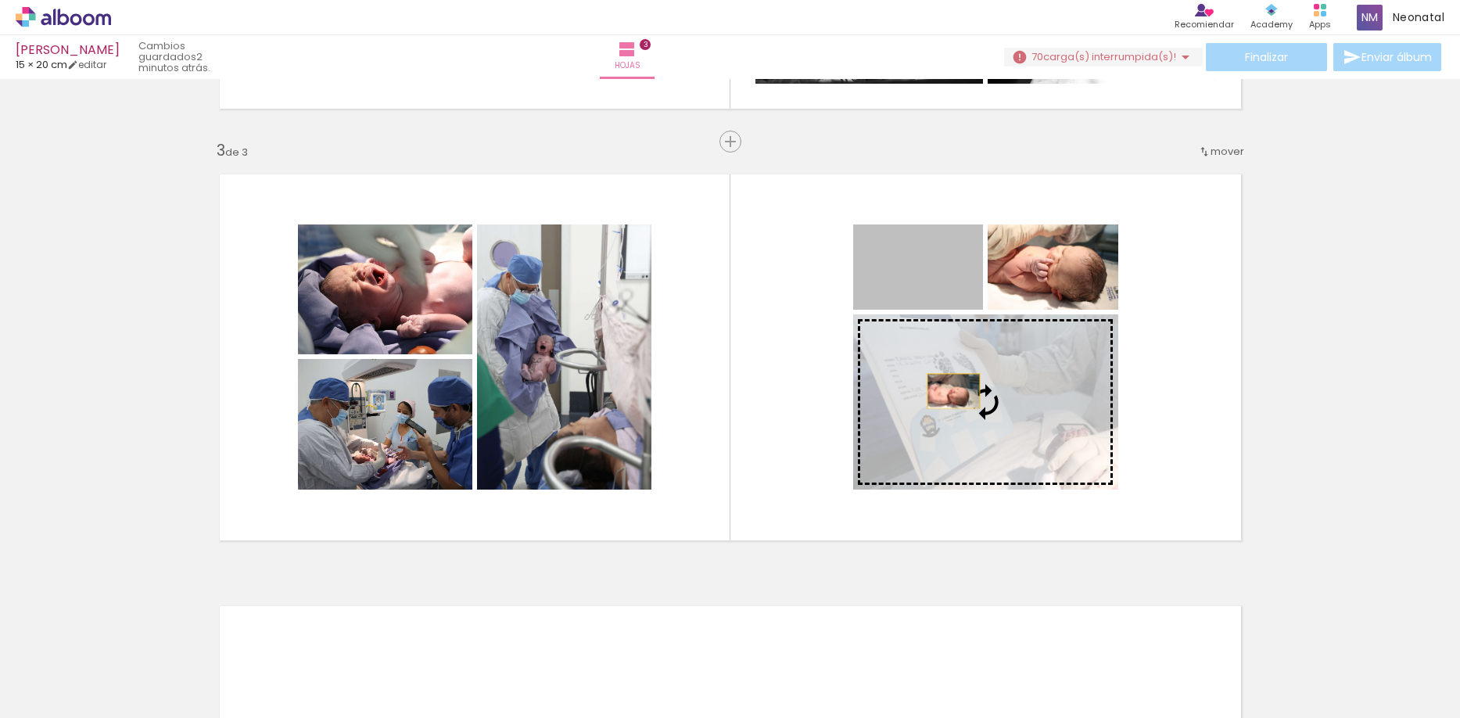
drag, startPoint x: 938, startPoint y: 292, endPoint x: 953, endPoint y: 392, distance: 101.3
click at [0, 0] on slot at bounding box center [0, 0] width 0 height 0
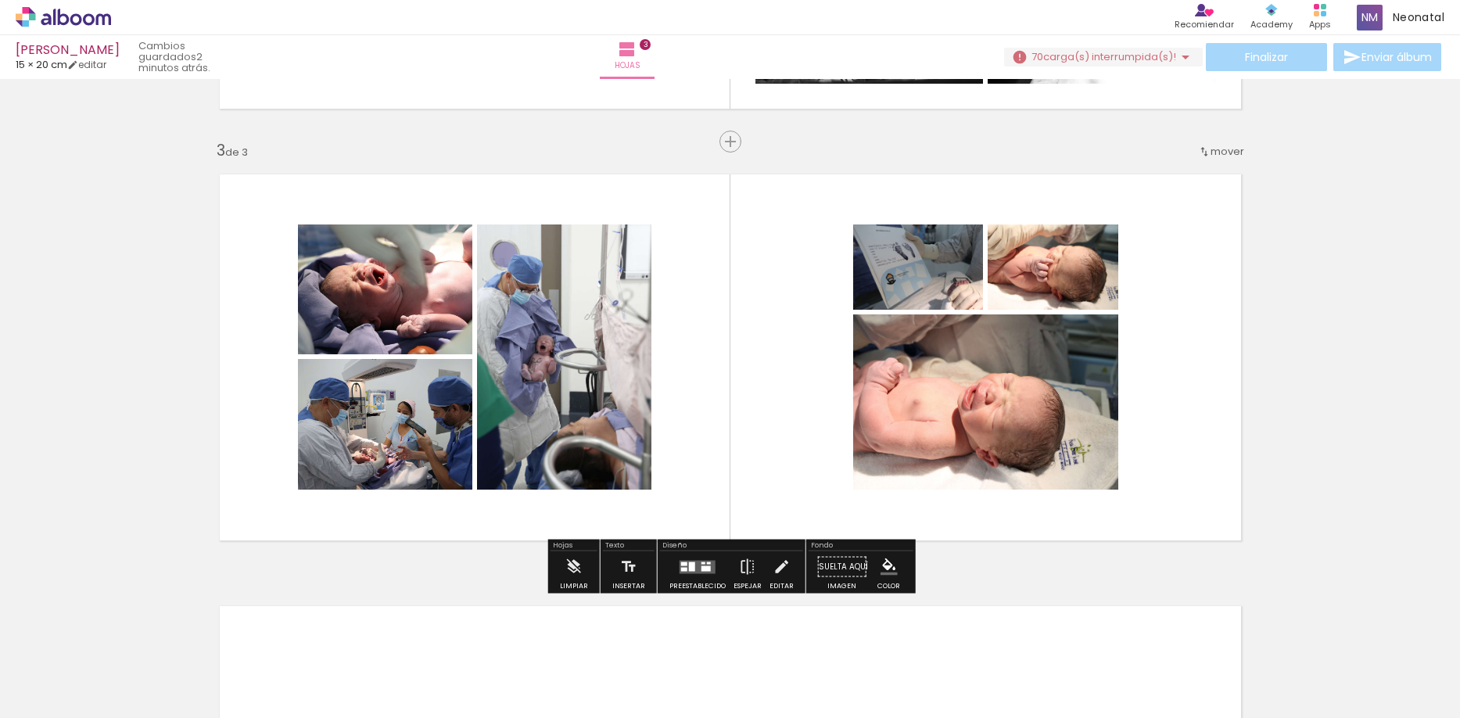
click at [905, 268] on div at bounding box center [902, 265] width 19 height 16
click at [950, 267] on quentale-photo at bounding box center [918, 266] width 130 height 85
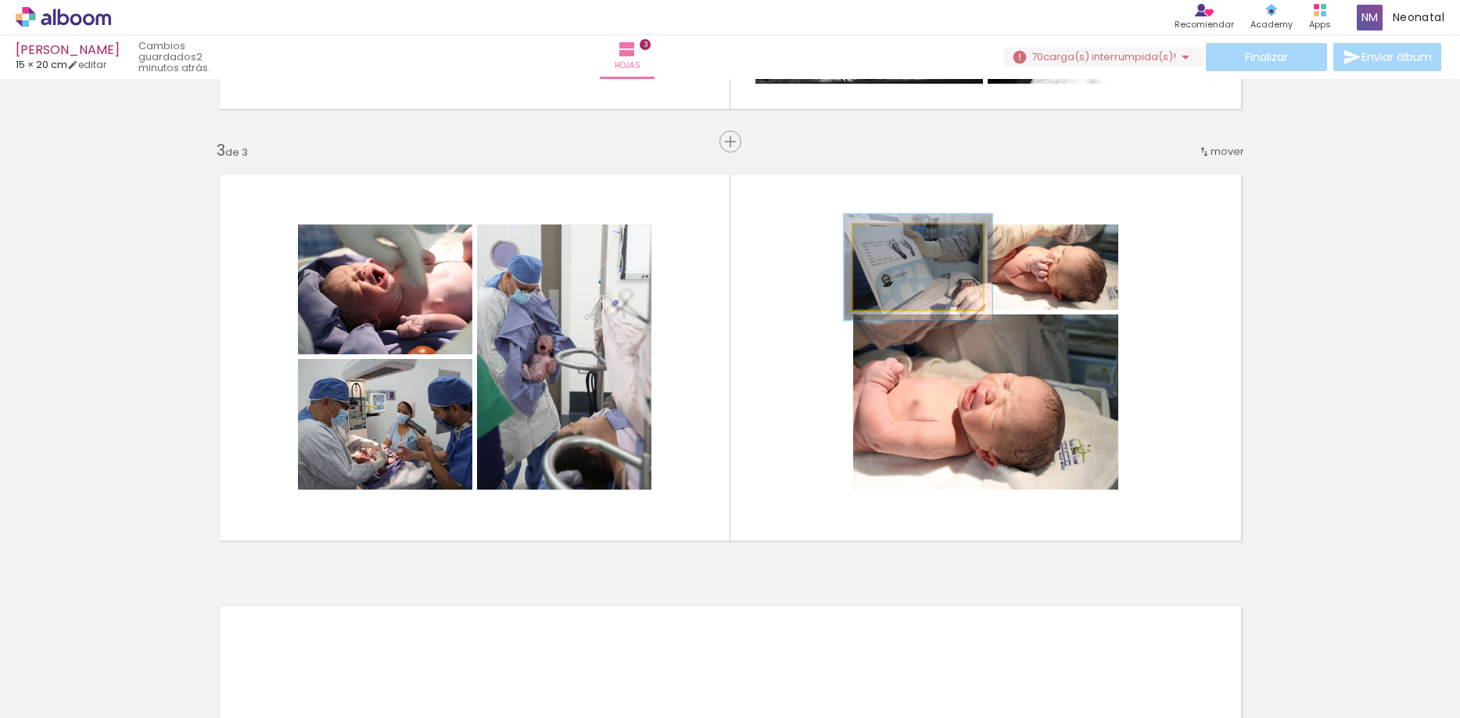
drag, startPoint x: 890, startPoint y: 242, endPoint x: 898, endPoint y: 242, distance: 7.9
type paper-slider "114"
click at [898, 242] on div at bounding box center [897, 241] width 14 height 14
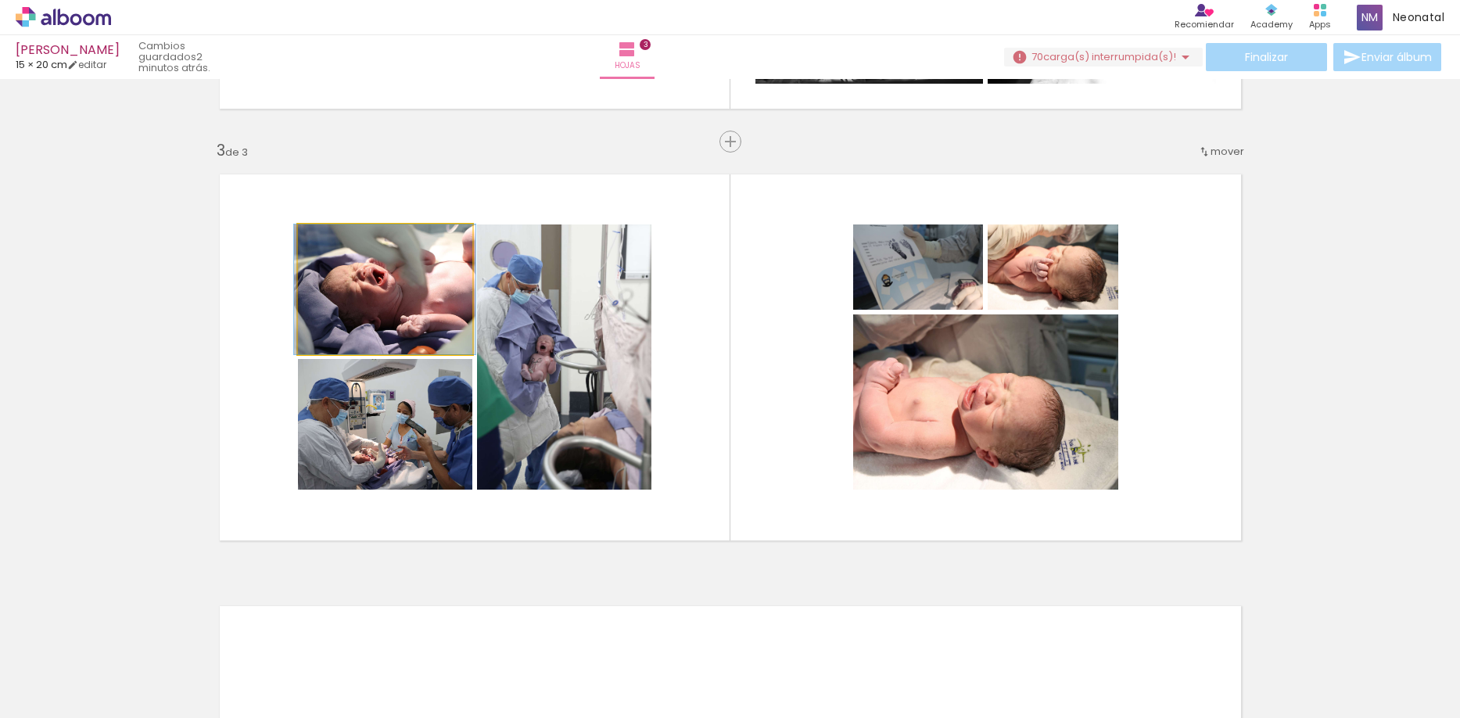
click at [368, 297] on quentale-photo at bounding box center [385, 289] width 174 height 130
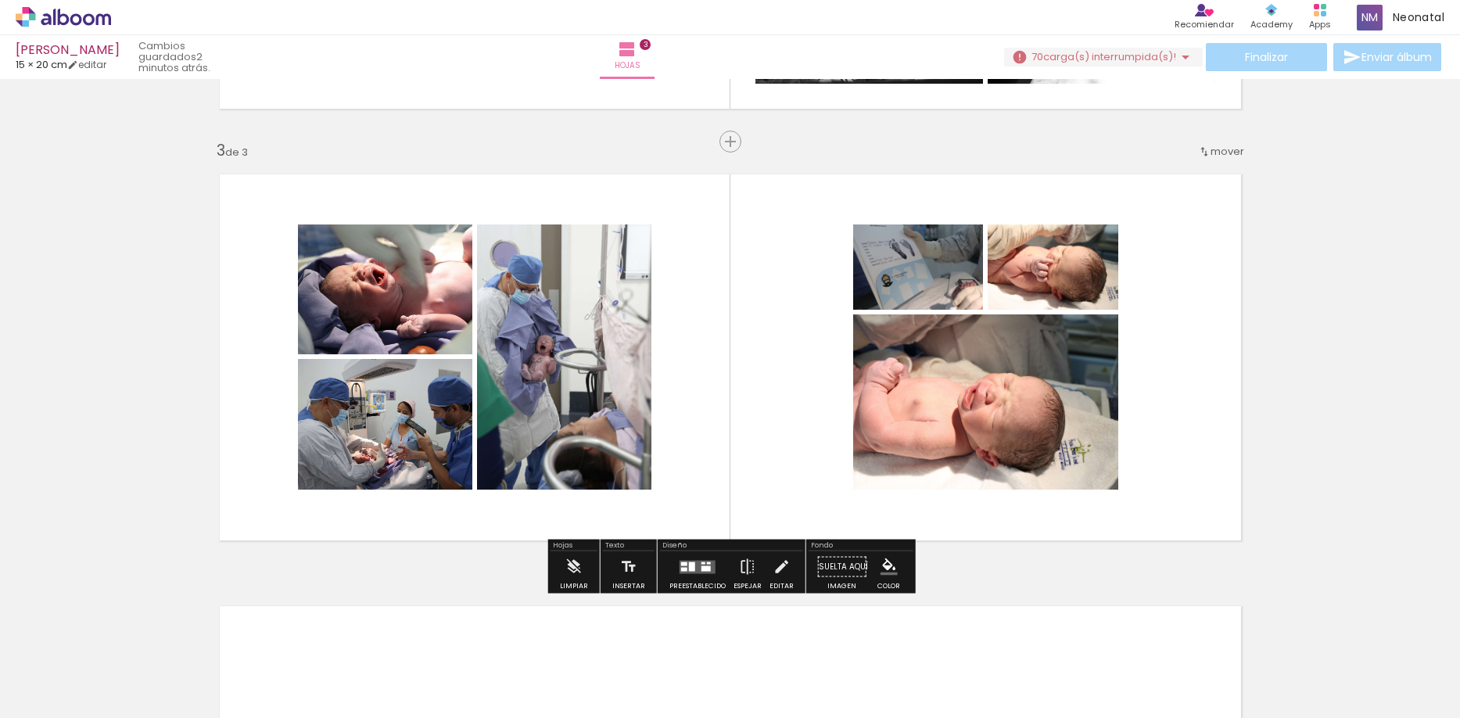
click at [368, 299] on quentale-photo at bounding box center [385, 289] width 174 height 130
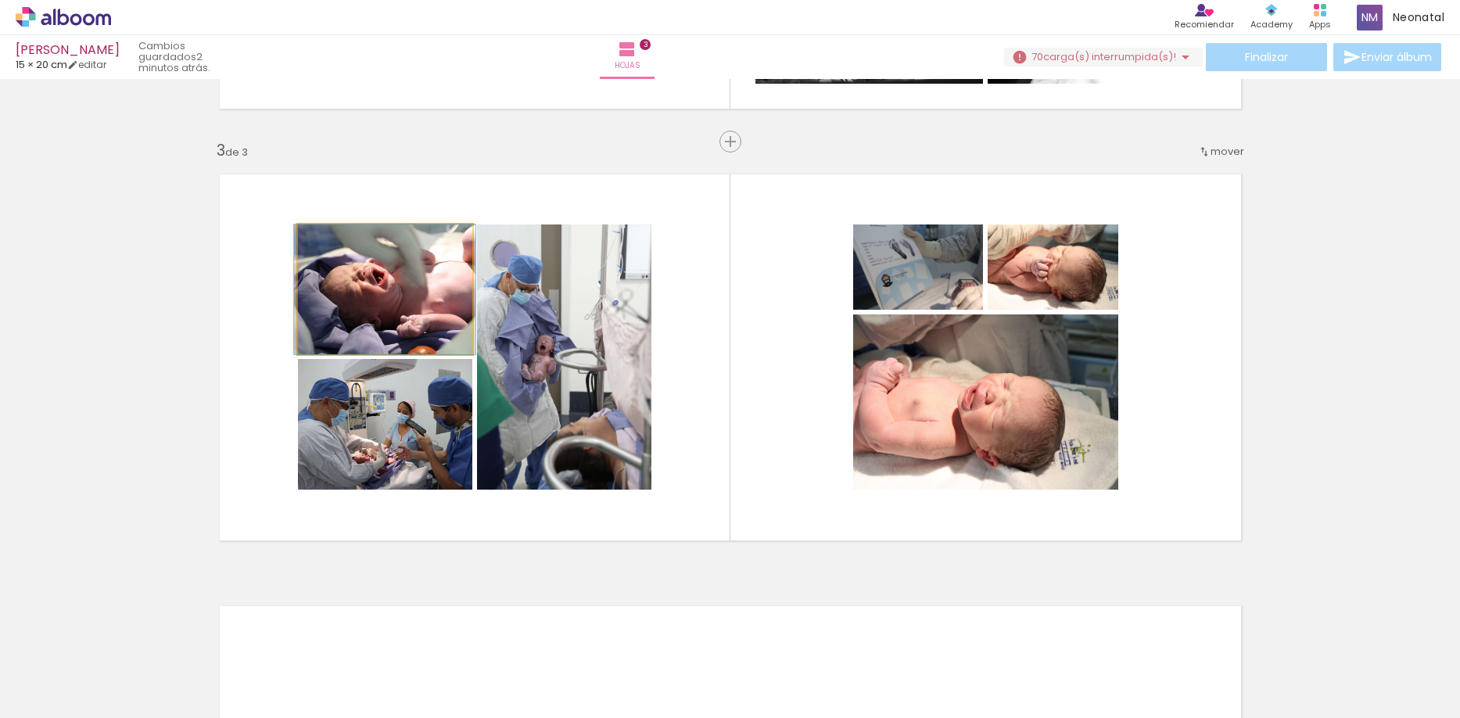
click at [368, 299] on quentale-photo at bounding box center [385, 289] width 174 height 130
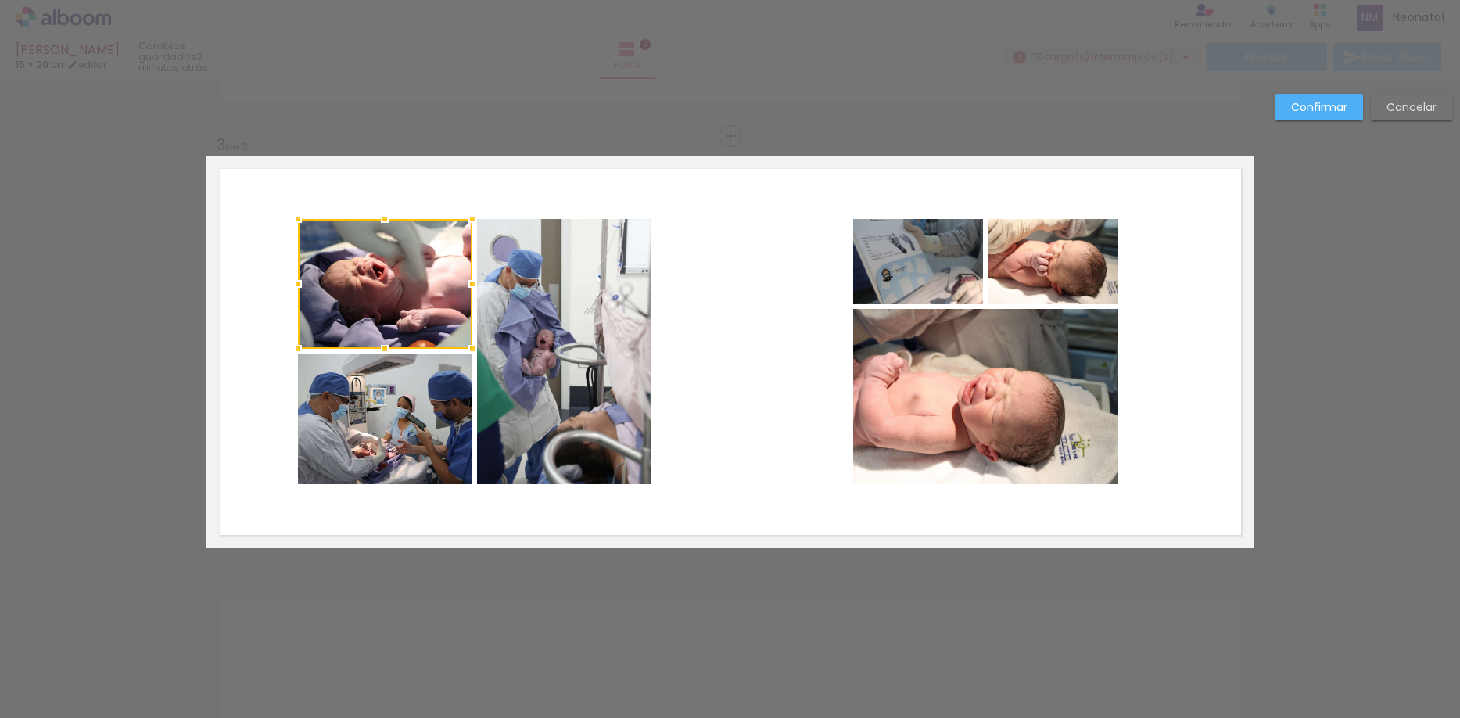
scroll to position [834, 0]
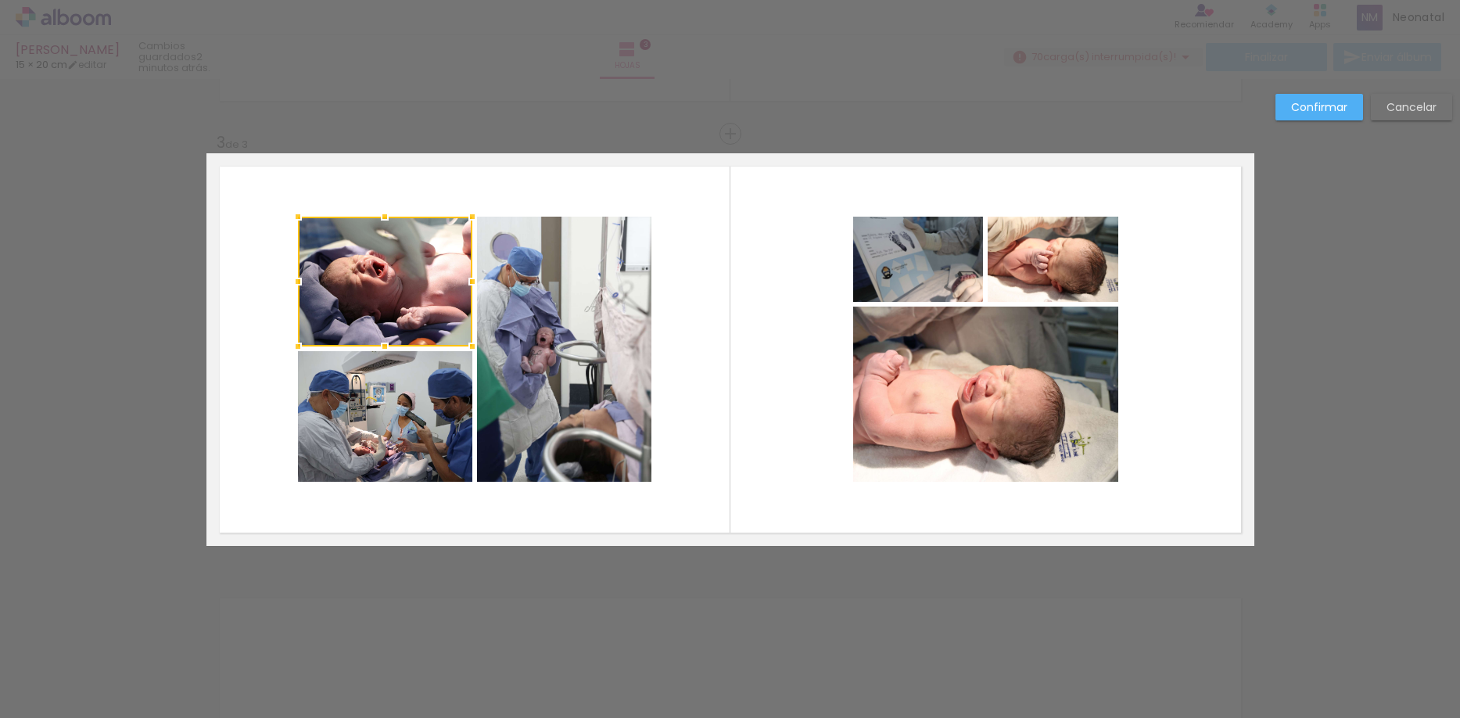
click at [394, 364] on quentale-photo at bounding box center [385, 416] width 174 height 131
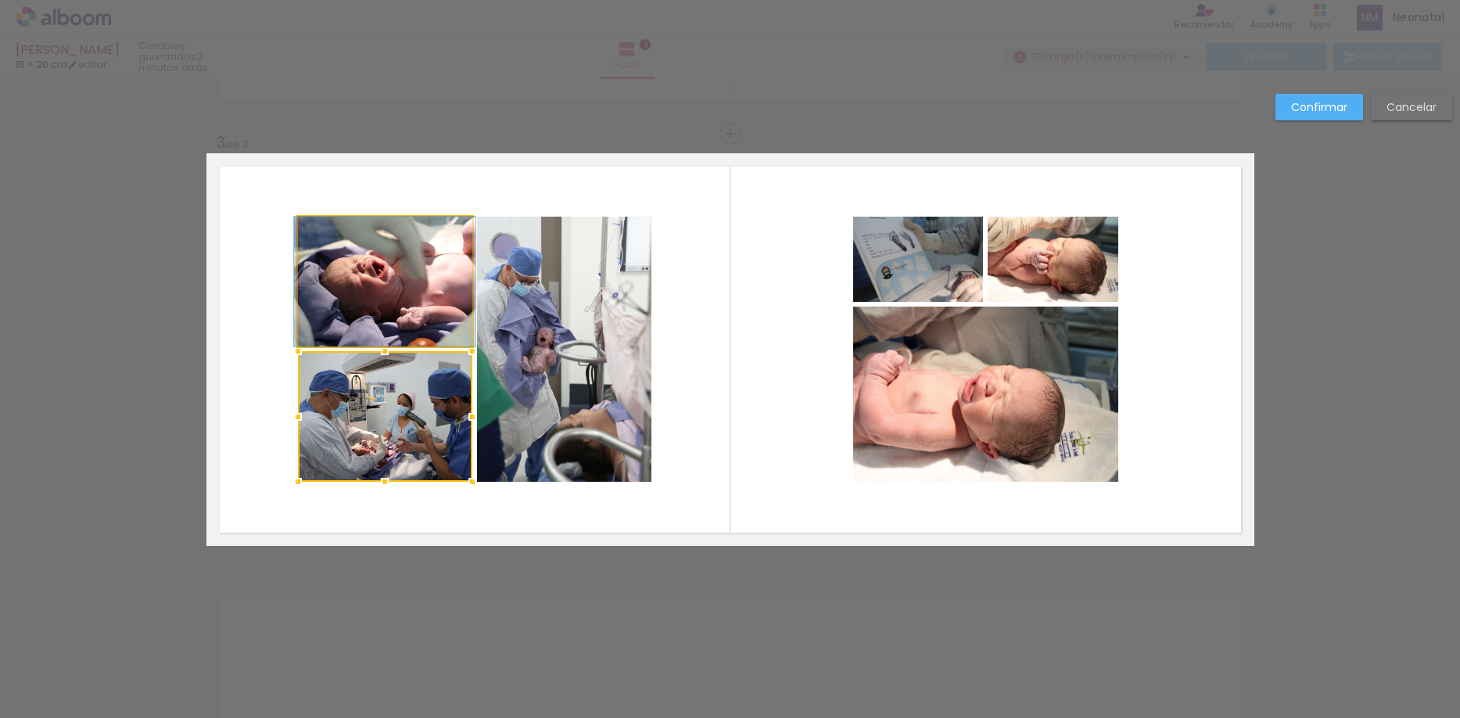
click at [444, 274] on quentale-photo at bounding box center [385, 282] width 174 height 130
click at [525, 292] on quentale-photo at bounding box center [564, 349] width 174 height 265
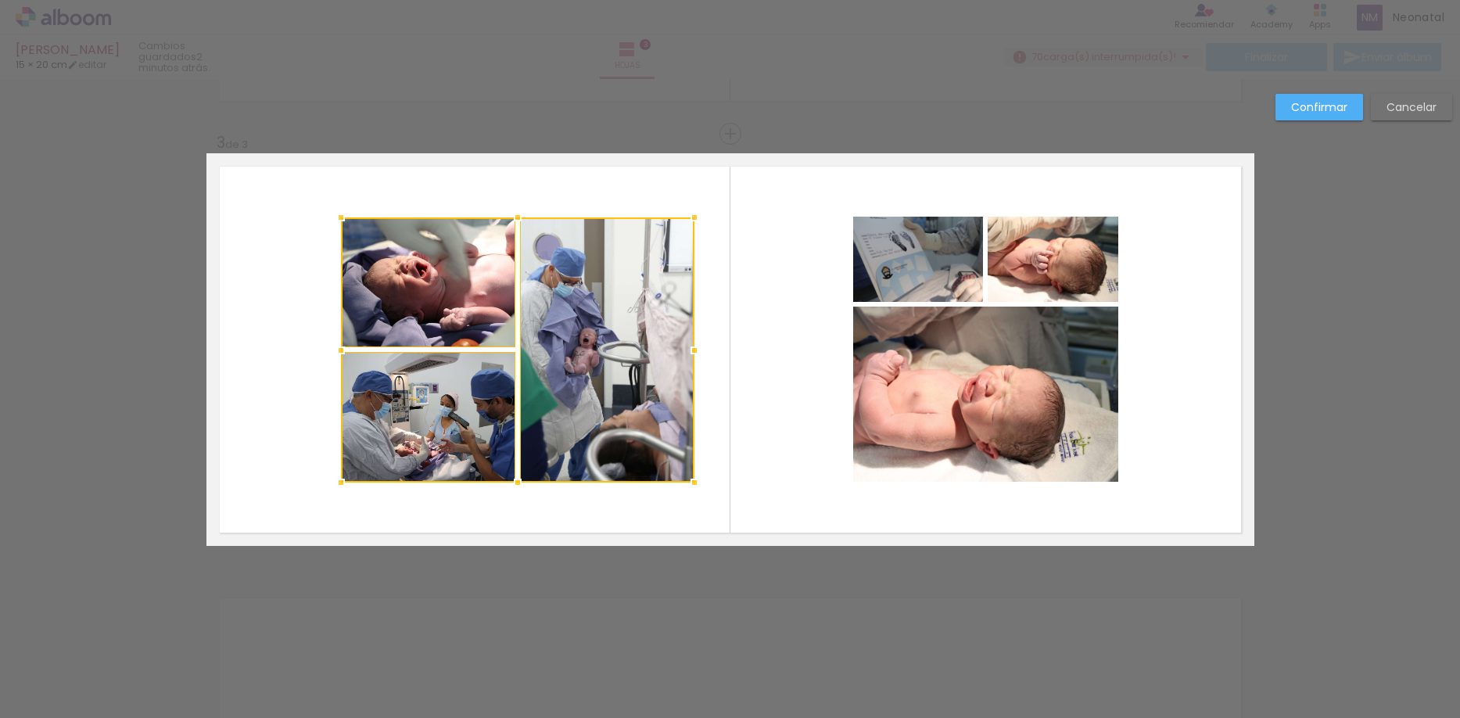
drag, startPoint x: 543, startPoint y: 325, endPoint x: 584, endPoint y: 323, distance: 40.7
click at [584, 323] on div at bounding box center [517, 349] width 353 height 265
click at [911, 270] on quentale-photo at bounding box center [918, 259] width 130 height 85
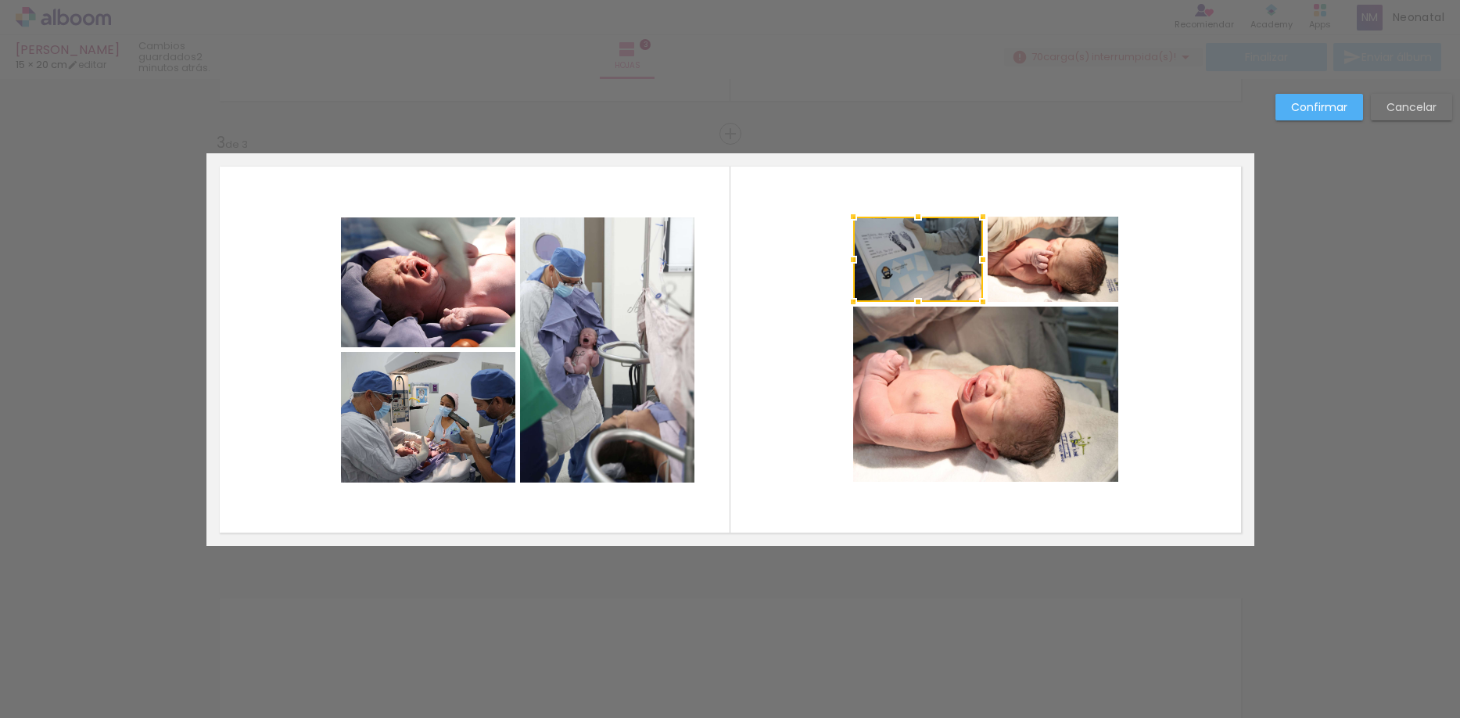
click at [1035, 271] on quentale-photo at bounding box center [1053, 259] width 131 height 85
click at [1000, 378] on quentale-photo at bounding box center [985, 394] width 265 height 175
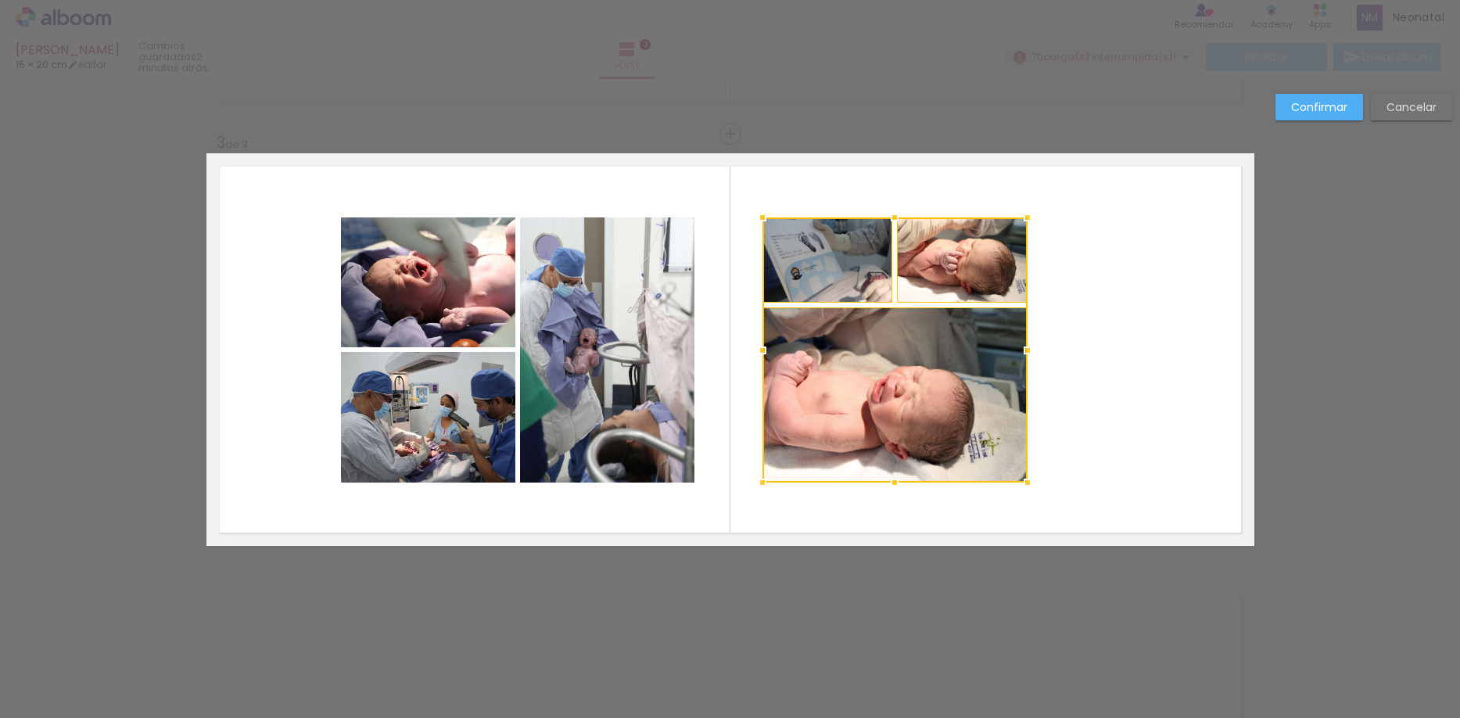
drag, startPoint x: 1017, startPoint y: 385, endPoint x: 1058, endPoint y: 368, distance: 44.2
click at [927, 382] on div at bounding box center [894, 349] width 265 height 265
click at [1136, 362] on quentale-layouter at bounding box center [730, 349] width 1048 height 393
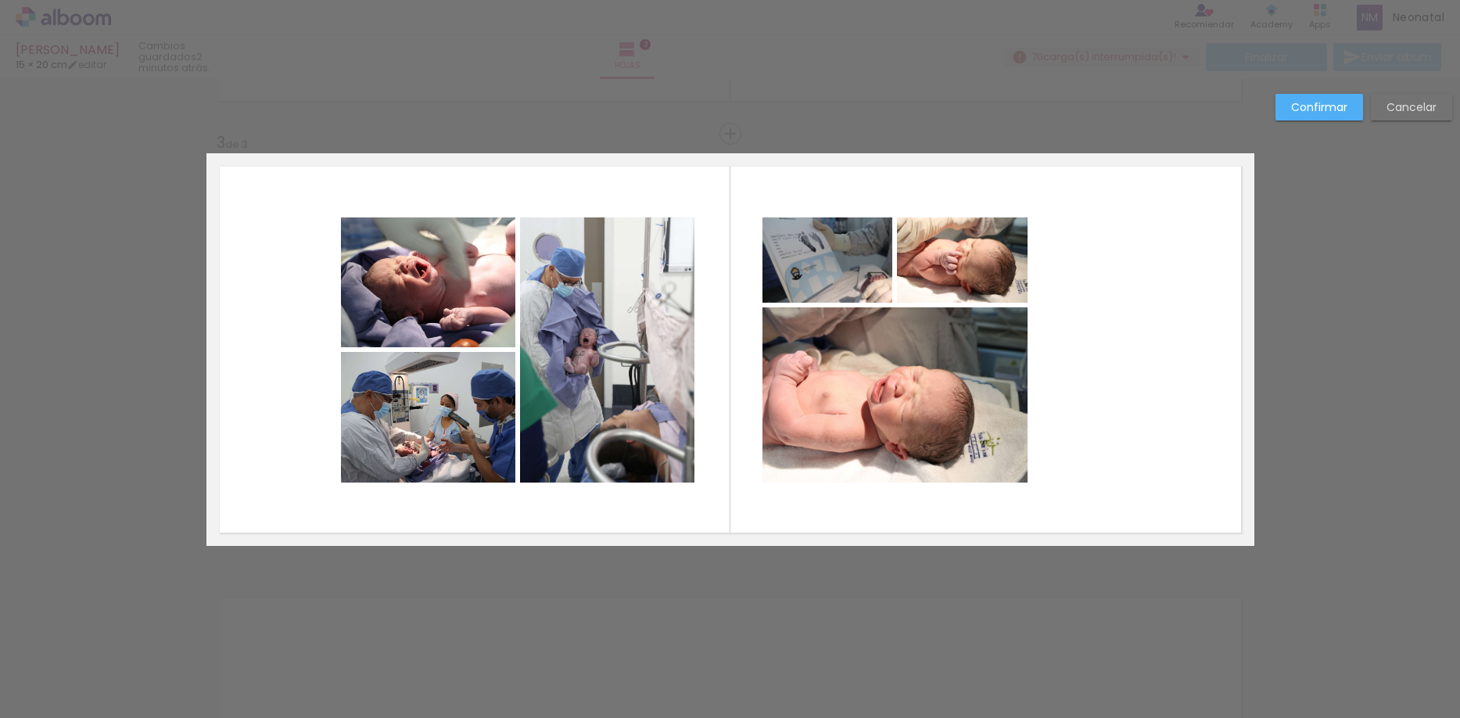
click at [0, 0] on slot "Confirmar" at bounding box center [0, 0] width 0 height 0
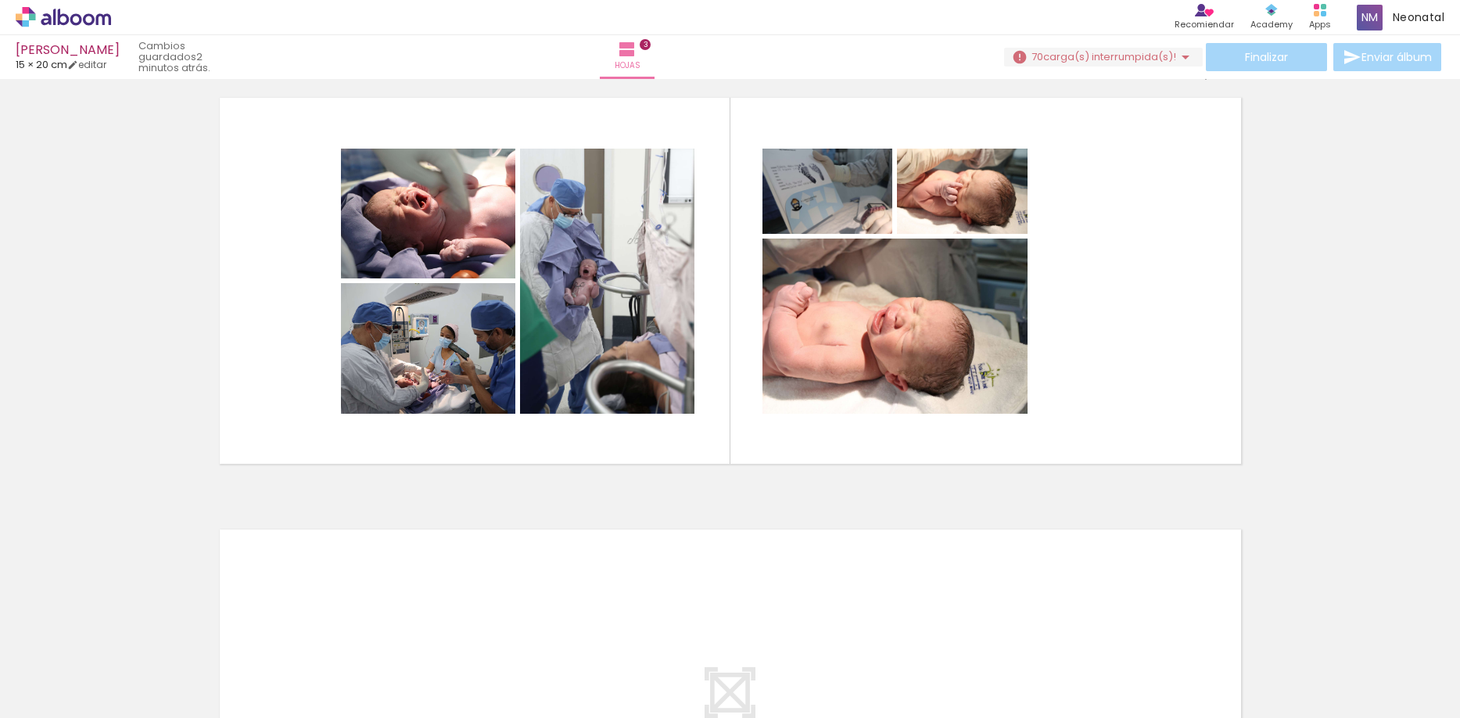
scroll to position [924, 0]
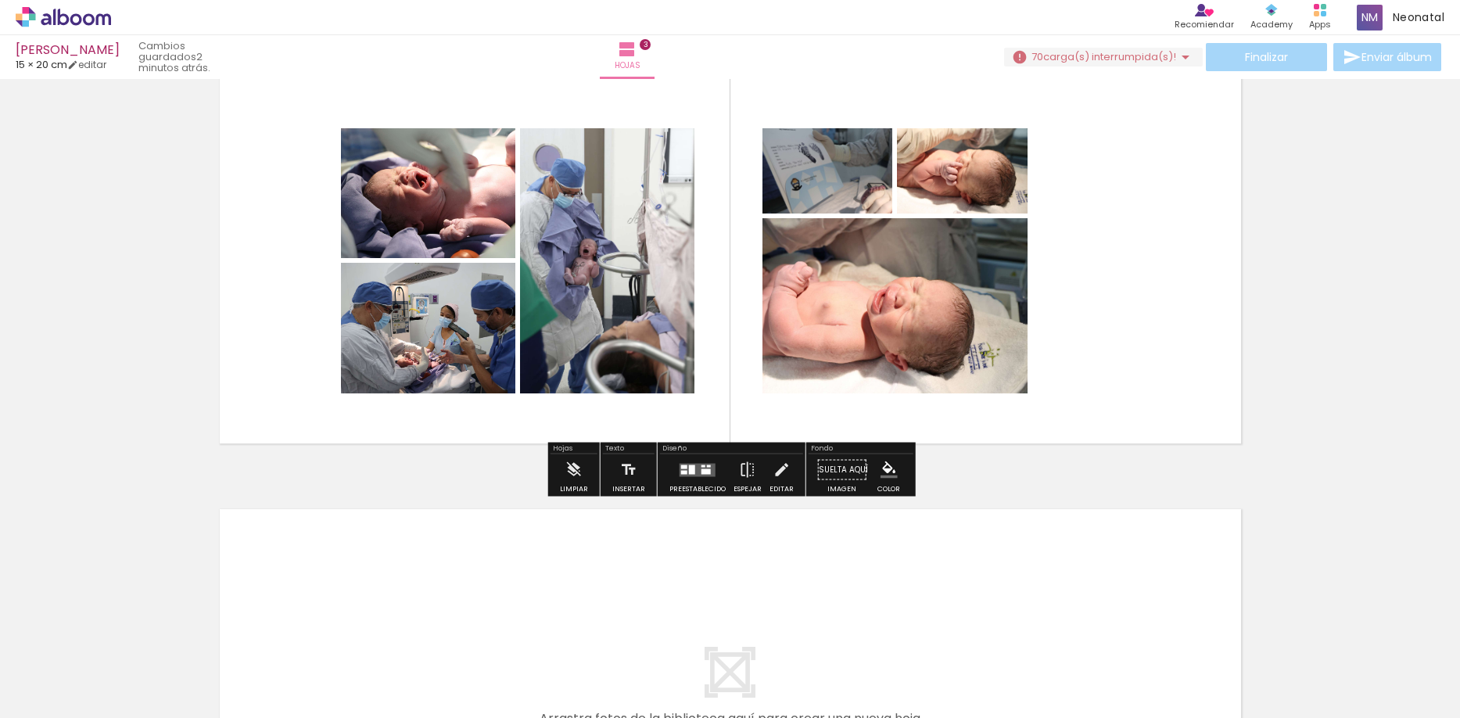
click at [112, 713] on iron-horizontal-list at bounding box center [96, 669] width 31 height 98
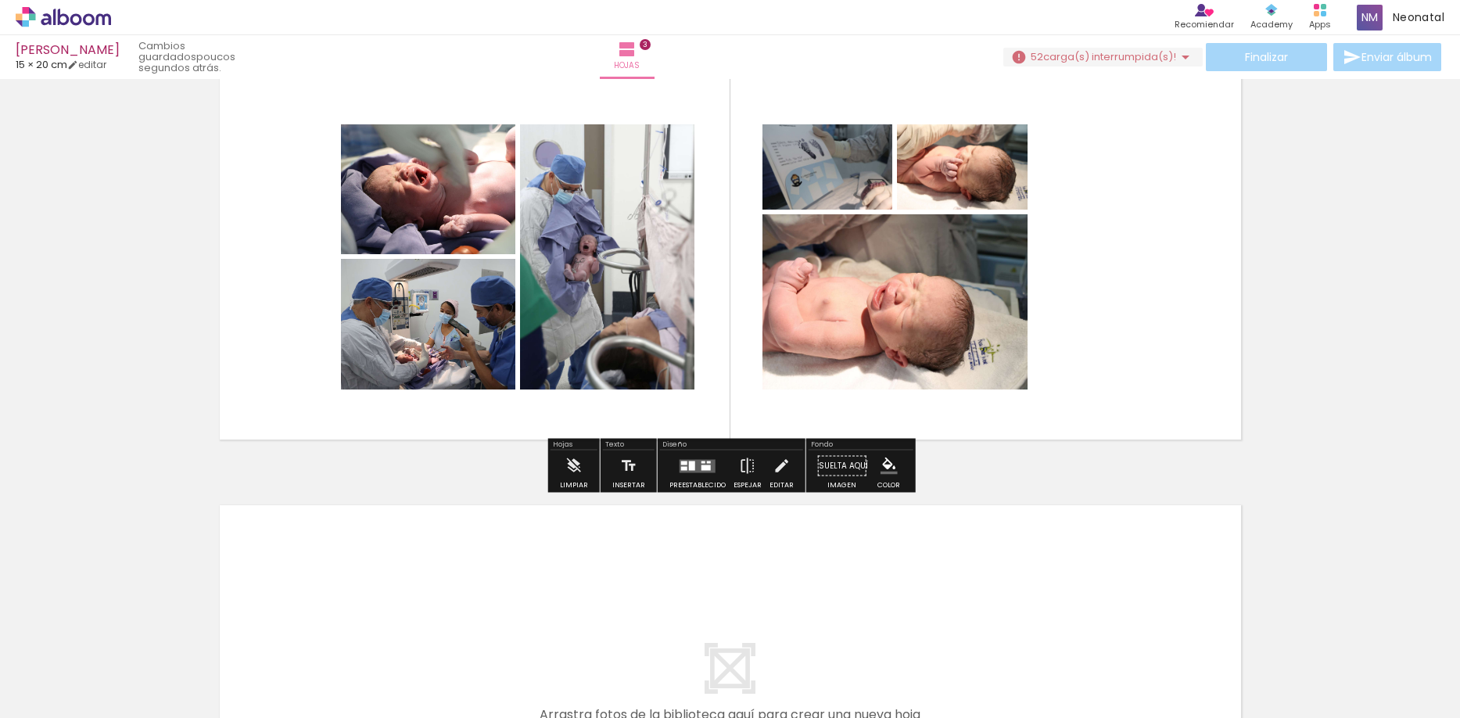
scroll to position [909, 0]
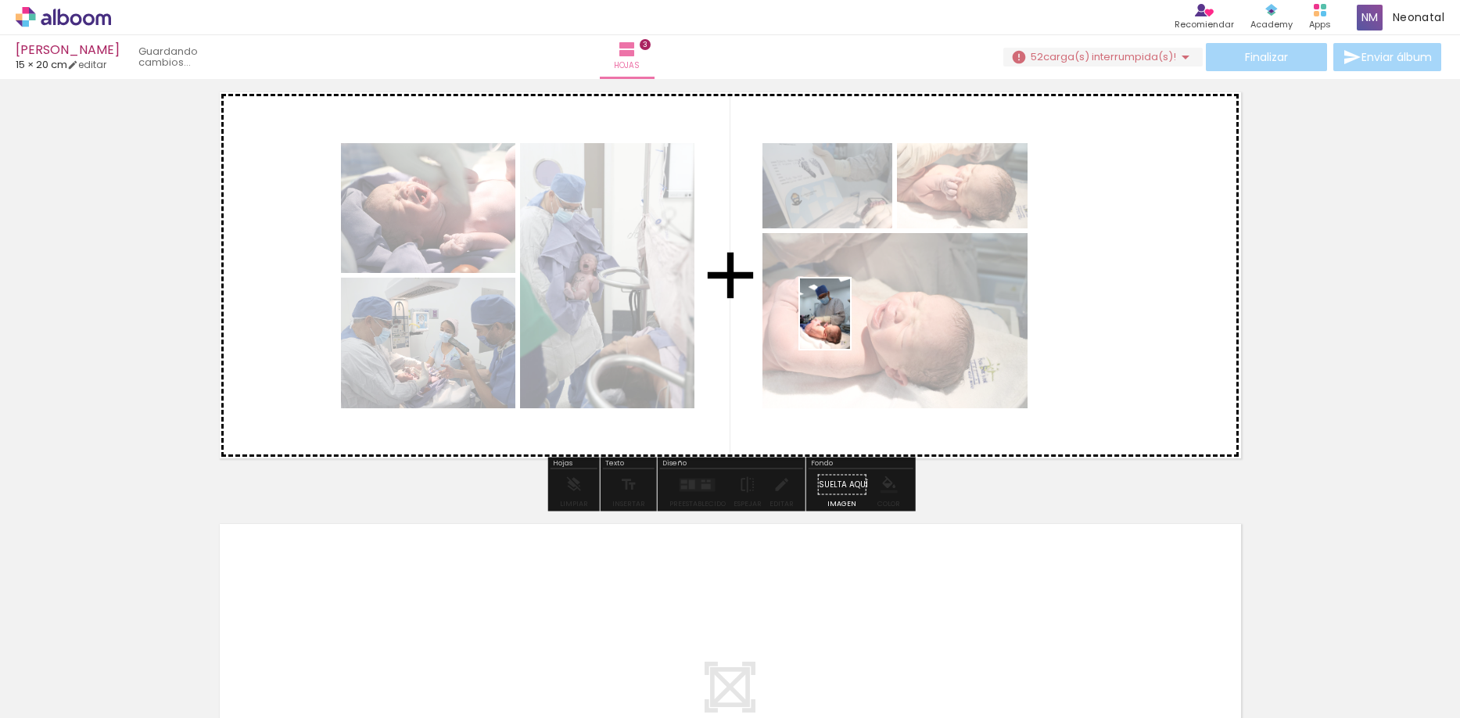
drag, startPoint x: 719, startPoint y: 637, endPoint x: 842, endPoint y: 434, distance: 237.5
click at [848, 323] on quentale-workspace at bounding box center [730, 359] width 1460 height 718
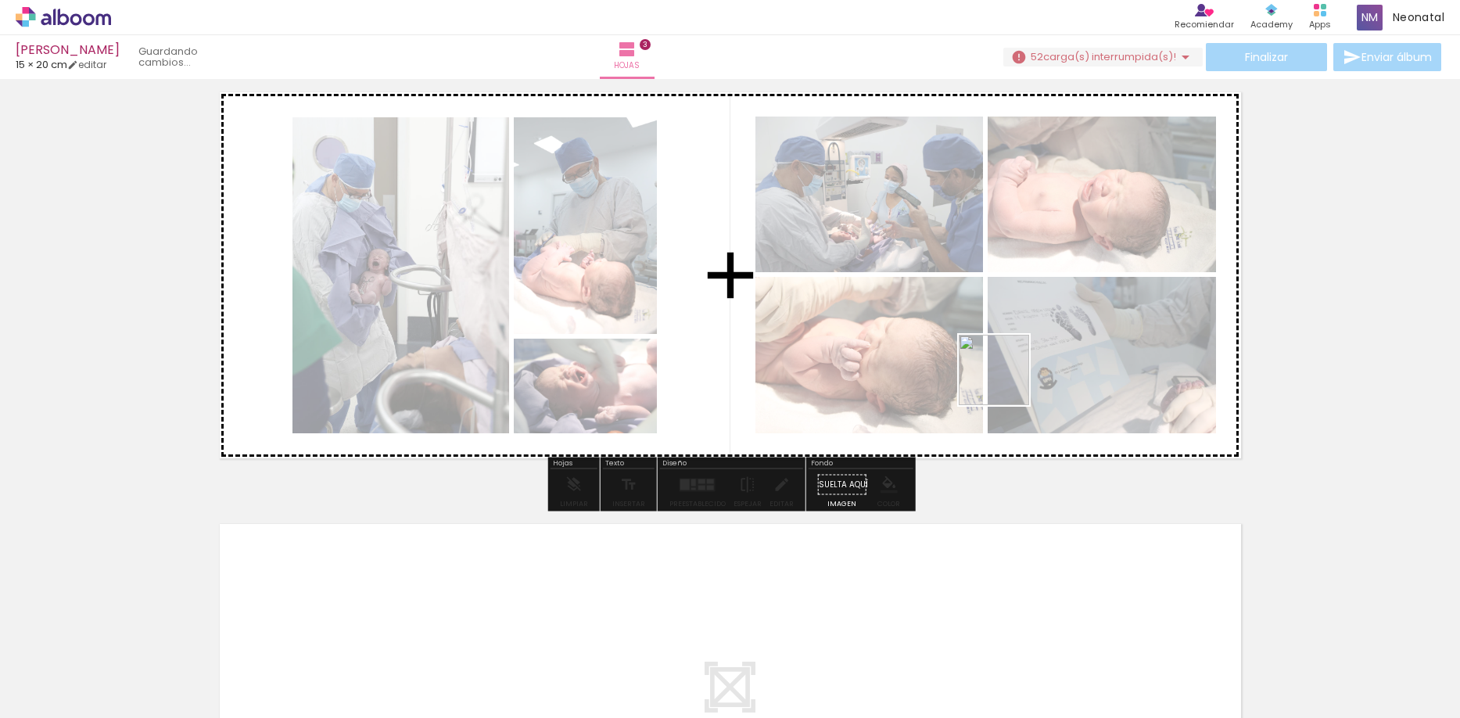
drag, startPoint x: 804, startPoint y: 679, endPoint x: 1010, endPoint y: 361, distance: 378.9
click at [1016, 356] on quentale-workspace at bounding box center [730, 359] width 1460 height 718
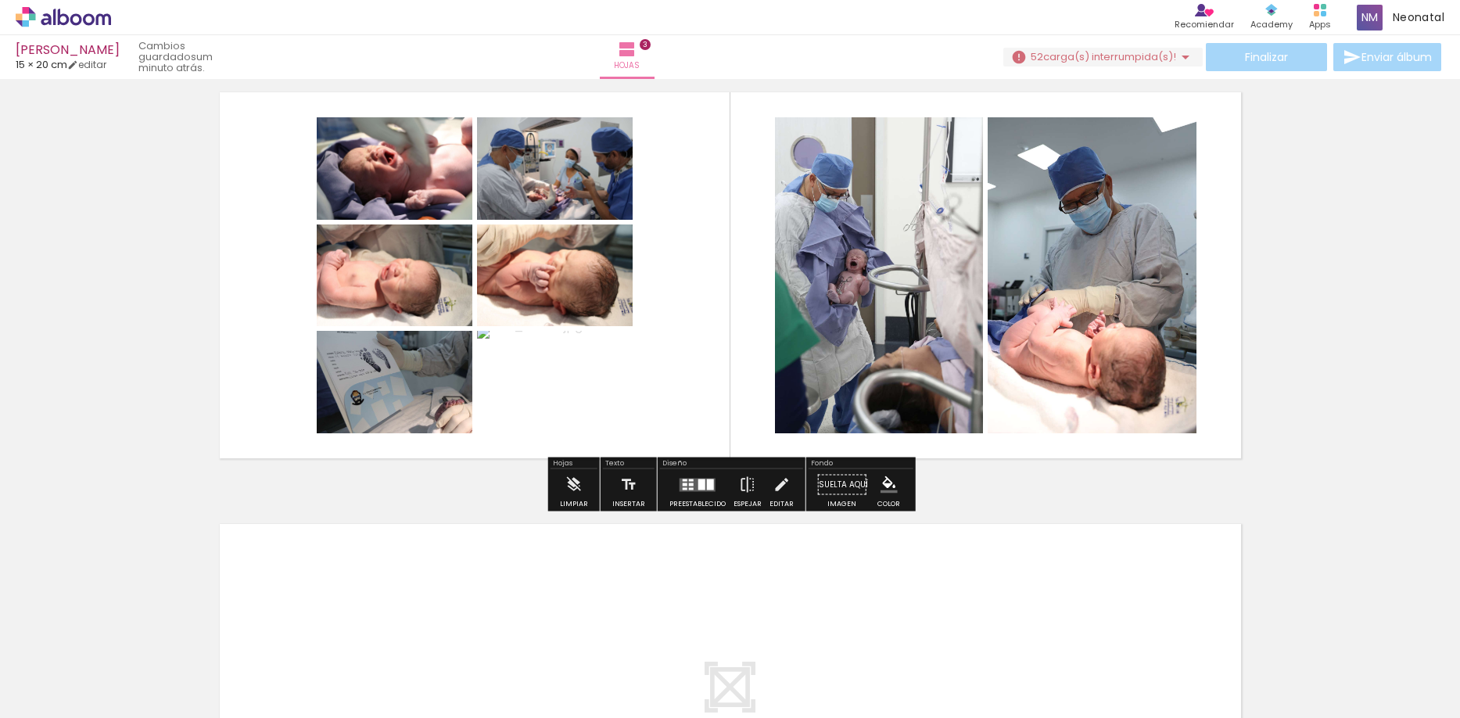
click at [698, 479] on div at bounding box center [701, 484] width 7 height 11
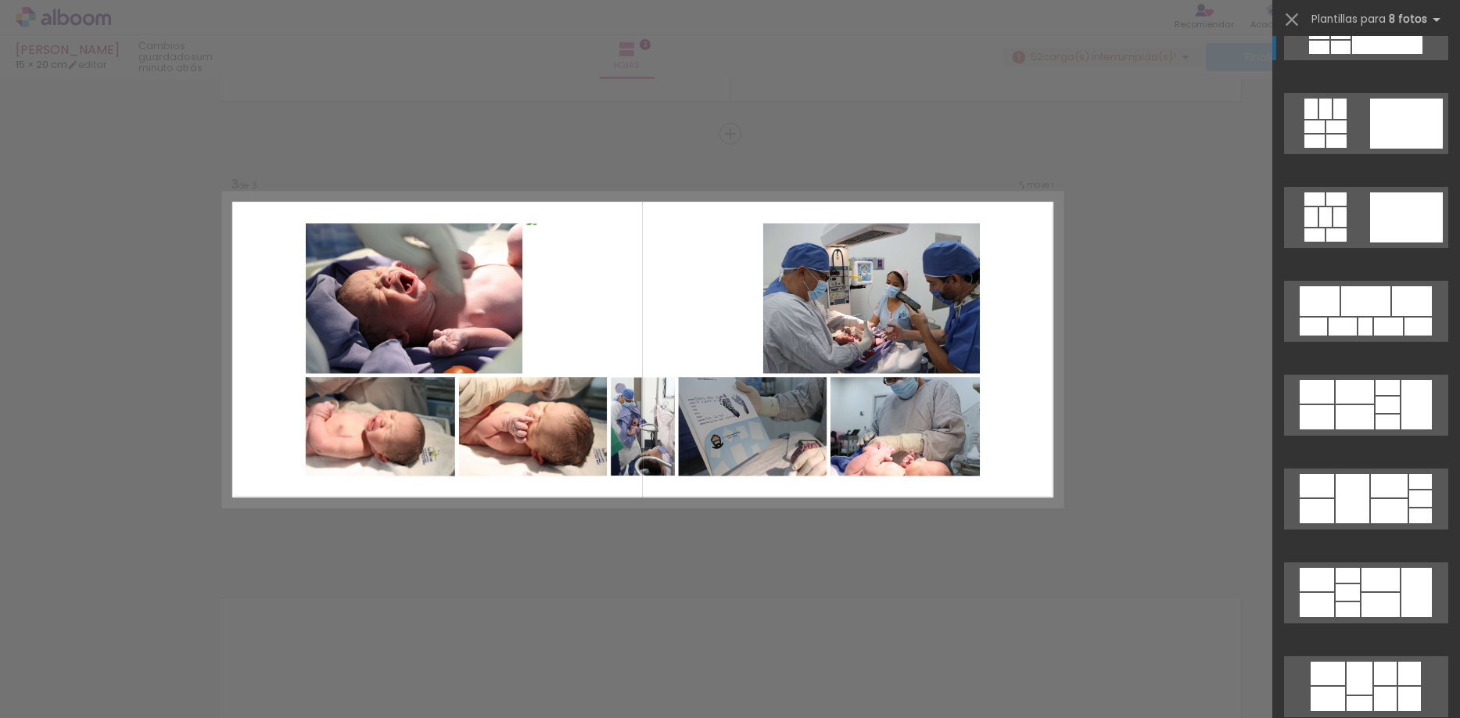
scroll to position [389, 0]
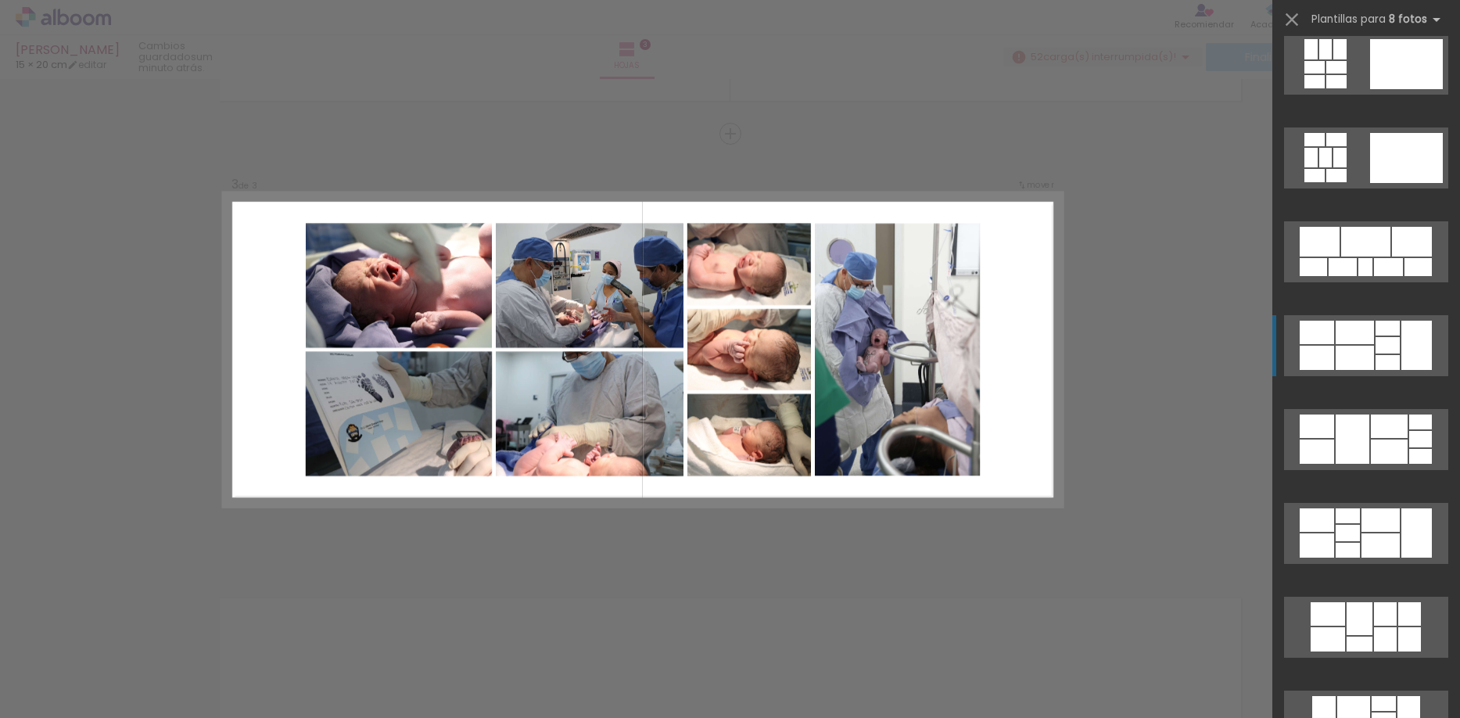
click at [1353, 333] on div at bounding box center [1355, 332] width 38 height 23
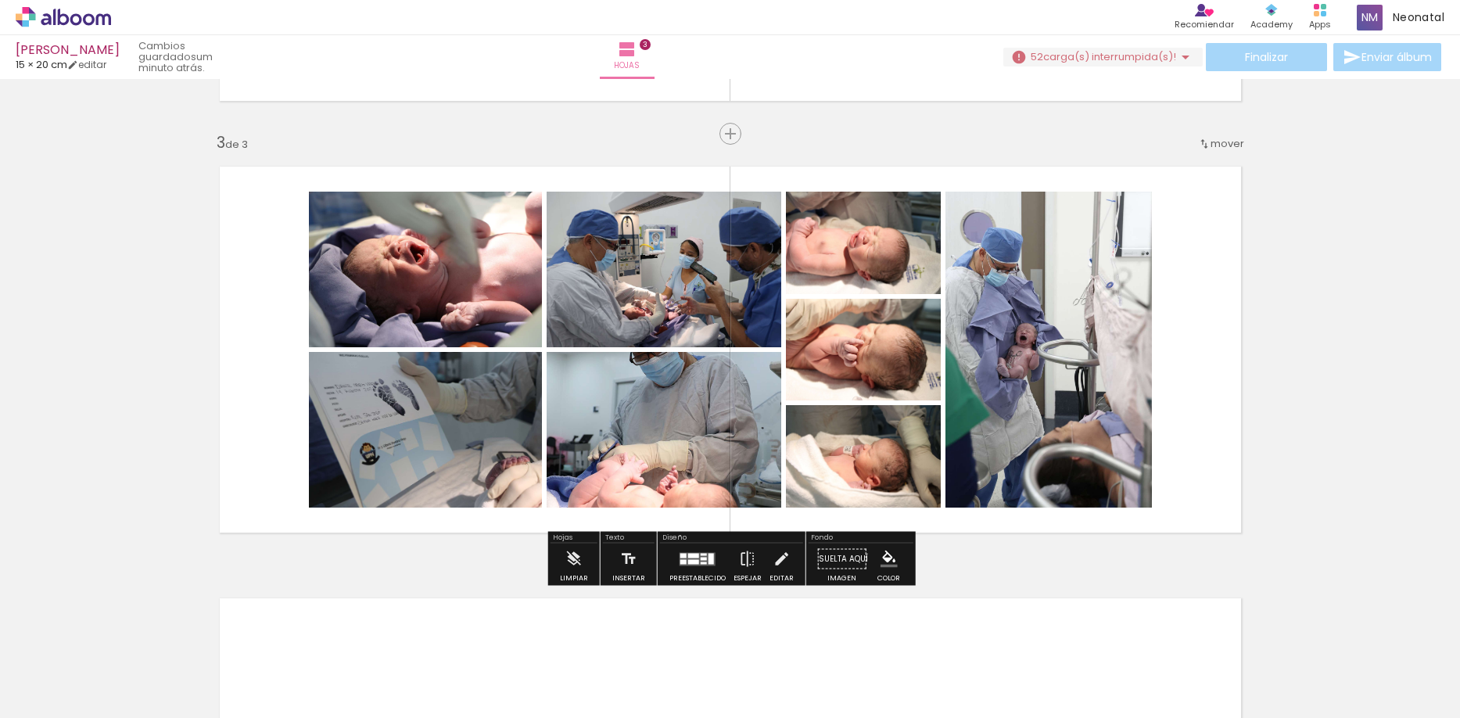
click at [689, 556] on div at bounding box center [693, 555] width 11 height 5
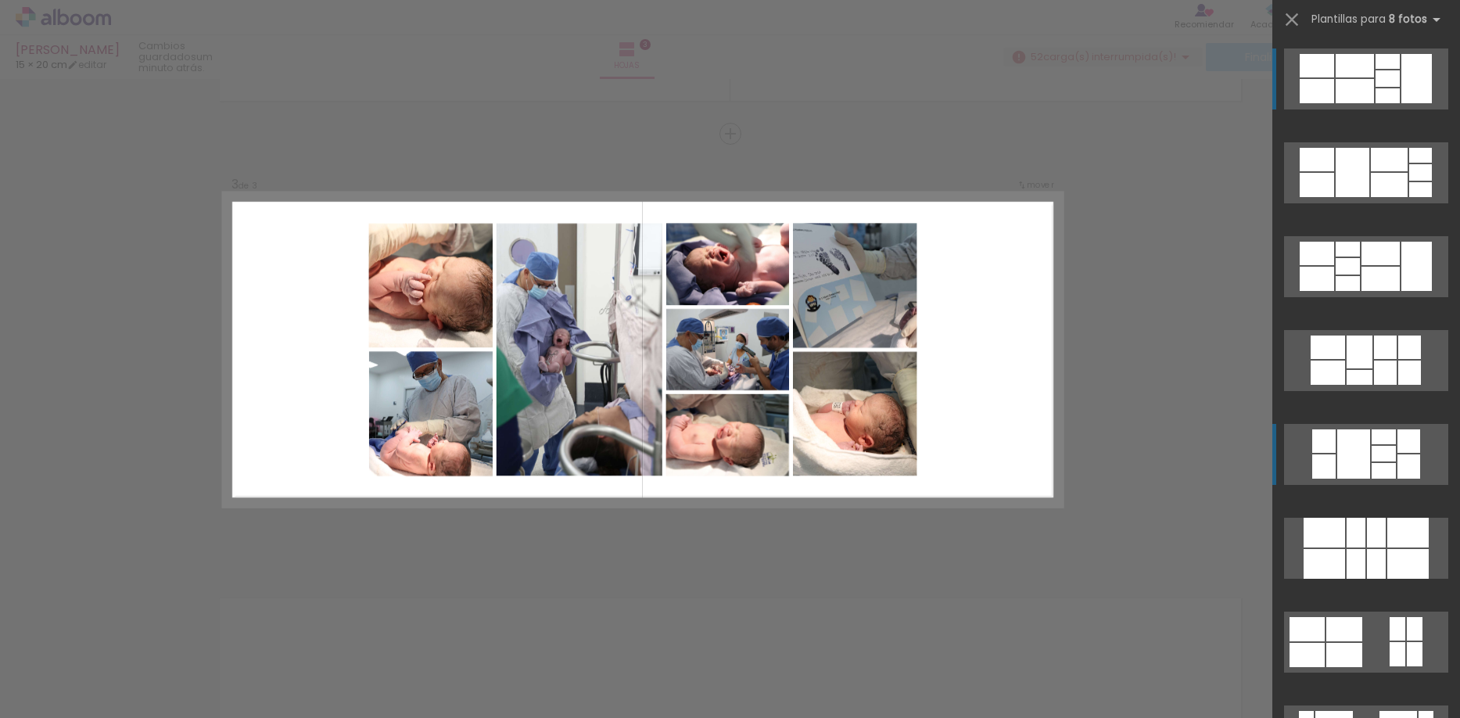
scroll to position [657, 0]
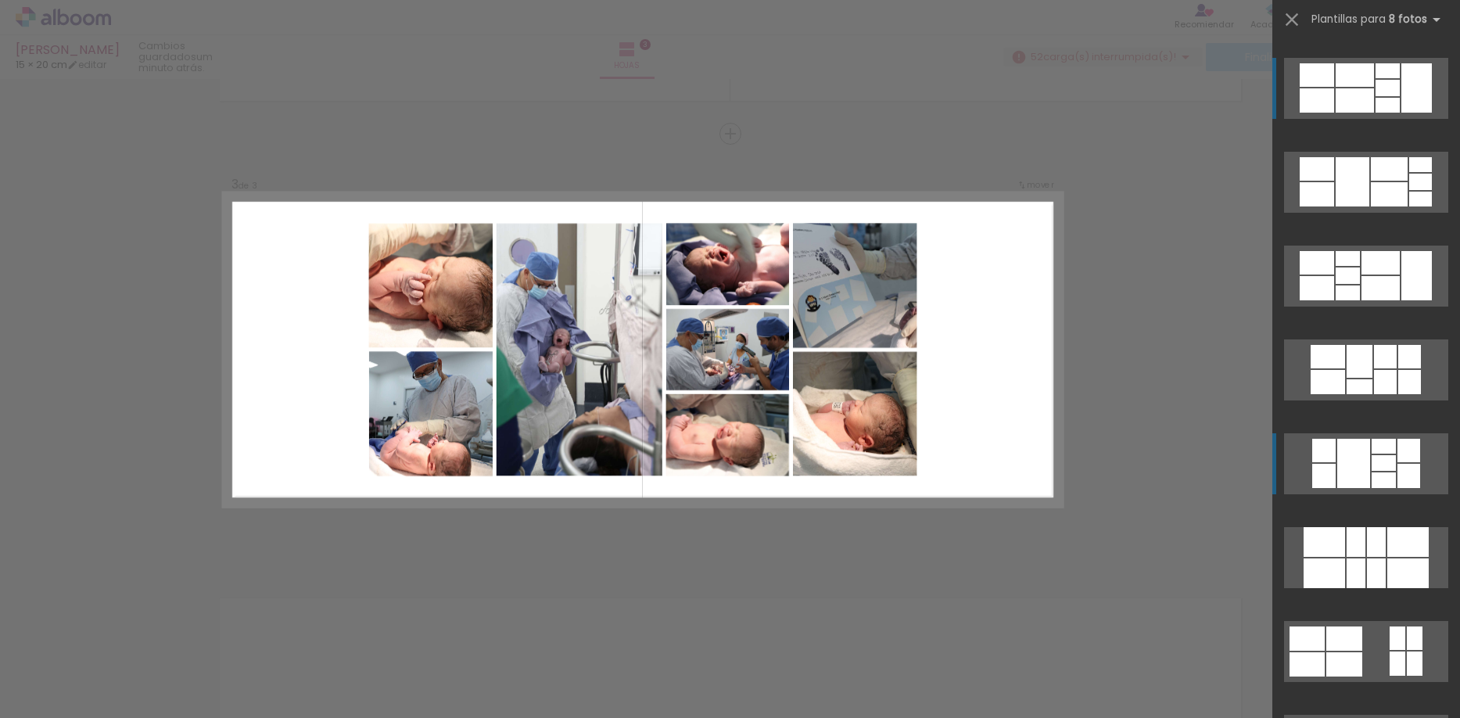
click at [1378, 441] on div at bounding box center [1384, 446] width 24 height 15
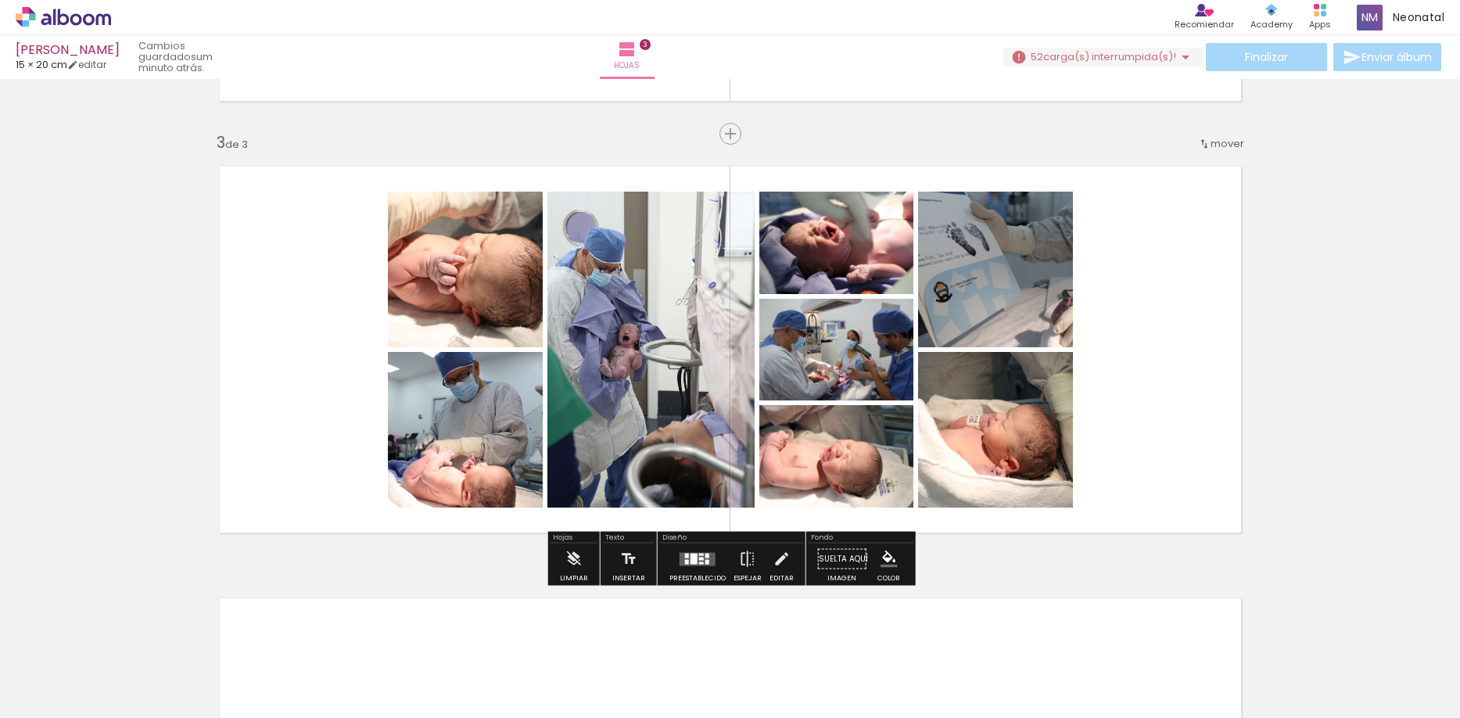
click at [691, 553] on div at bounding box center [694, 558] width 7 height 11
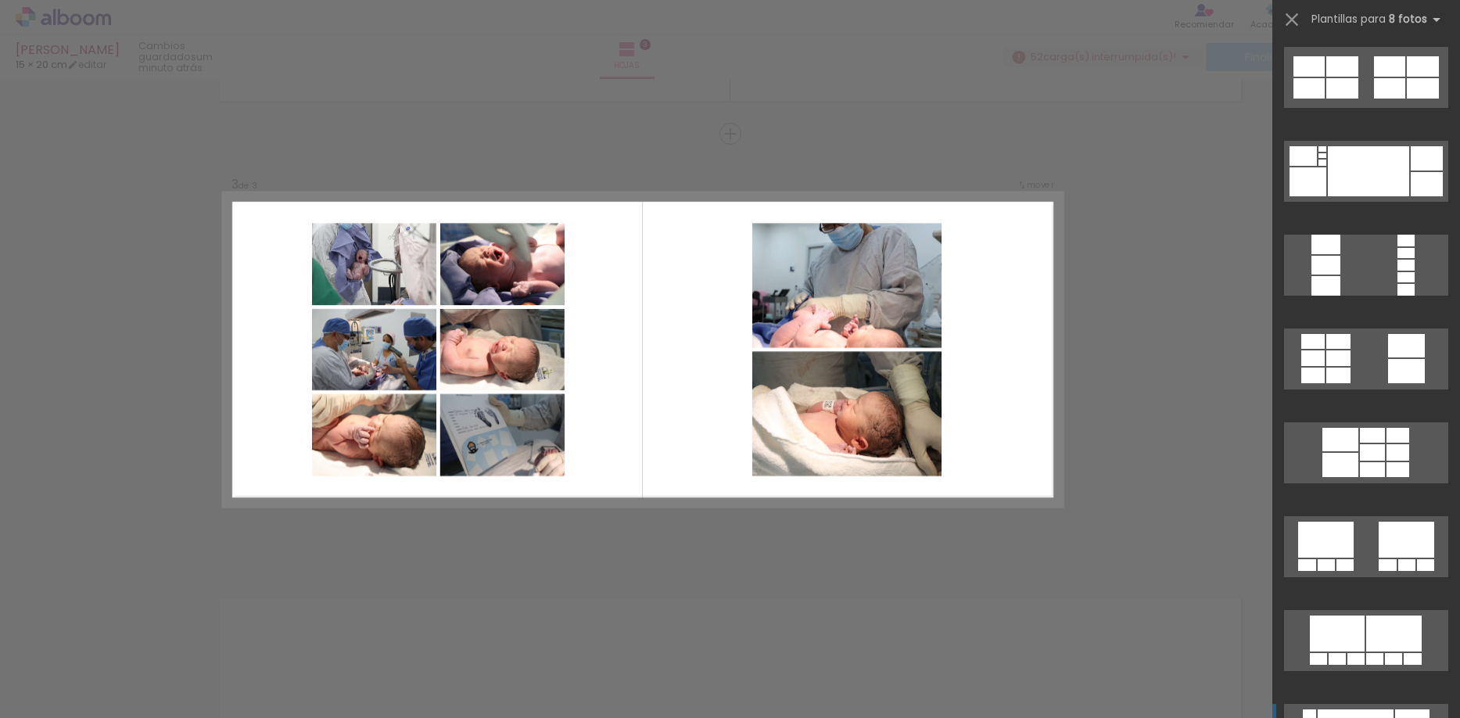
scroll to position [2349, 0]
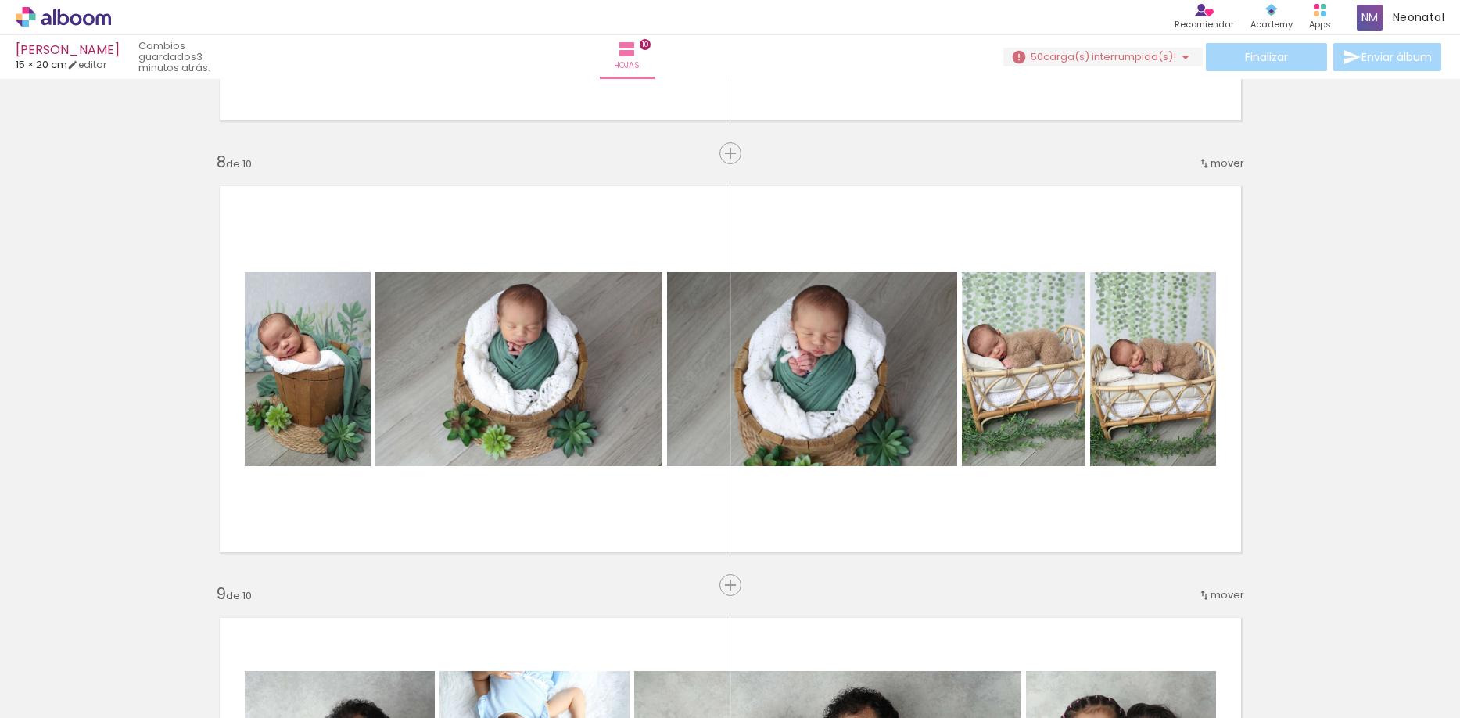
scroll to position [2784, 0]
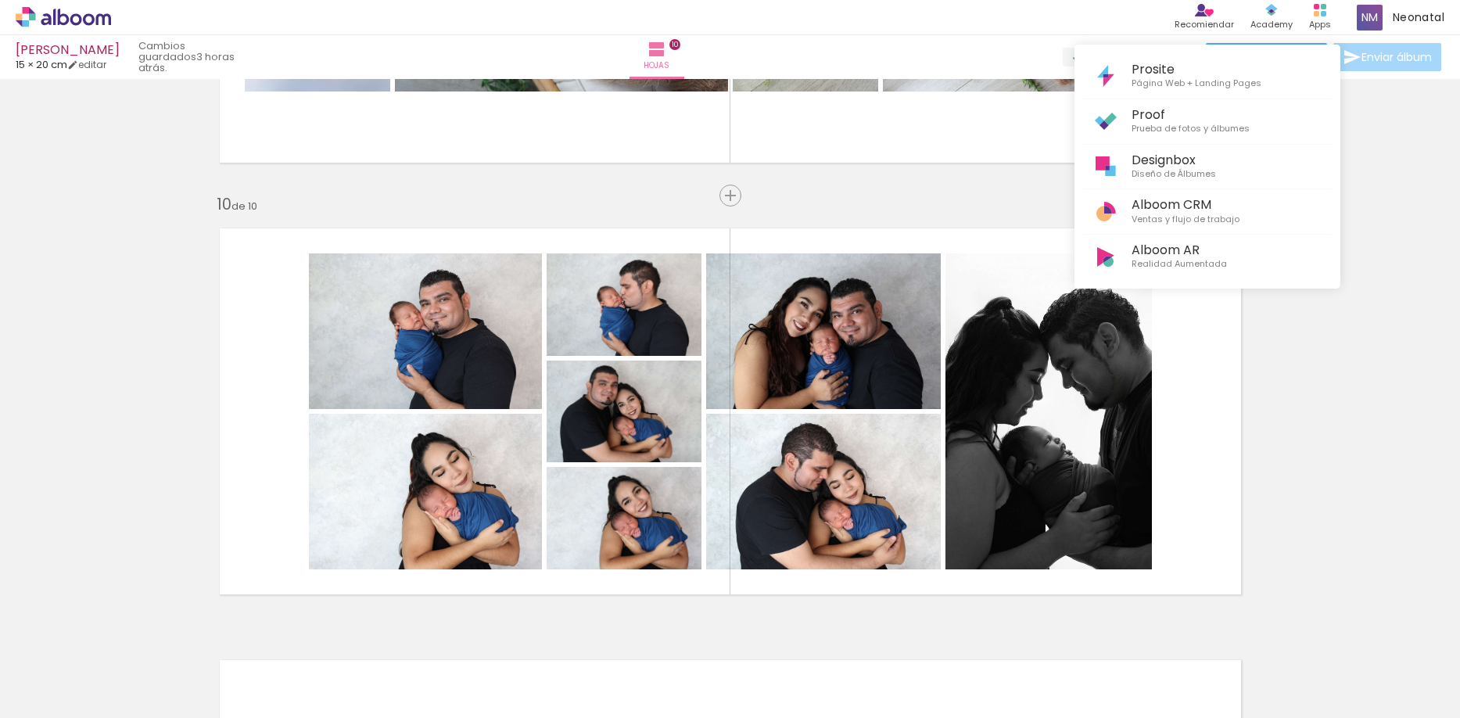
scroll to position [0, 4938]
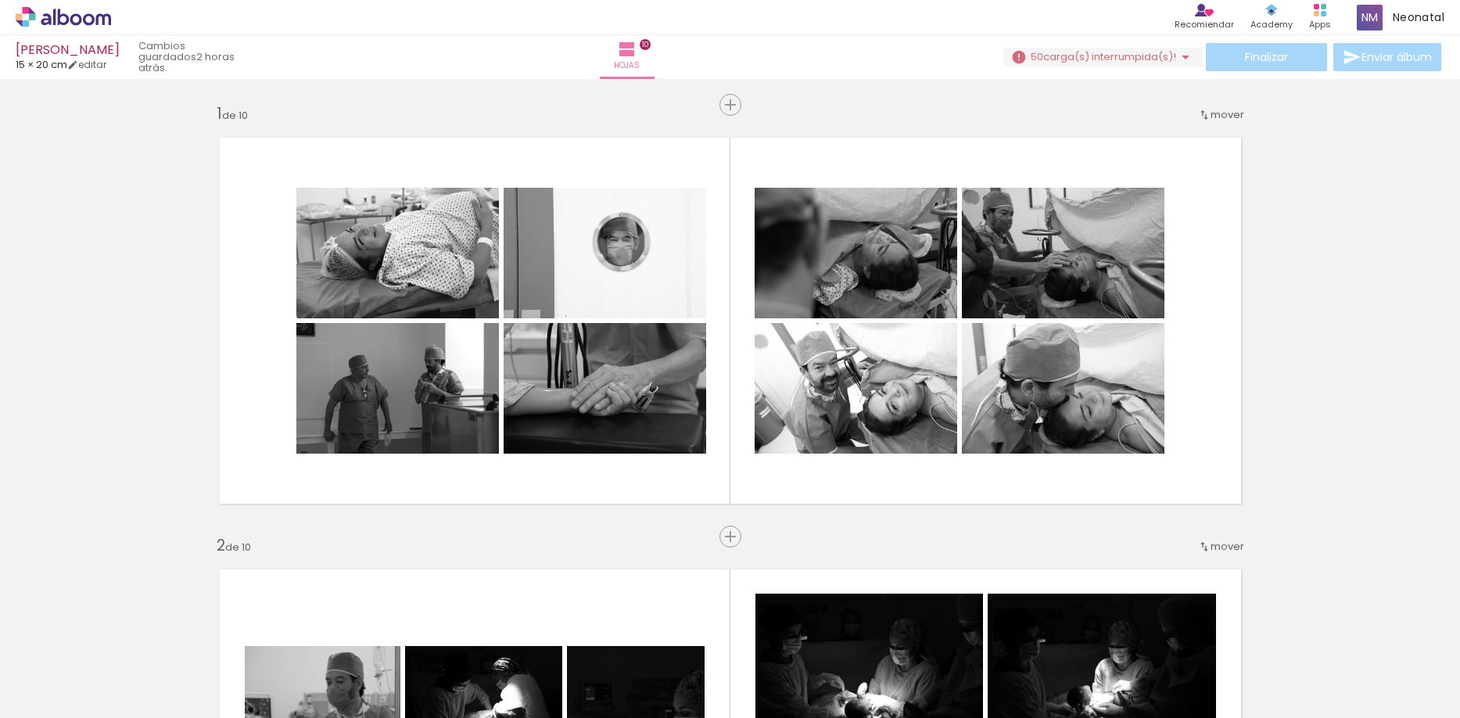
click at [1262, 56] on div "Finalizar Enviar álbum" at bounding box center [1223, 57] width 441 height 28
click at [1153, 49] on span "carga(s) interrumpida(s)!" at bounding box center [1109, 56] width 133 height 15
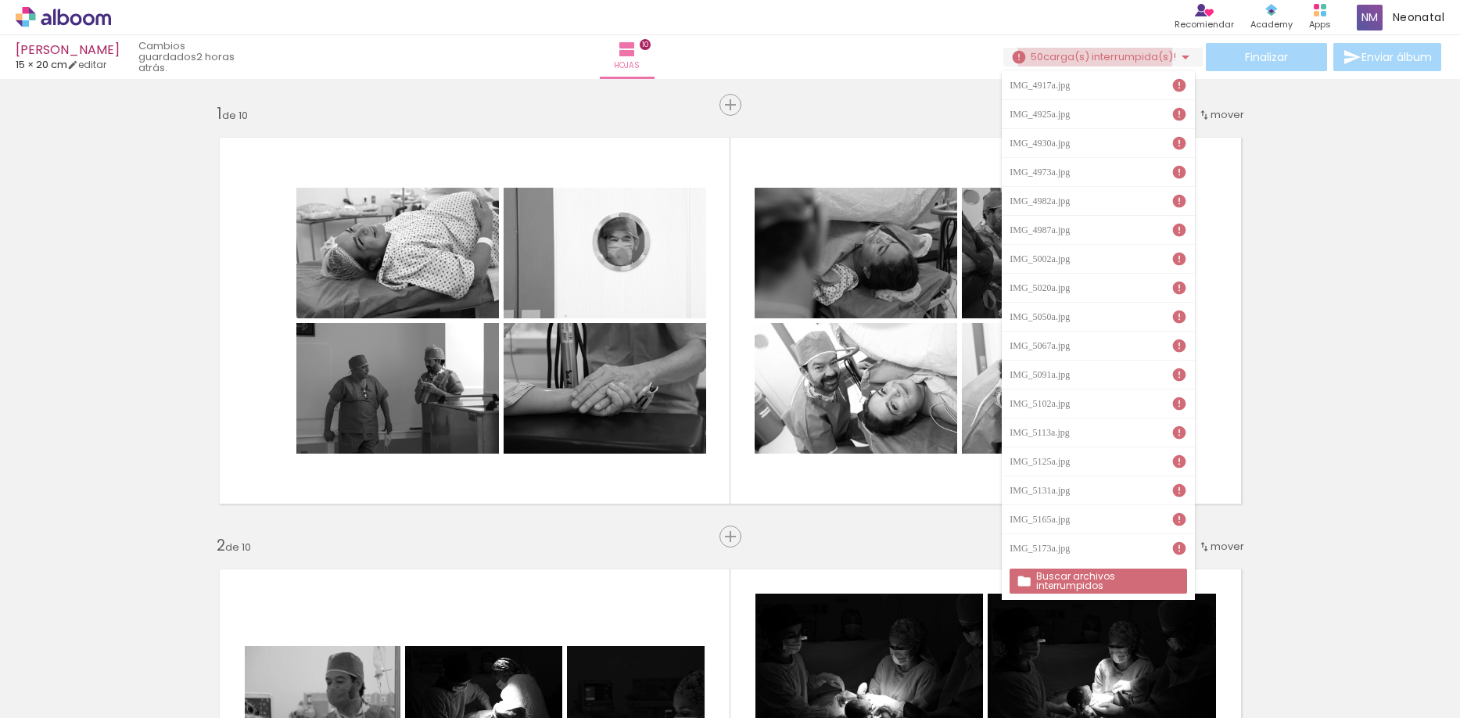
click at [1087, 54] on span "carga(s) interrumpida(s)!" at bounding box center [1109, 56] width 133 height 15
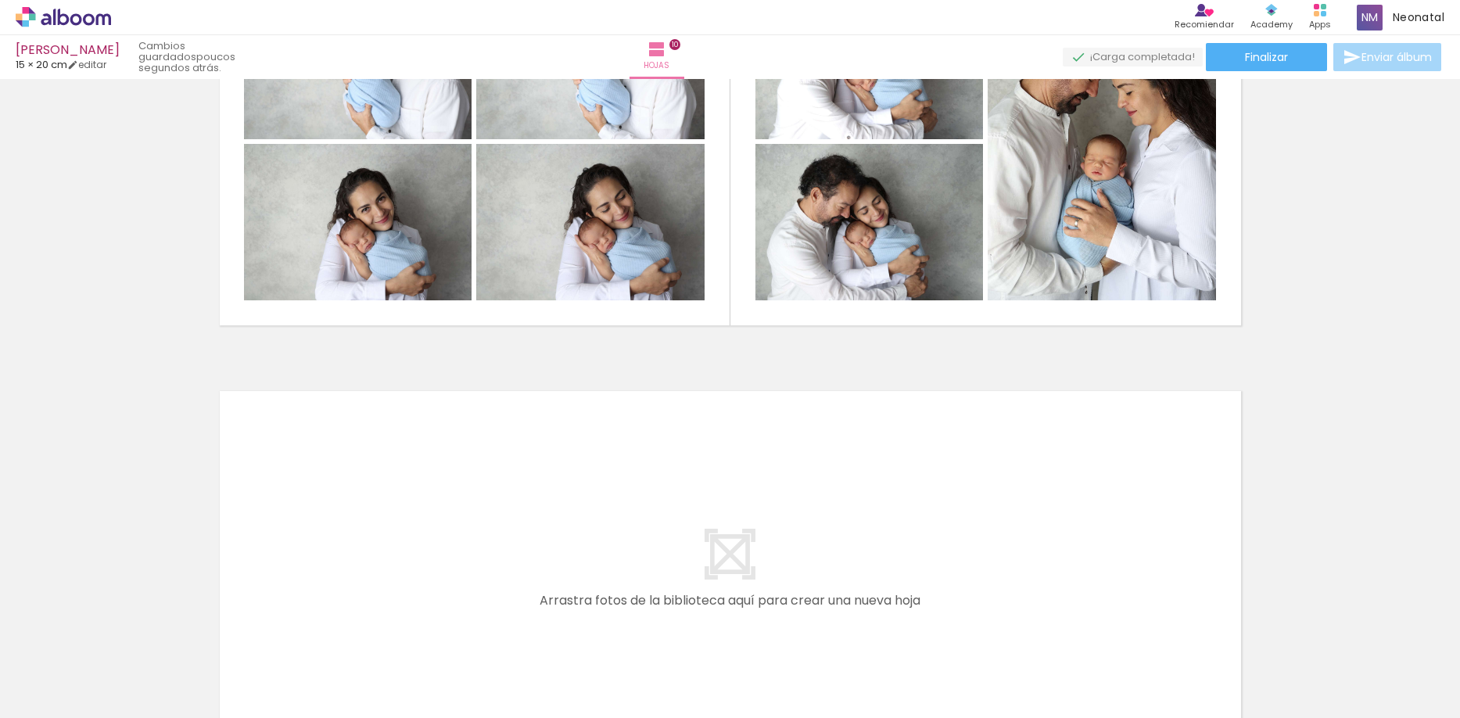
scroll to position [4268, 0]
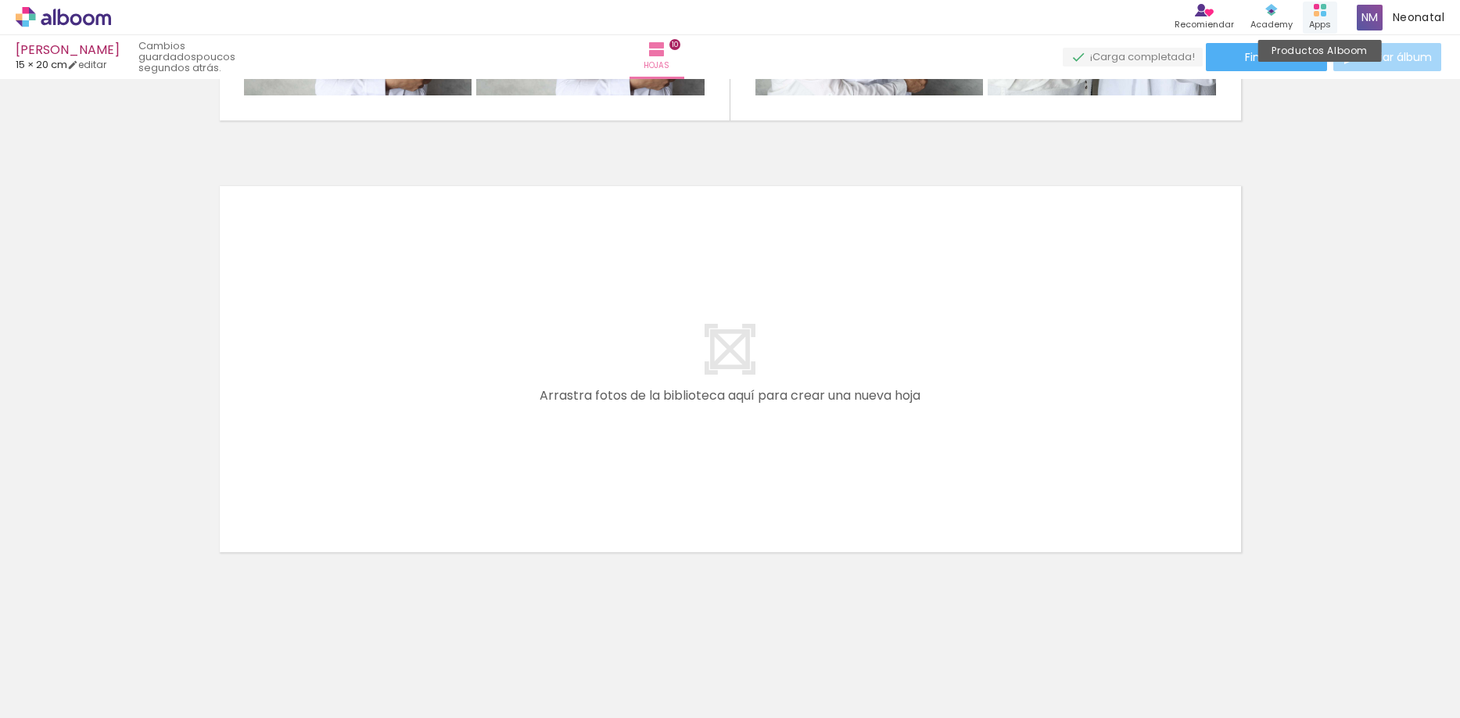
click at [1323, 14] on rect at bounding box center [1323, 13] width 5 height 5
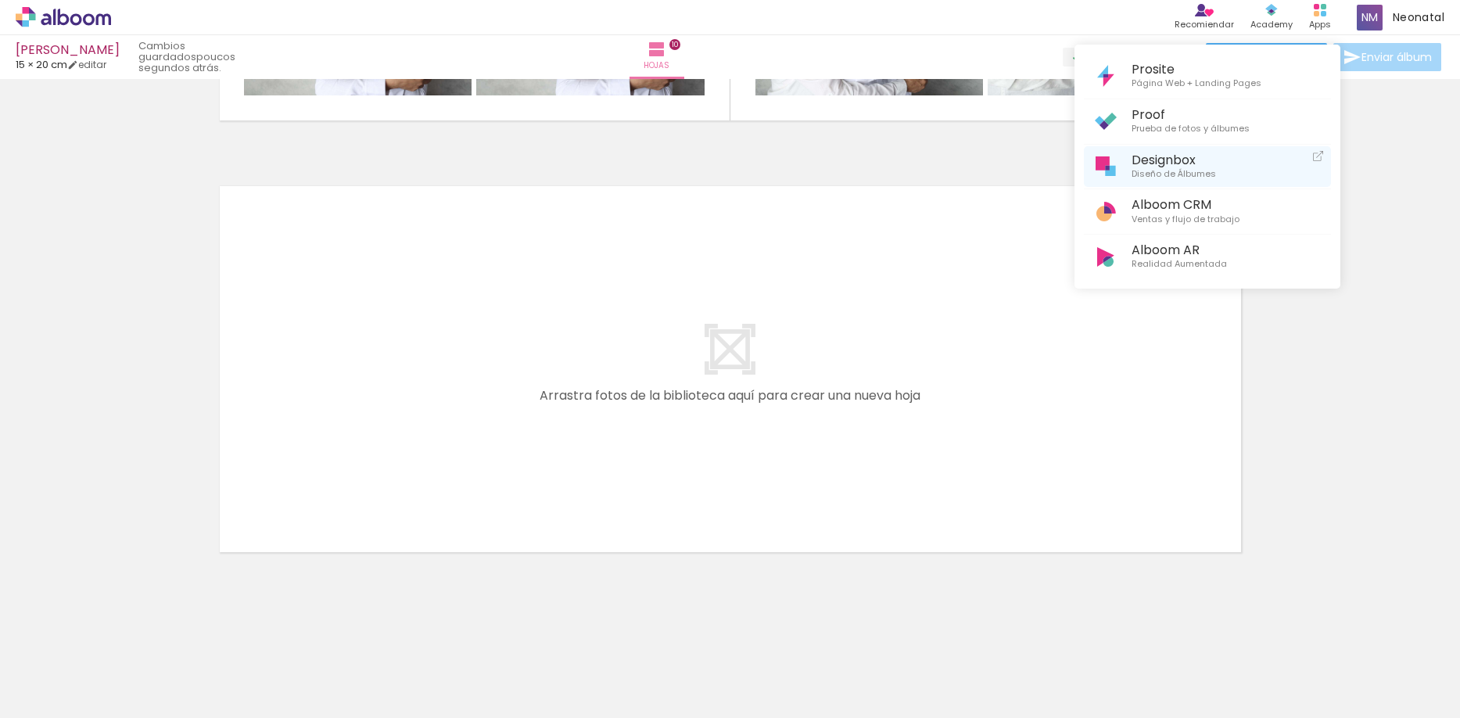
click at [1149, 172] on span "Diseño de Álbumes" at bounding box center [1174, 174] width 84 height 14
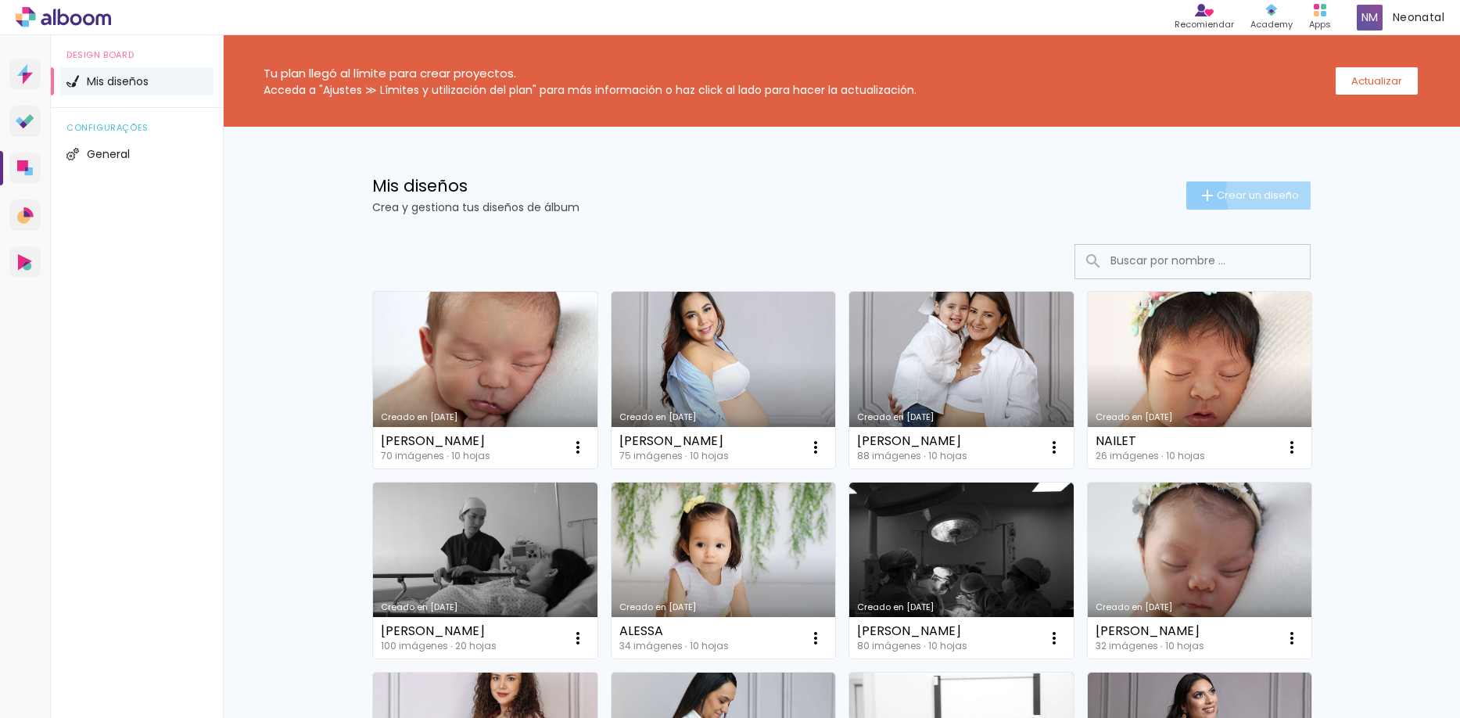
click at [1275, 193] on span "Crear un diseño" at bounding box center [1258, 195] width 82 height 10
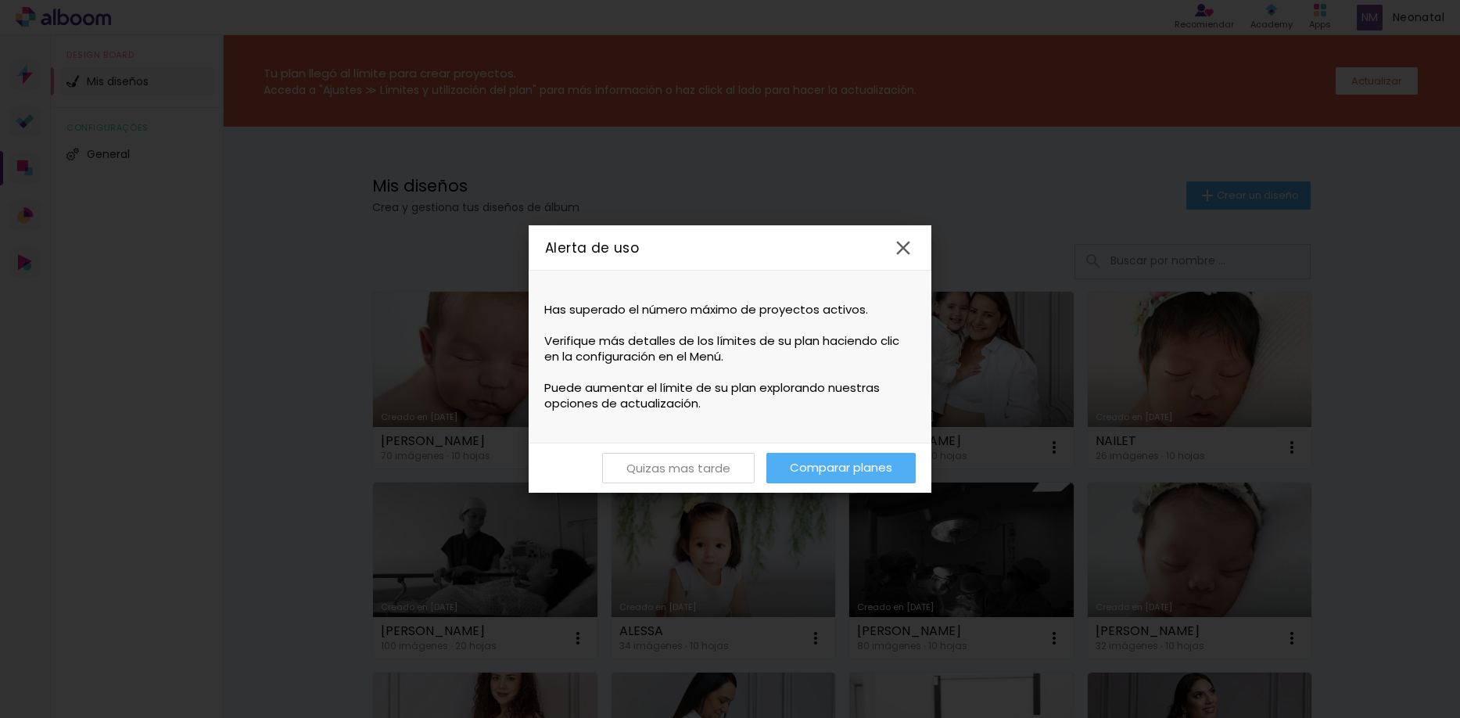
click at [0, 0] on slot "Quizas mas tarde" at bounding box center [0, 0] width 0 height 0
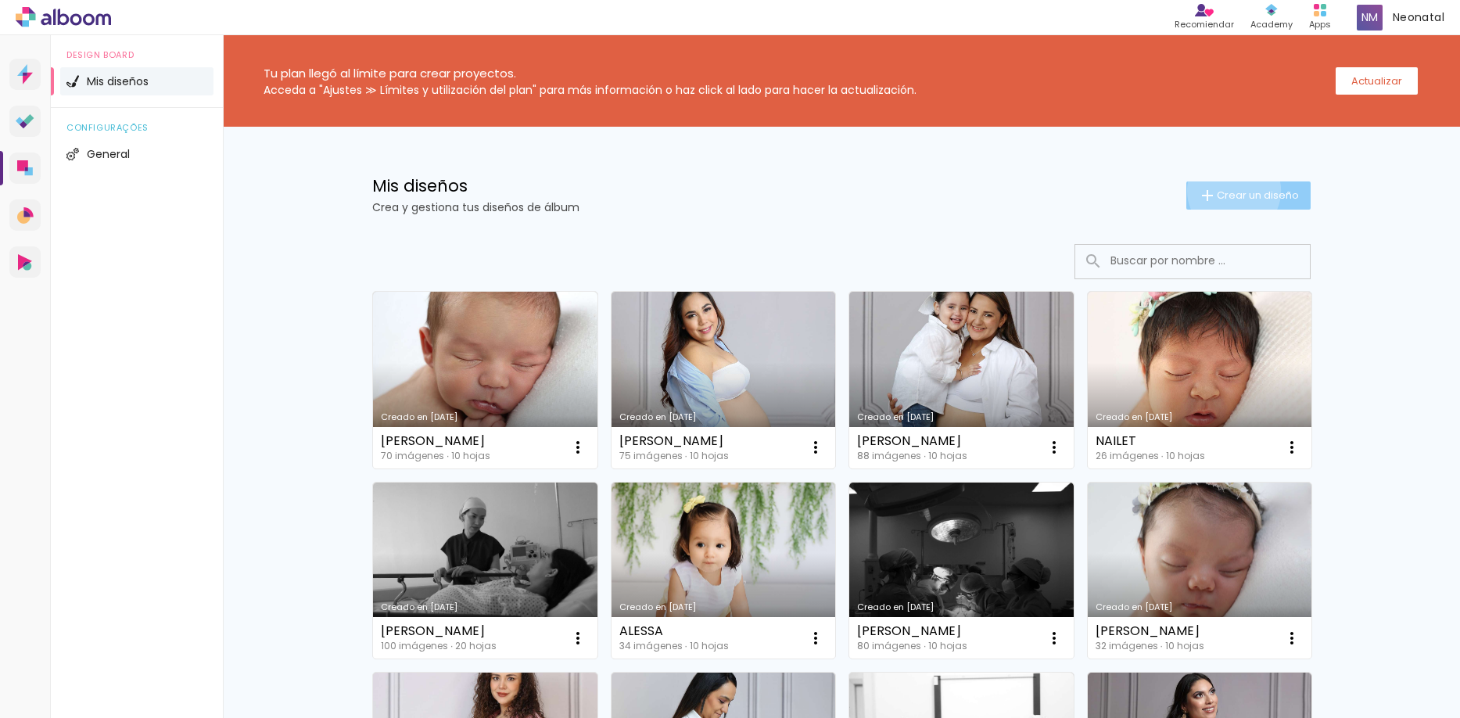
click at [1232, 191] on span "Crear un diseño" at bounding box center [1258, 195] width 82 height 10
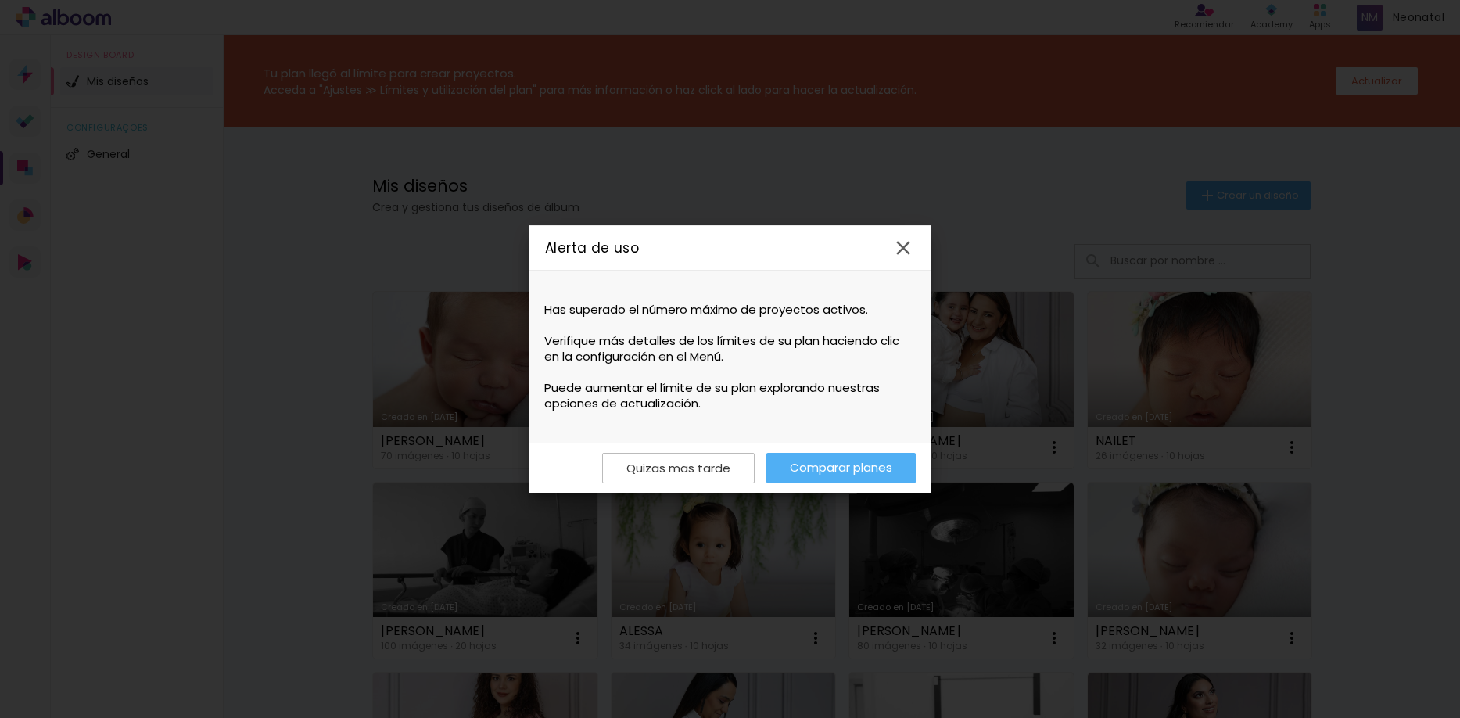
click at [902, 242] on iron-icon at bounding box center [902, 247] width 23 height 23
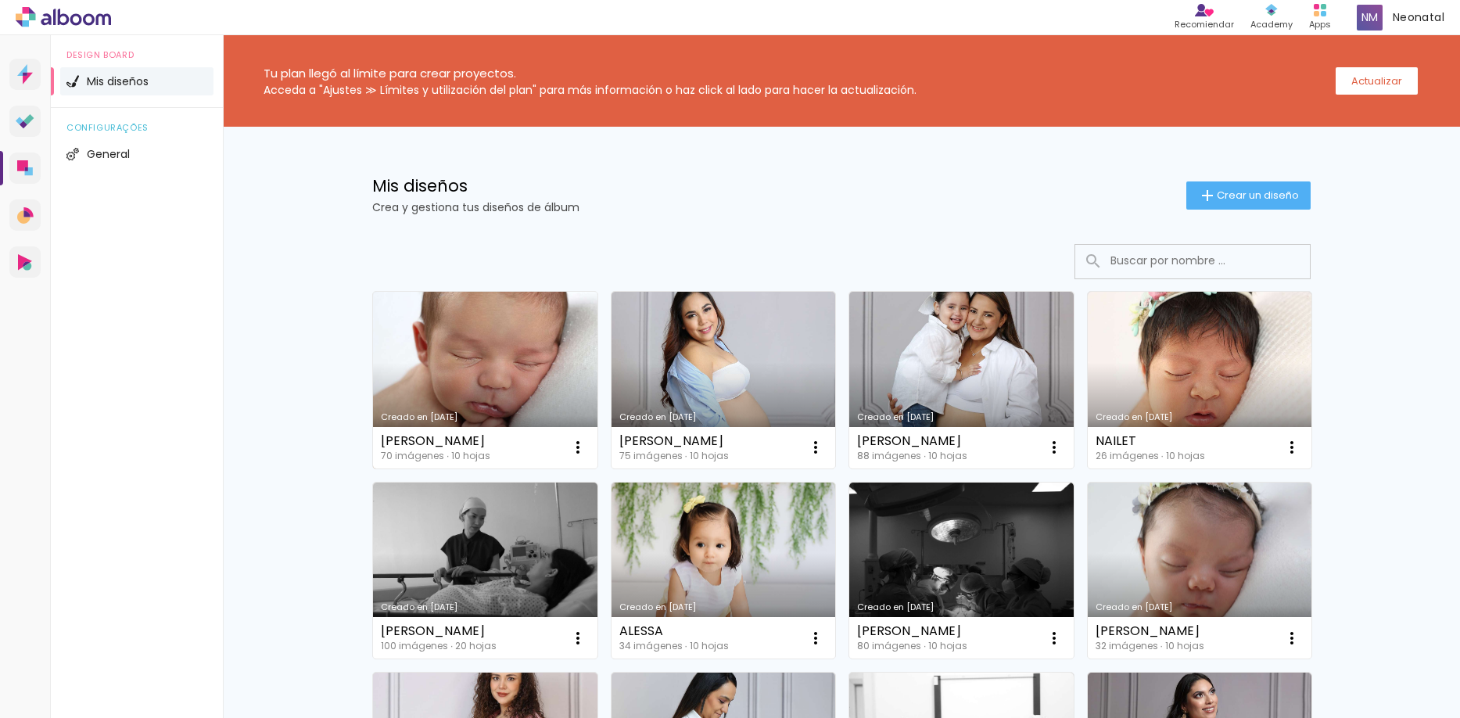
click at [544, 361] on link "Creado en [DATE]" at bounding box center [485, 380] width 224 height 177
